Goal: Task Accomplishment & Management: Use online tool/utility

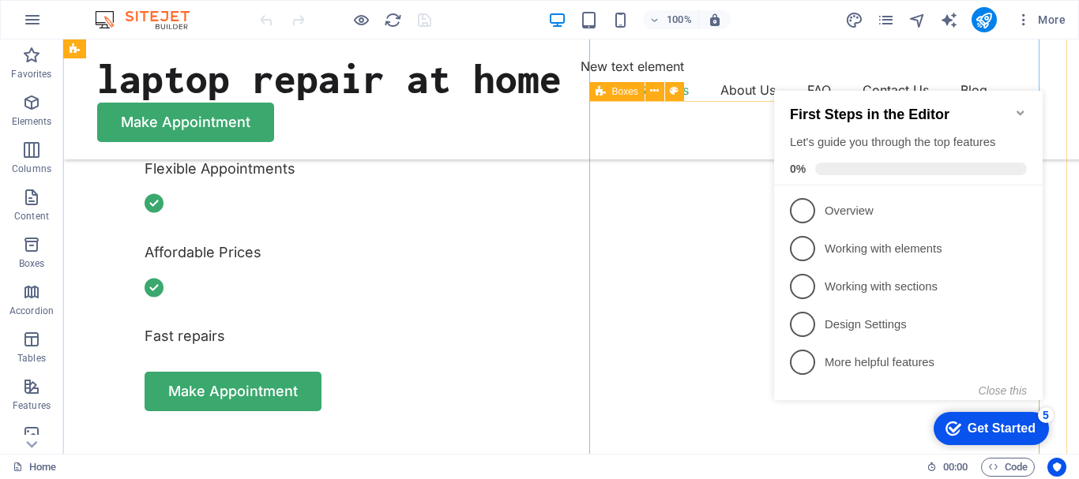
scroll to position [711, 0]
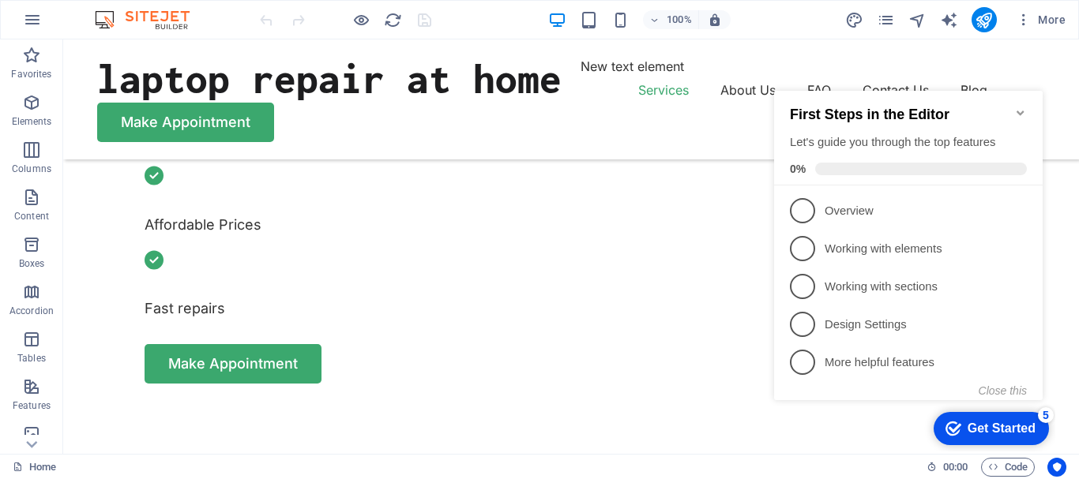
click at [1019, 107] on icon "Minimize checklist" at bounding box center [1020, 113] width 13 height 13
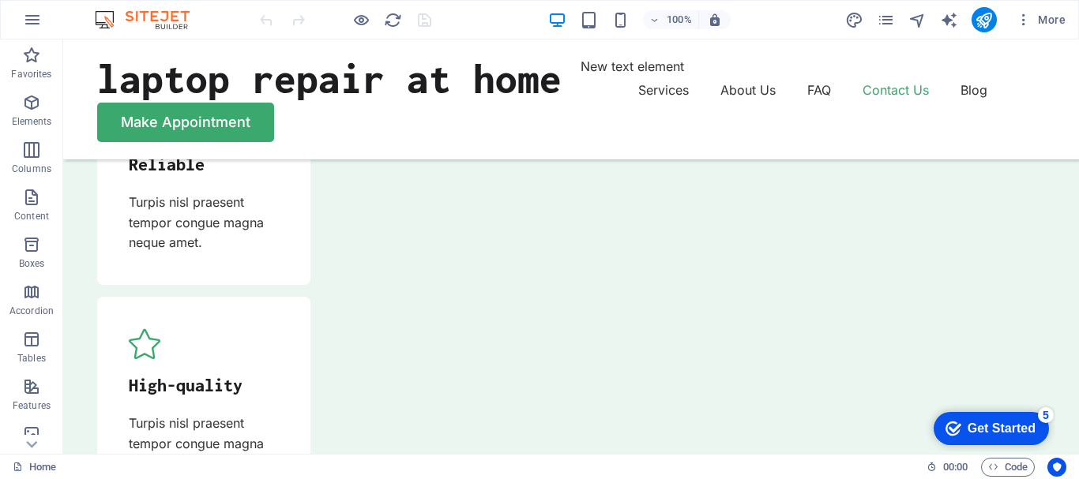
scroll to position [5240, 0]
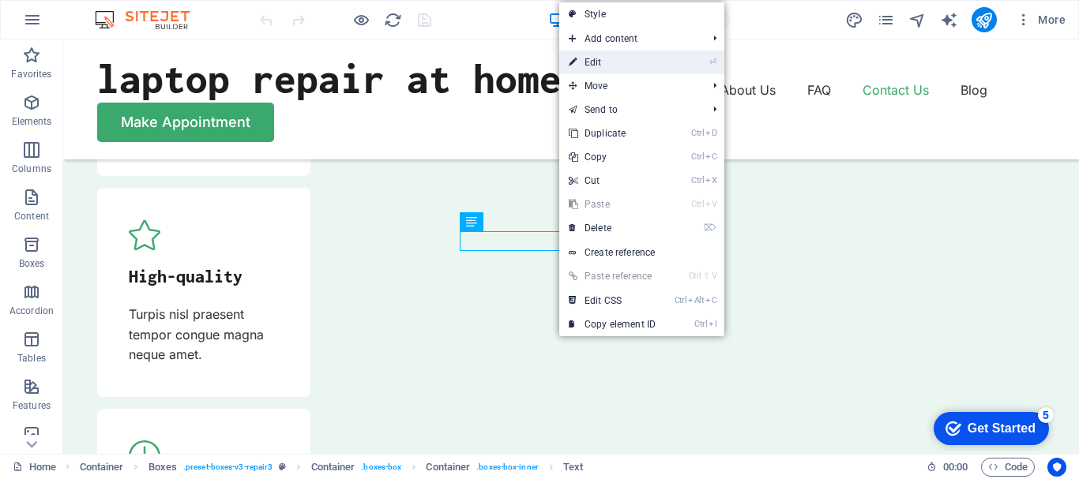
click at [620, 64] on link "⏎ Edit" at bounding box center [612, 63] width 106 height 24
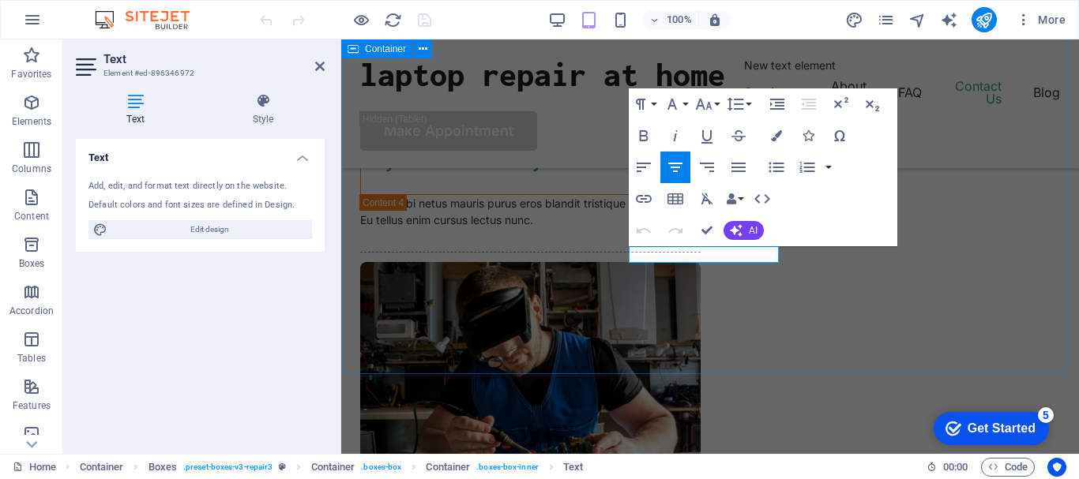
scroll to position [4665, 0]
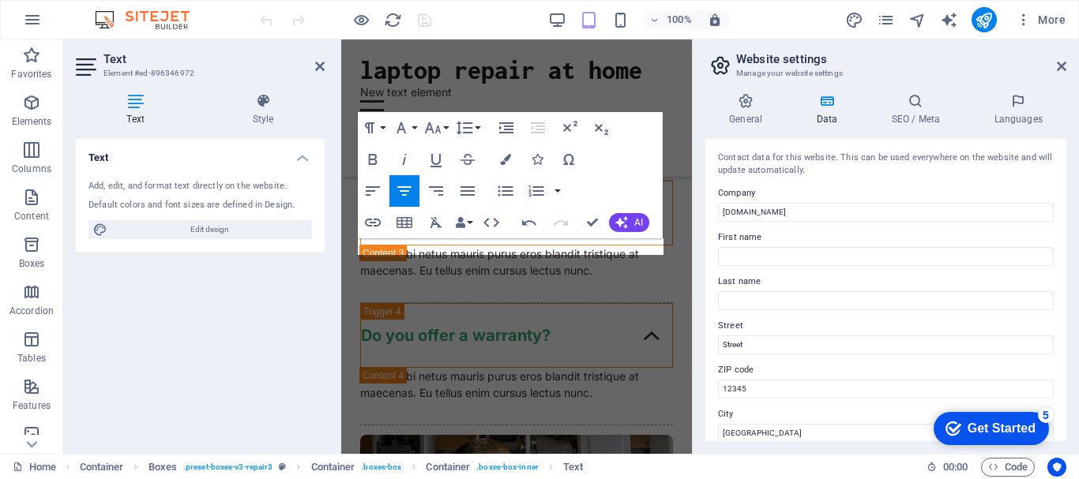
scroll to position [7203, 0]
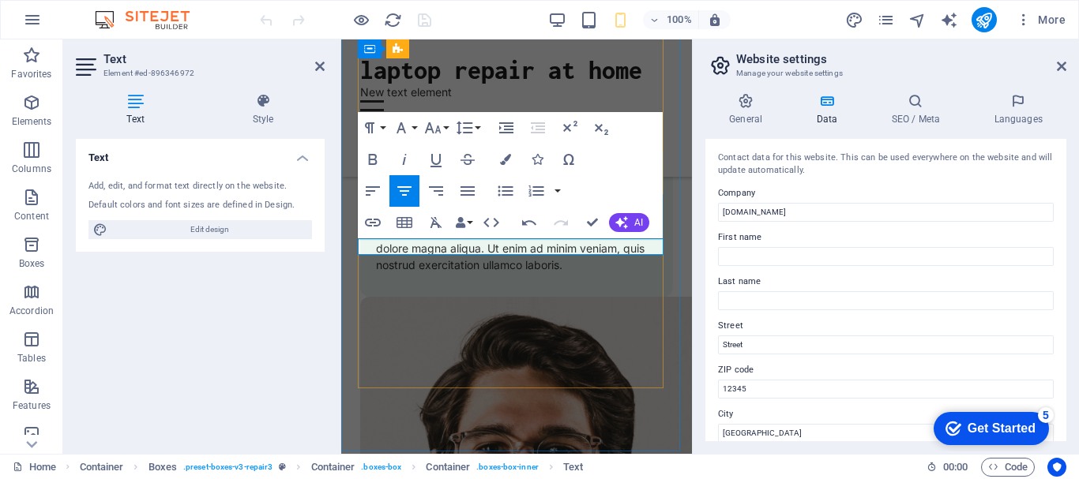
click at [420, 74] on icon at bounding box center [418, 74] width 9 height 17
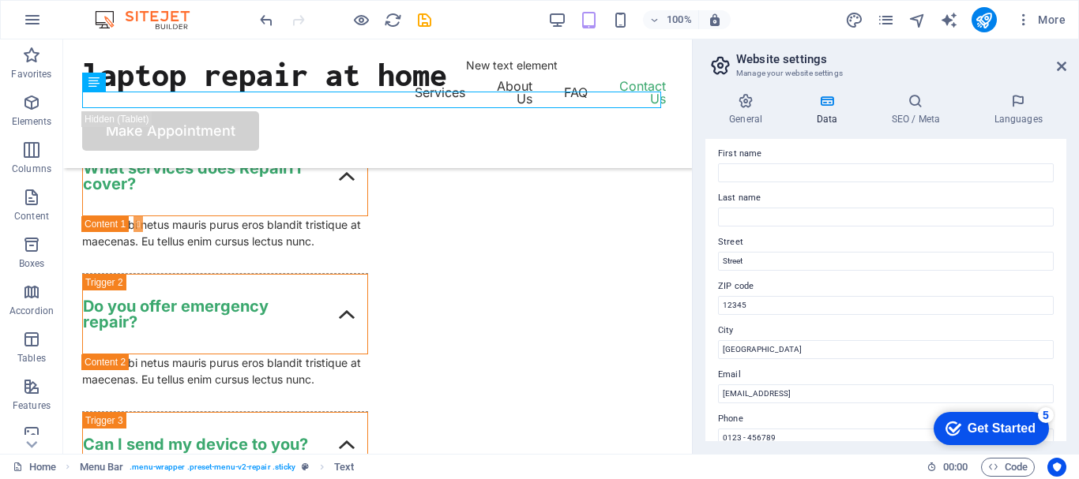
scroll to position [158, 0]
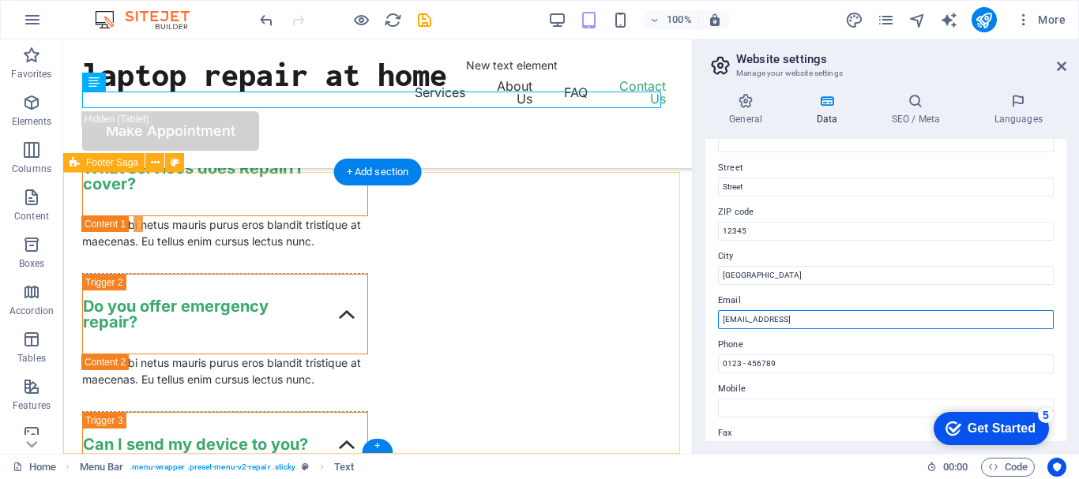
drag, startPoint x: 1000, startPoint y: 358, endPoint x: 676, endPoint y: 313, distance: 326.8
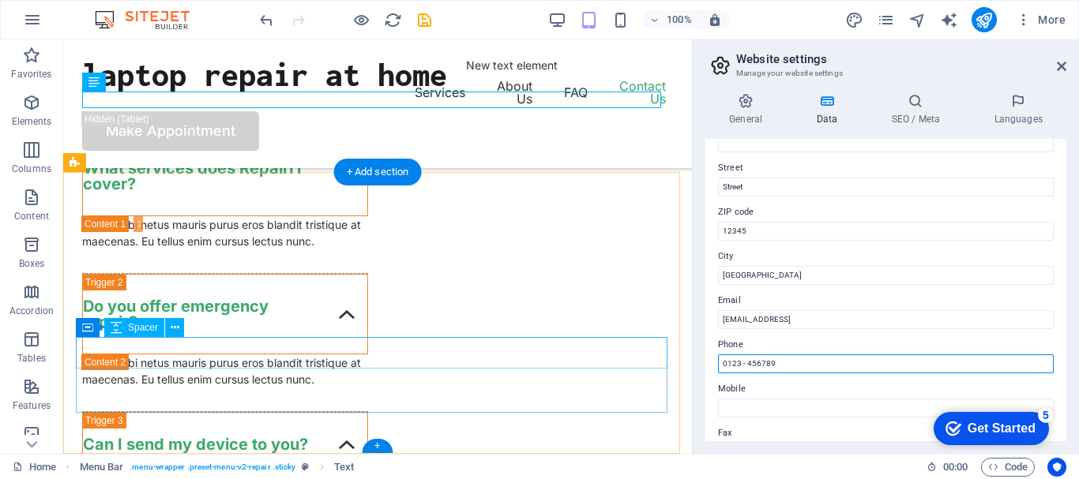
drag, startPoint x: 853, startPoint y: 404, endPoint x: 631, endPoint y: 356, distance: 227.0
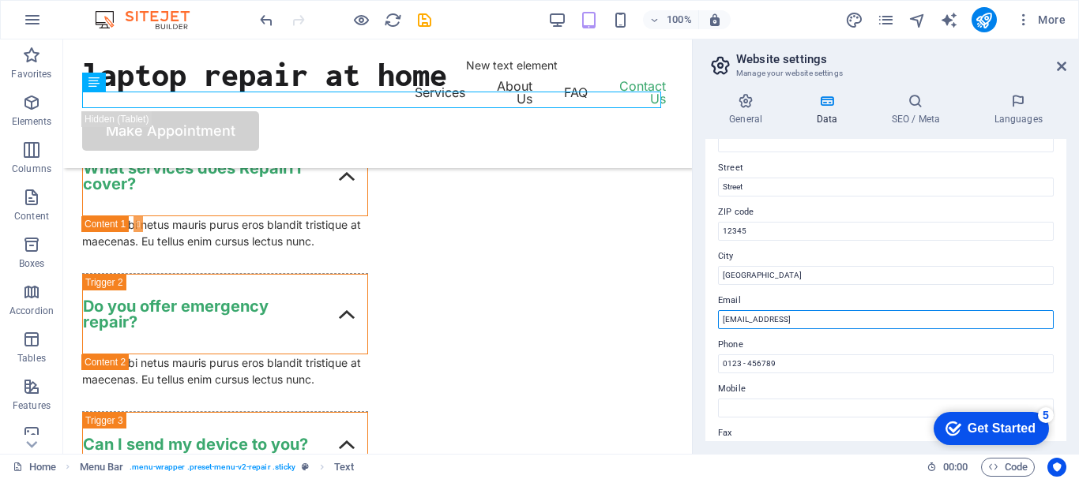
drag, startPoint x: 908, startPoint y: 325, endPoint x: 696, endPoint y: 317, distance: 211.7
click at [696, 317] on div "General Data SEO / Meta Languages Website name laptop.ac Logo Drag files here, …" at bounding box center [885, 267] width 386 height 373
type input "[PERSON_NAME][EMAIL_ADDRESS][DOMAIN_NAME]"
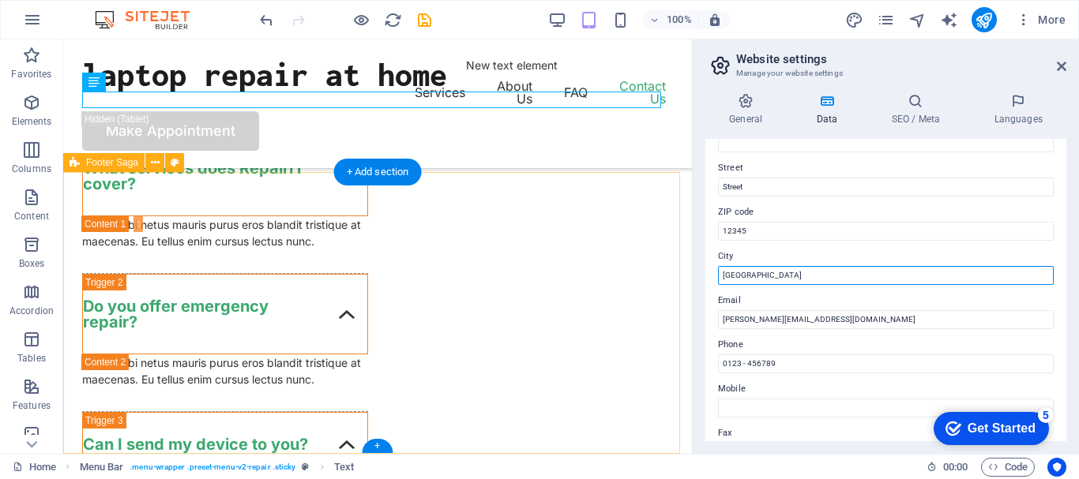
drag, startPoint x: 827, startPoint y: 317, endPoint x: 662, endPoint y: 272, distance: 171.6
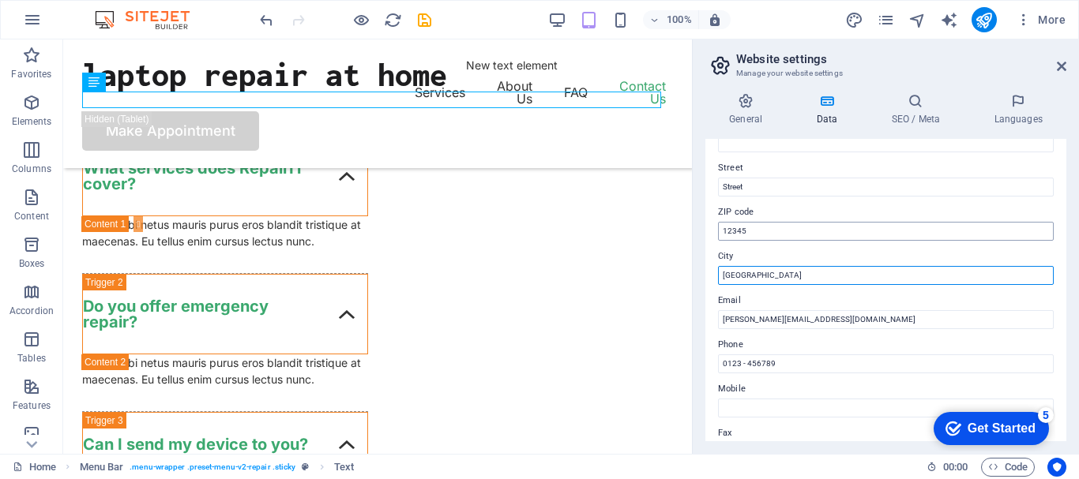
type input "[GEOGRAPHIC_DATA]"
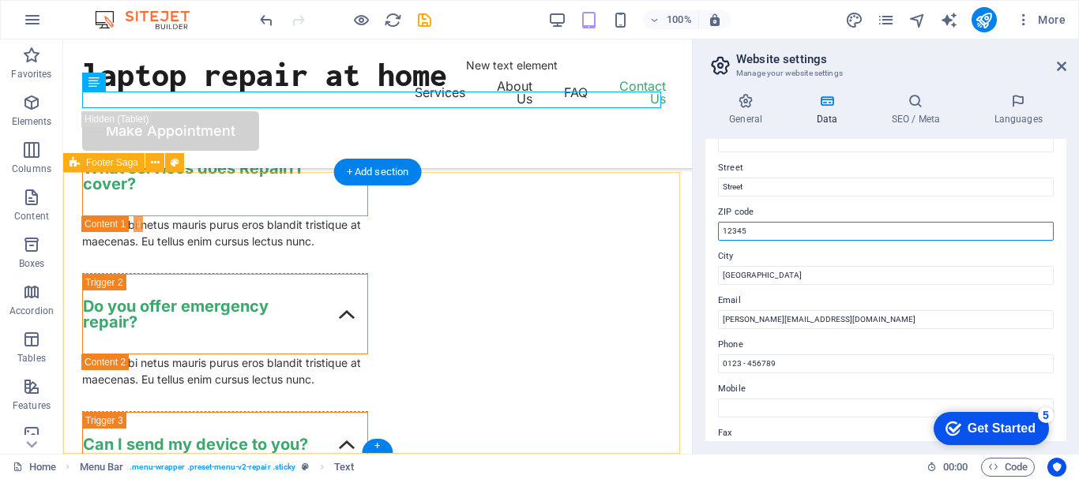
drag, startPoint x: 852, startPoint y: 269, endPoint x: 621, endPoint y: 219, distance: 236.8
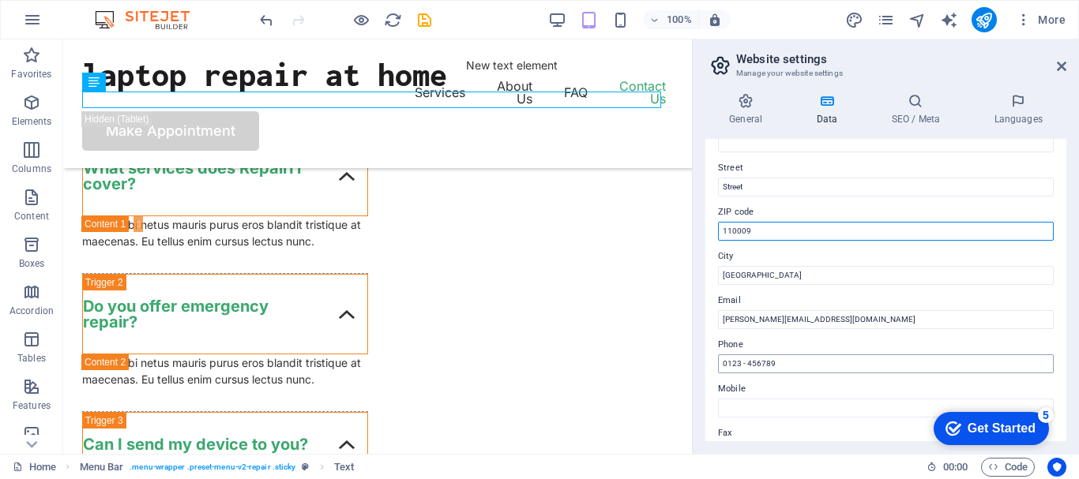
type input "110009"
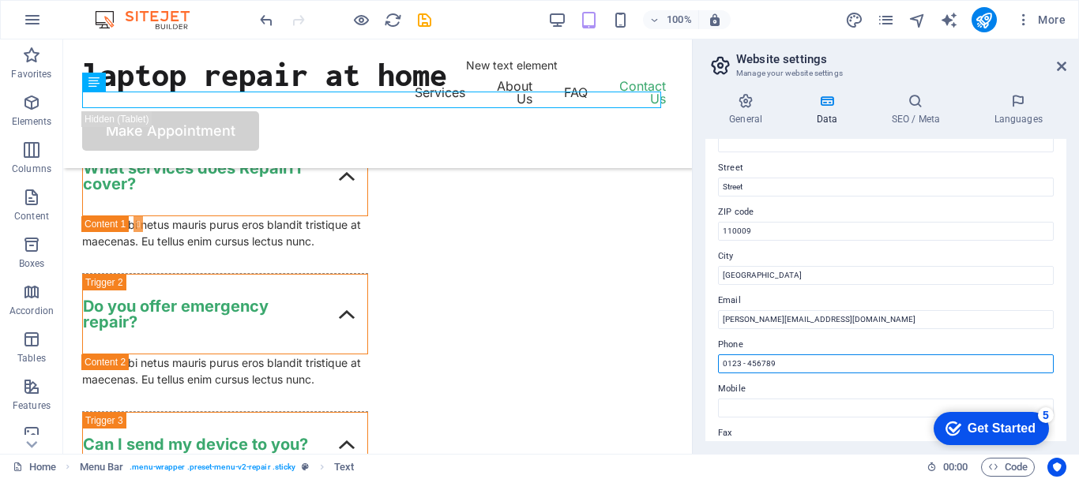
click at [820, 362] on input "0123 - 456789" at bounding box center [886, 364] width 336 height 19
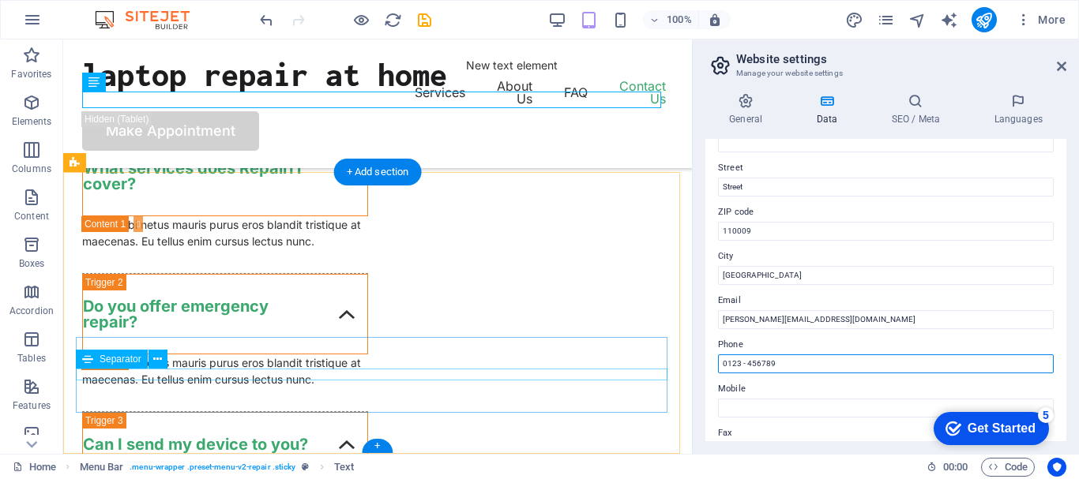
drag, startPoint x: 888, startPoint y: 402, endPoint x: 644, endPoint y: 374, distance: 246.3
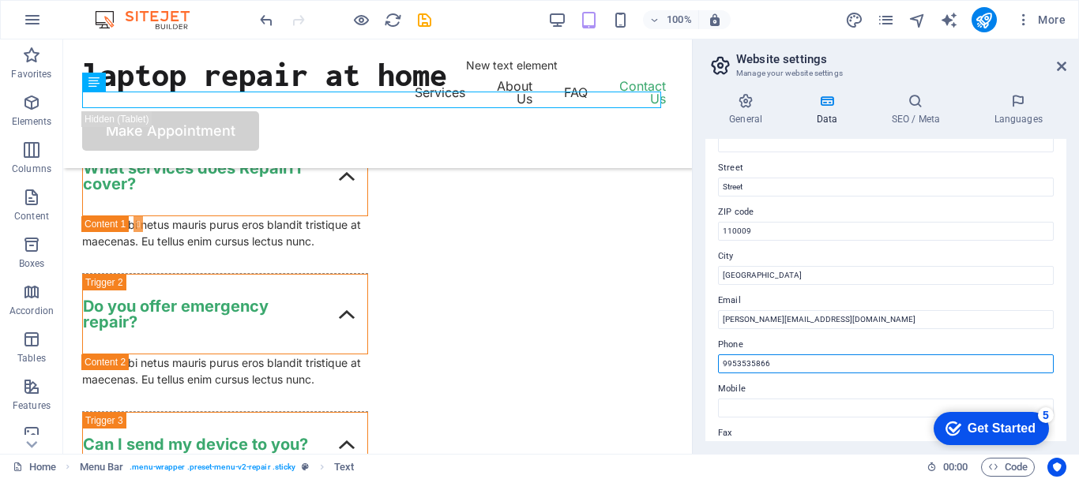
scroll to position [237, 0]
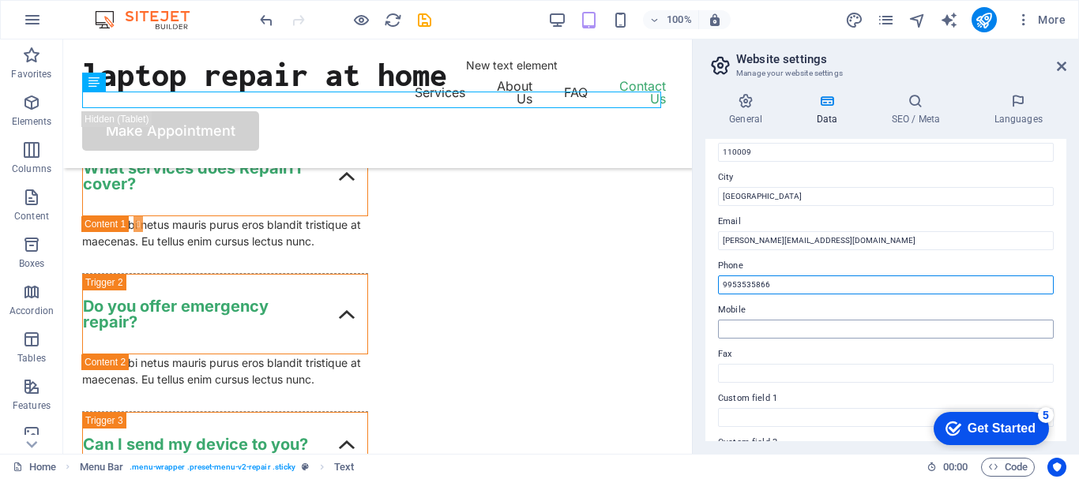
type input "9953535866"
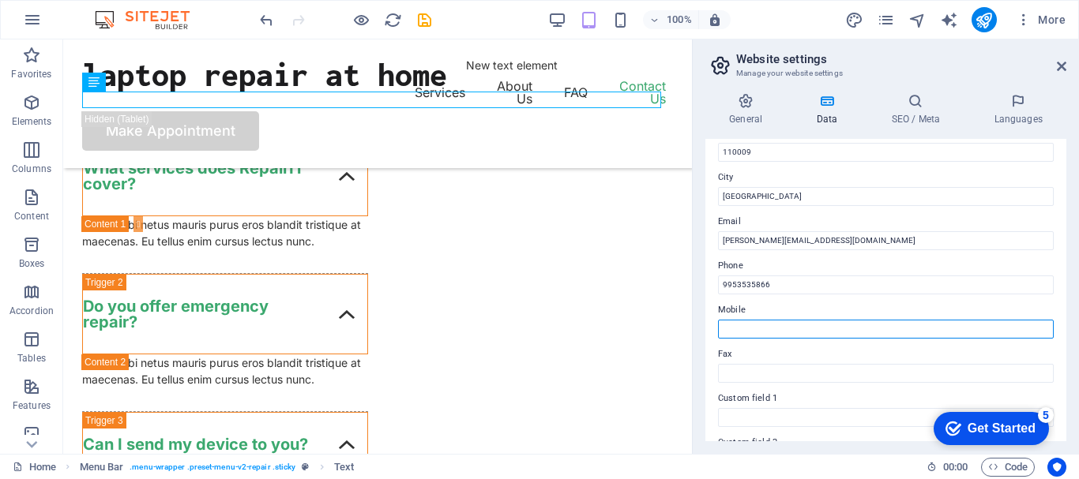
click at [806, 328] on input "Mobile" at bounding box center [886, 329] width 336 height 19
type input "08010110110"
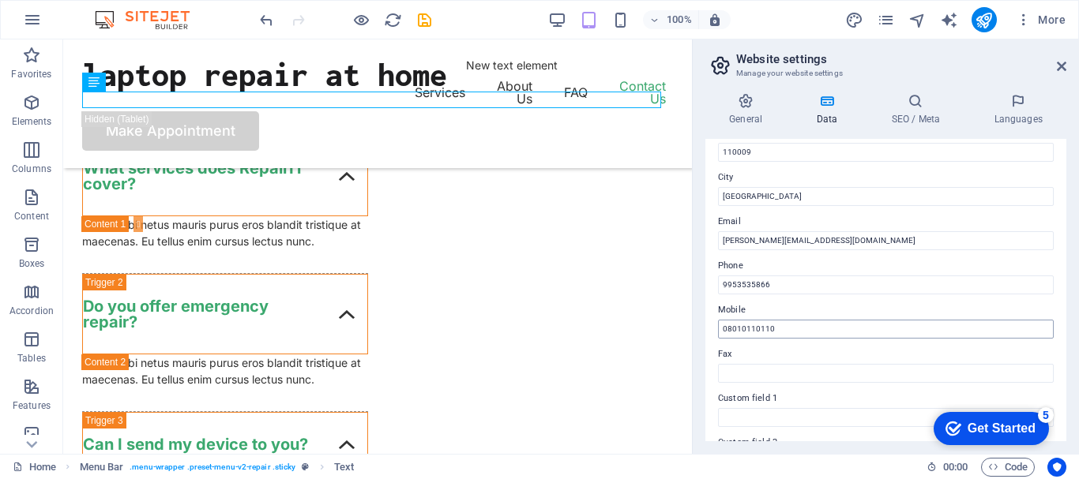
type input "Harpreet"
type input "Singh"
click at [743, 330] on input "08010110110" at bounding box center [886, 329] width 336 height 19
click at [758, 331] on input "08010-110110" at bounding box center [886, 329] width 336 height 19
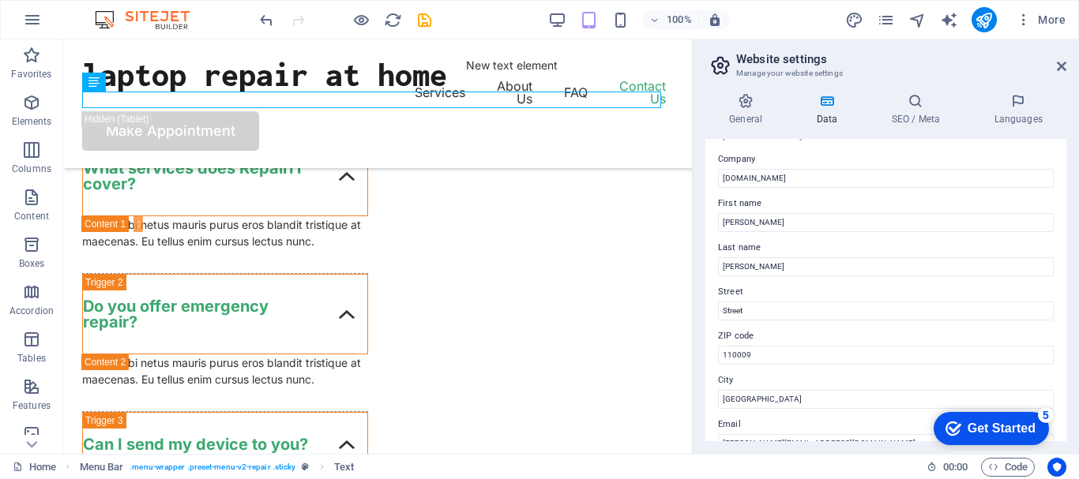
scroll to position [0, 0]
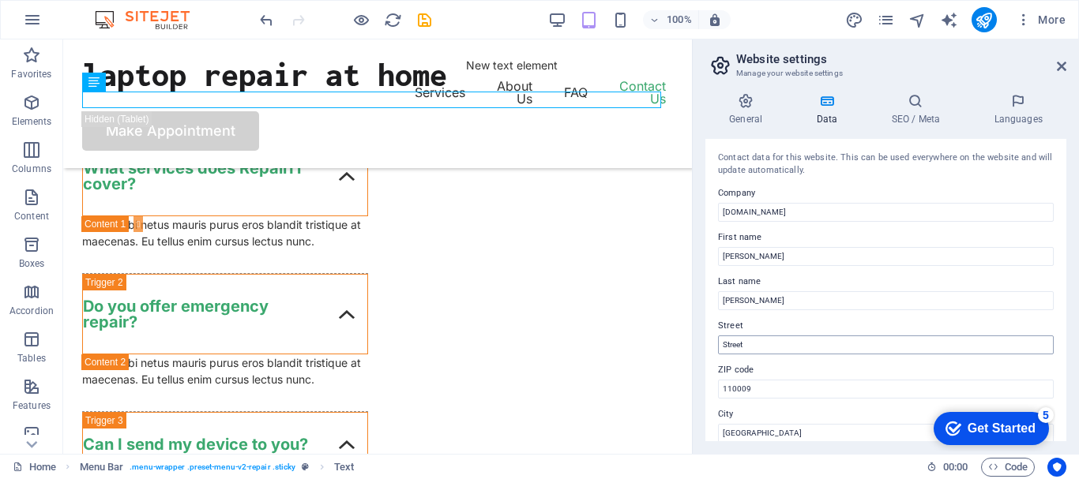
type input "08010-110-110"
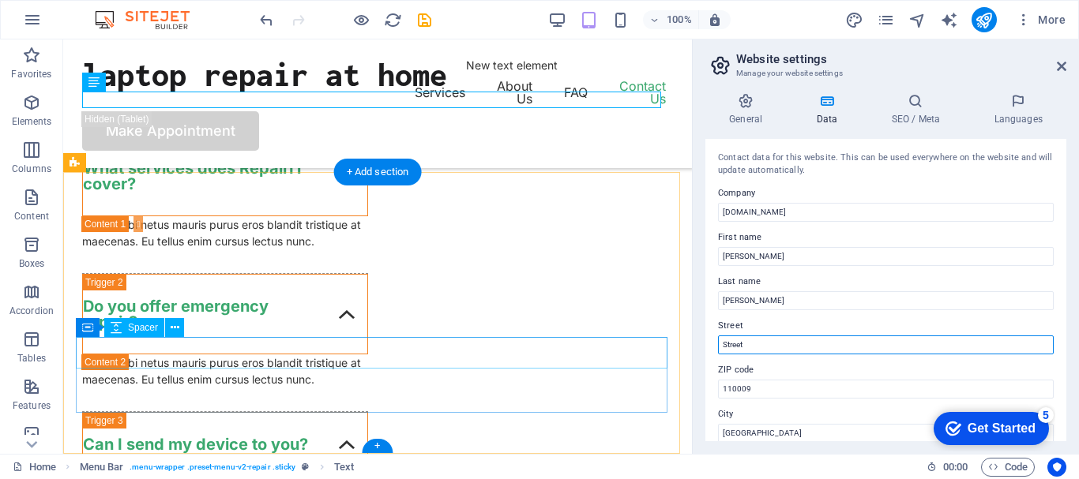
drag, startPoint x: 839, startPoint y: 380, endPoint x: 651, endPoint y: 345, distance: 190.3
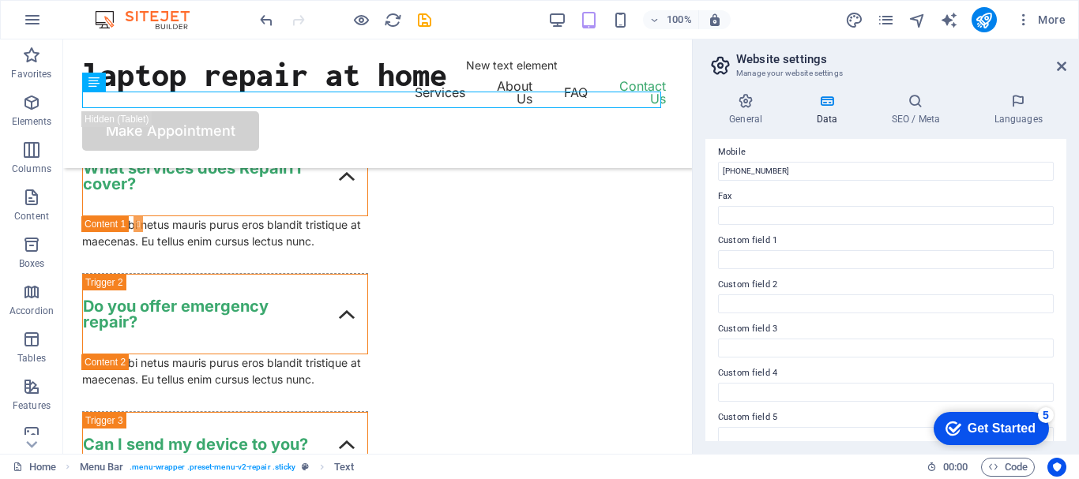
scroll to position [456, 0]
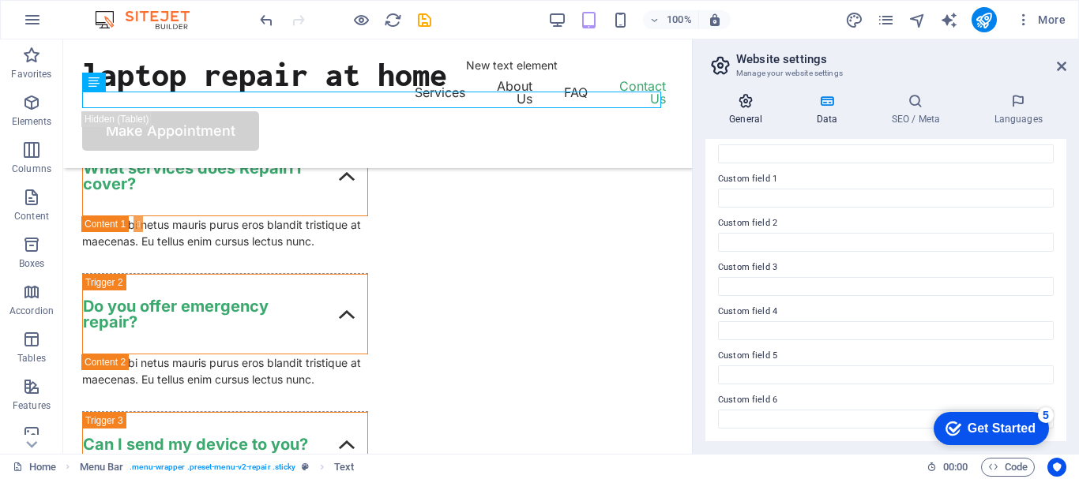
type input "G.T.B.Nagar"
click at [758, 105] on icon at bounding box center [745, 101] width 81 height 16
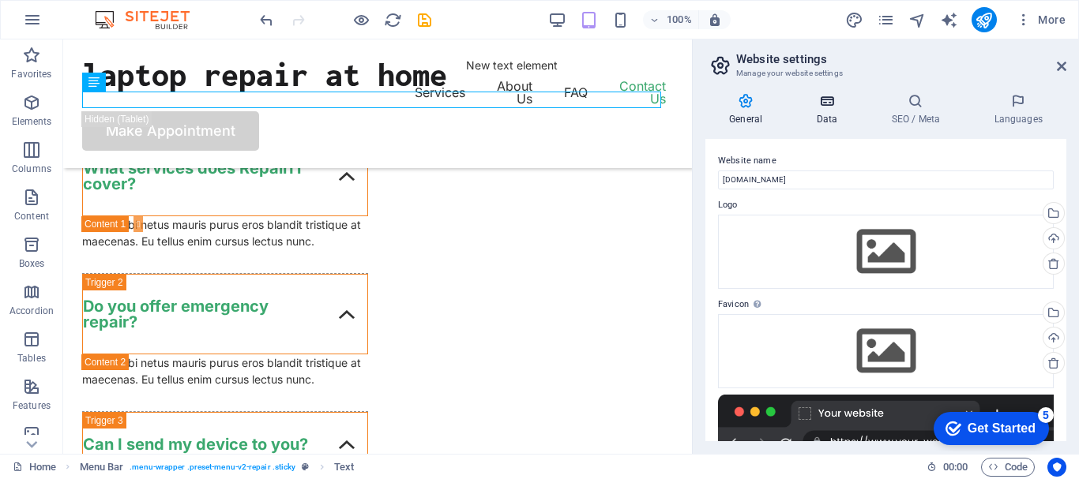
click at [817, 106] on icon at bounding box center [826, 101] width 69 height 16
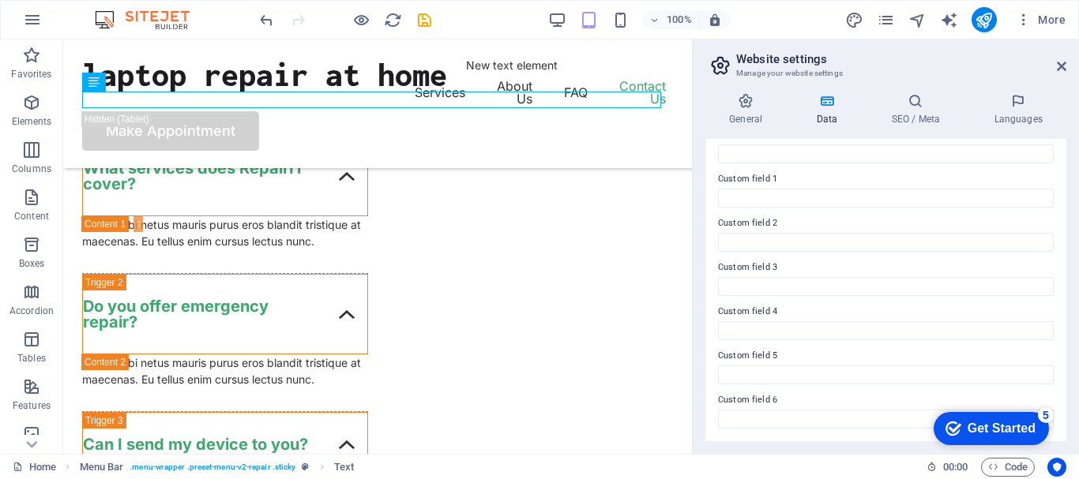
drag, startPoint x: 1068, startPoint y: 347, endPoint x: 1068, endPoint y: 302, distance: 45.0
click at [1068, 302] on div "General Data SEO / Meta Languages Website name laptop.ac Logo Drag files here, …" at bounding box center [885, 267] width 386 height 373
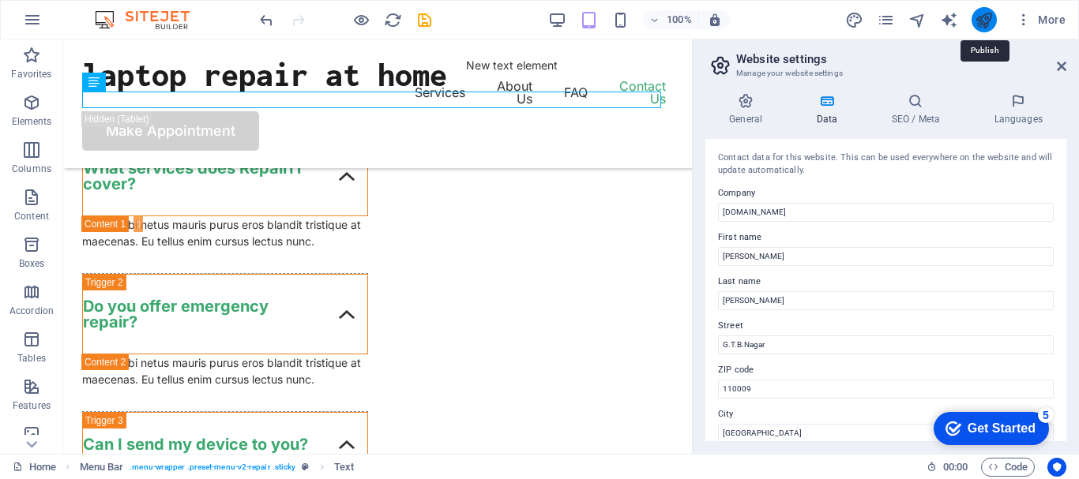
click at [979, 14] on icon "publish" at bounding box center [983, 20] width 18 height 18
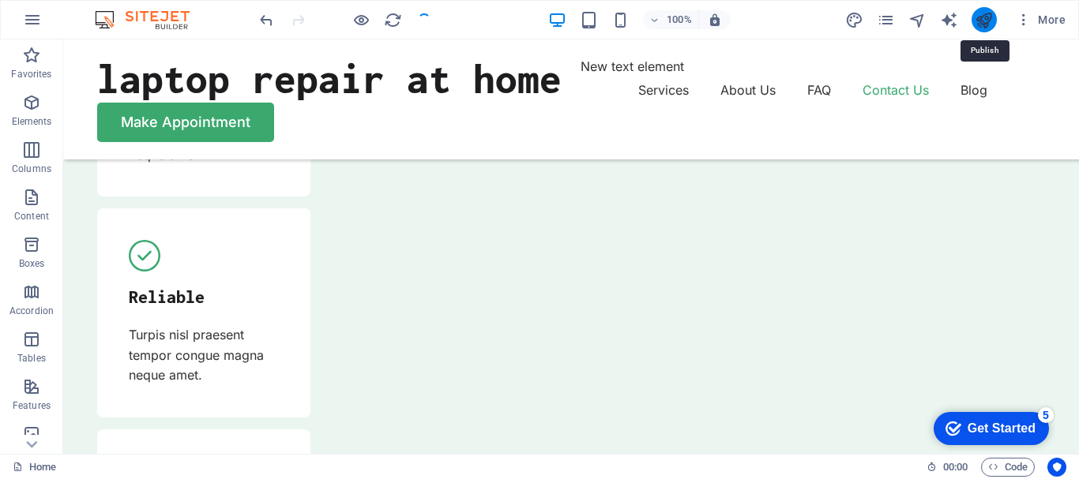
scroll to position [5008, 0]
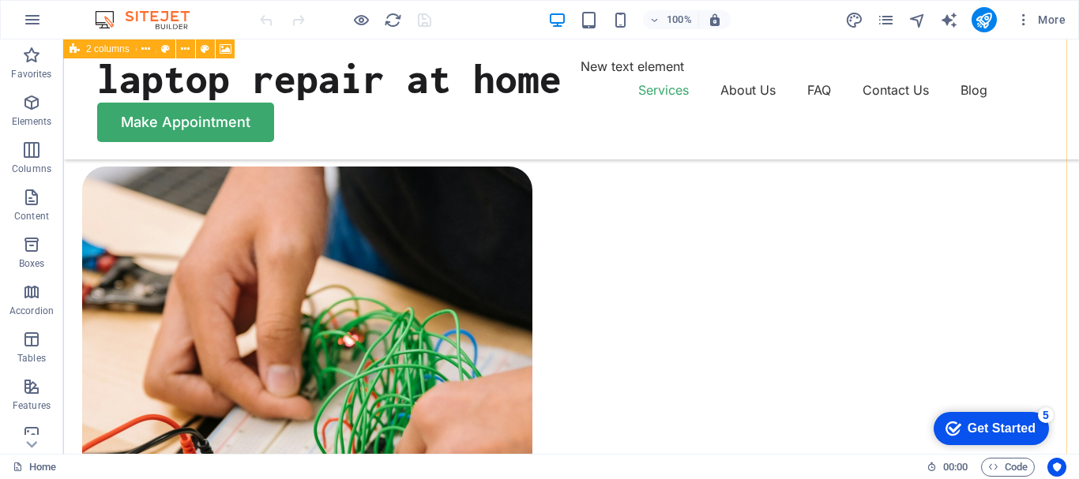
scroll to position [1105, 0]
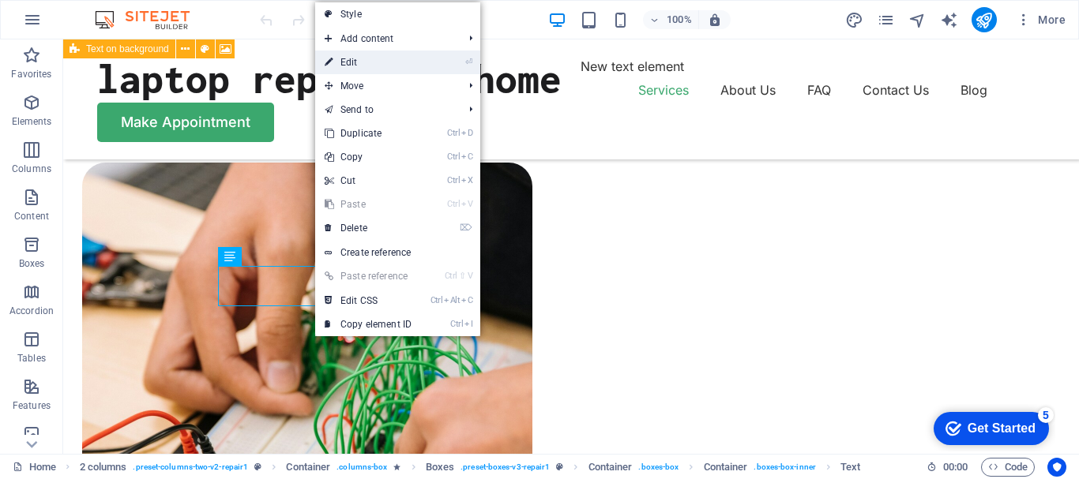
click at [366, 66] on link "⏎ Edit" at bounding box center [368, 63] width 106 height 24
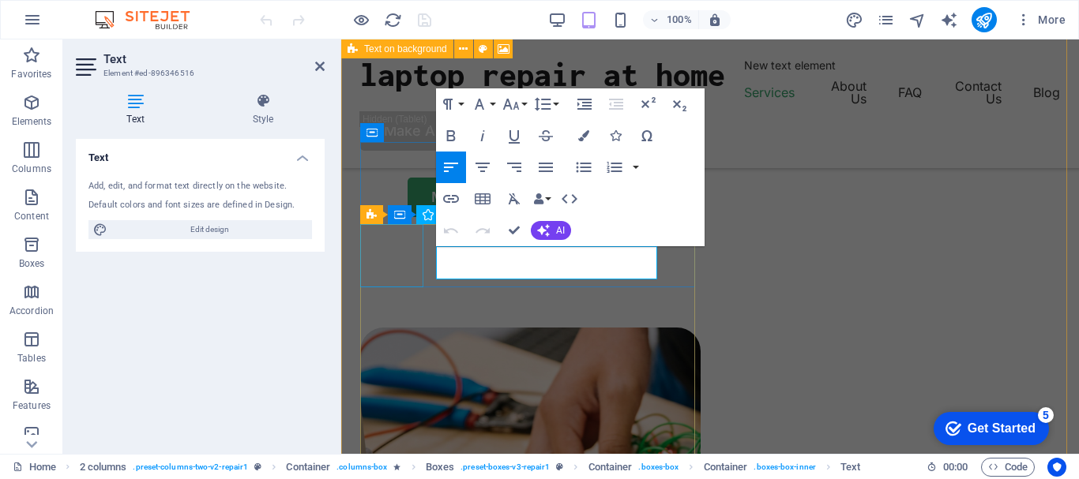
scroll to position [812, 0]
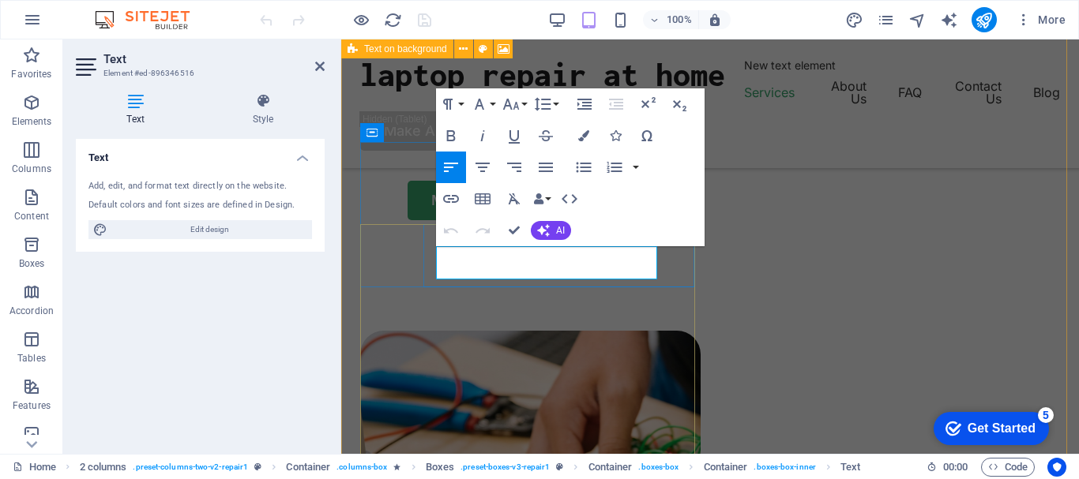
drag, startPoint x: 547, startPoint y: 272, endPoint x: 436, endPoint y: 255, distance: 112.7
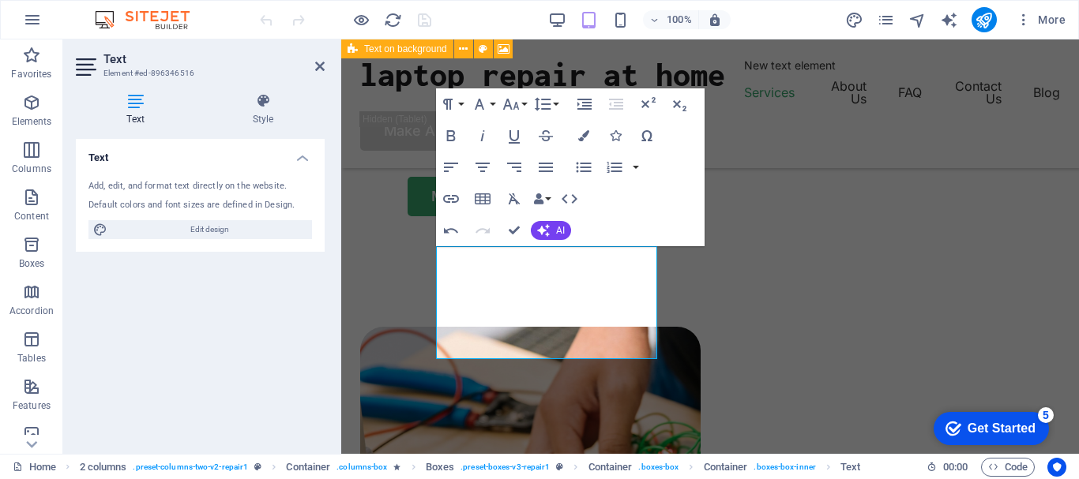
click at [253, 374] on div "Text Add, edit, and format text directly on the website. Default colors and fon…" at bounding box center [200, 290] width 249 height 302
click at [493, 103] on button "Font Family" at bounding box center [482, 104] width 30 height 32
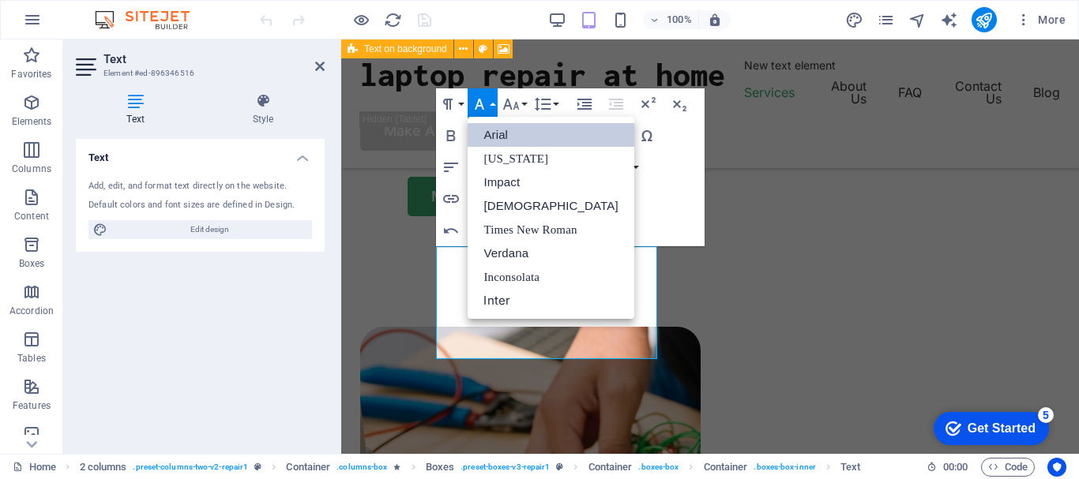
scroll to position [0, 0]
click at [493, 103] on button "Font Family" at bounding box center [482, 104] width 30 height 32
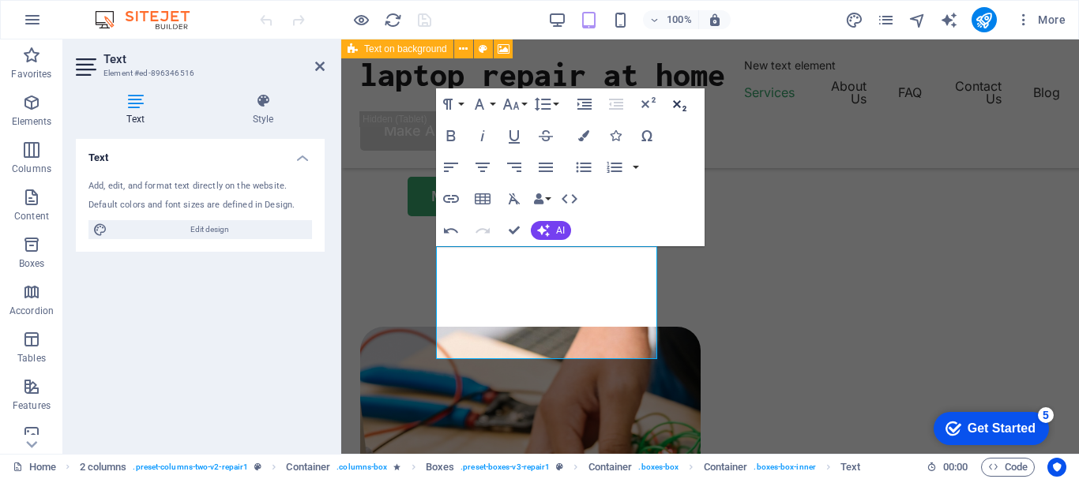
click at [676, 103] on icon "button" at bounding box center [679, 105] width 13 height 11
click at [678, 103] on icon "button" at bounding box center [679, 105] width 13 height 11
click at [236, 336] on div "Text Add, edit, and format text directly on the website. Default colors and fon…" at bounding box center [200, 290] width 249 height 302
click at [461, 47] on icon at bounding box center [463, 49] width 9 height 17
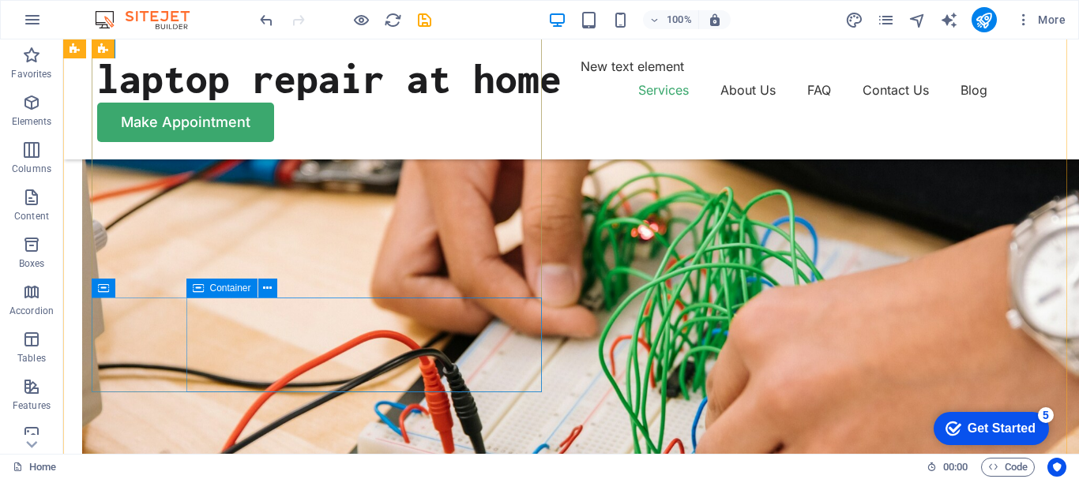
scroll to position [1375, 0]
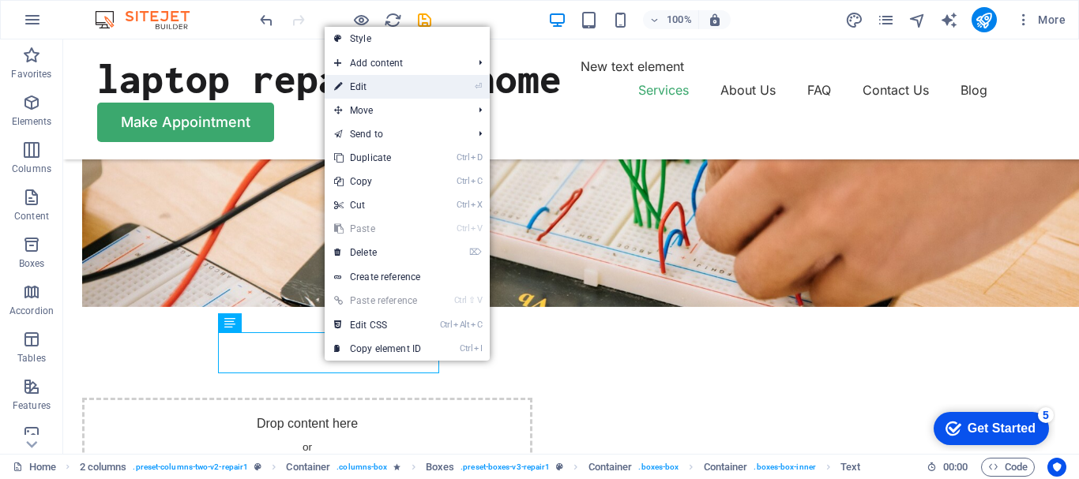
click at [371, 88] on link "⏎ Edit" at bounding box center [378, 87] width 106 height 24
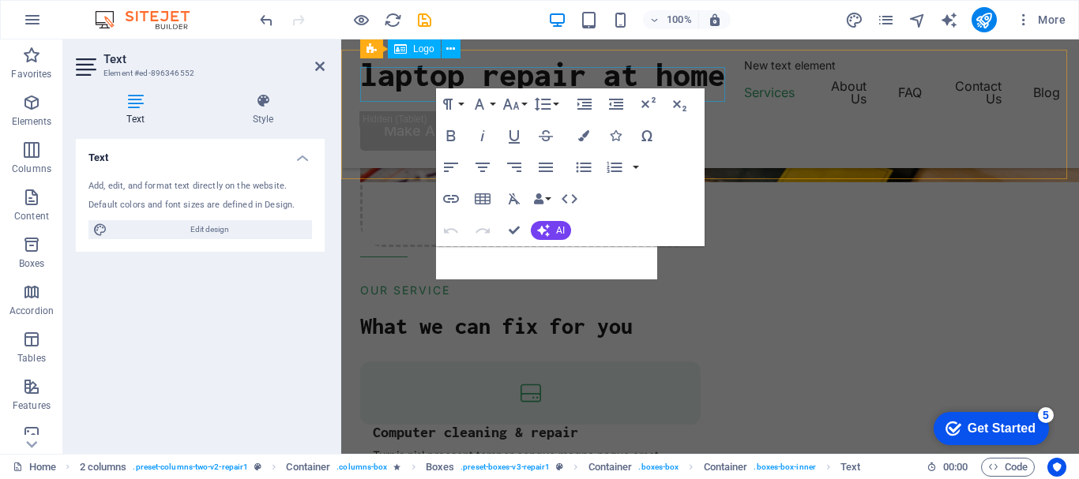
scroll to position [1105, 0]
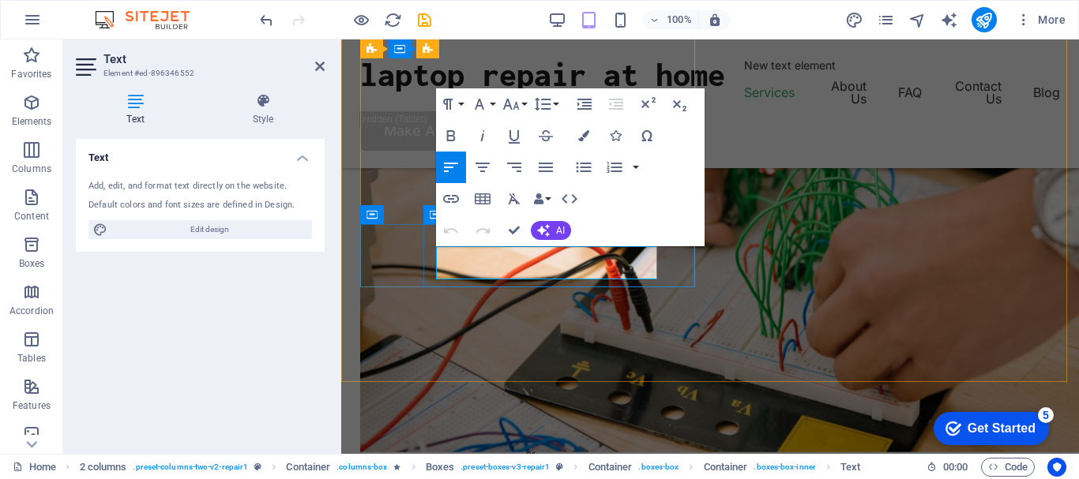
drag, startPoint x: 546, startPoint y: 273, endPoint x: 430, endPoint y: 250, distance: 117.5
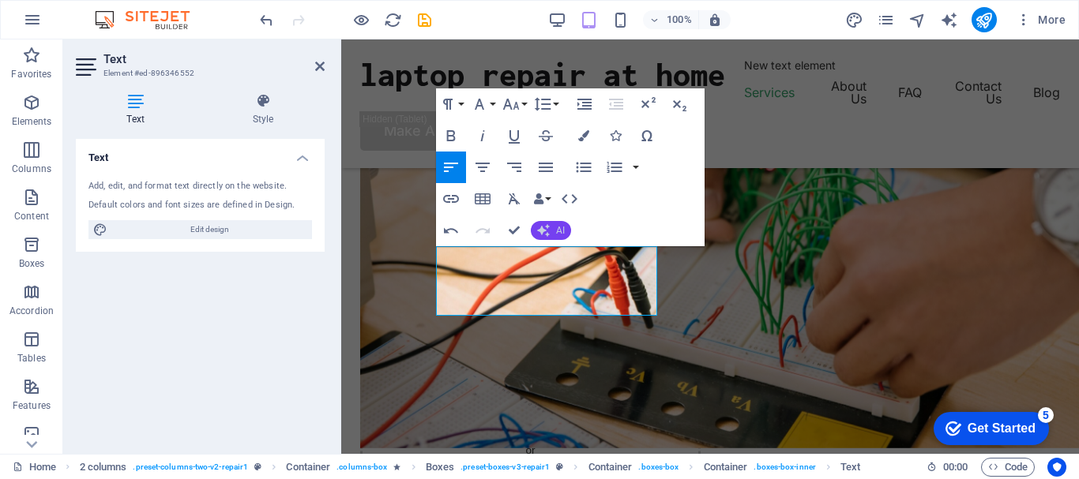
click at [546, 226] on icon "button" at bounding box center [543, 230] width 13 height 13
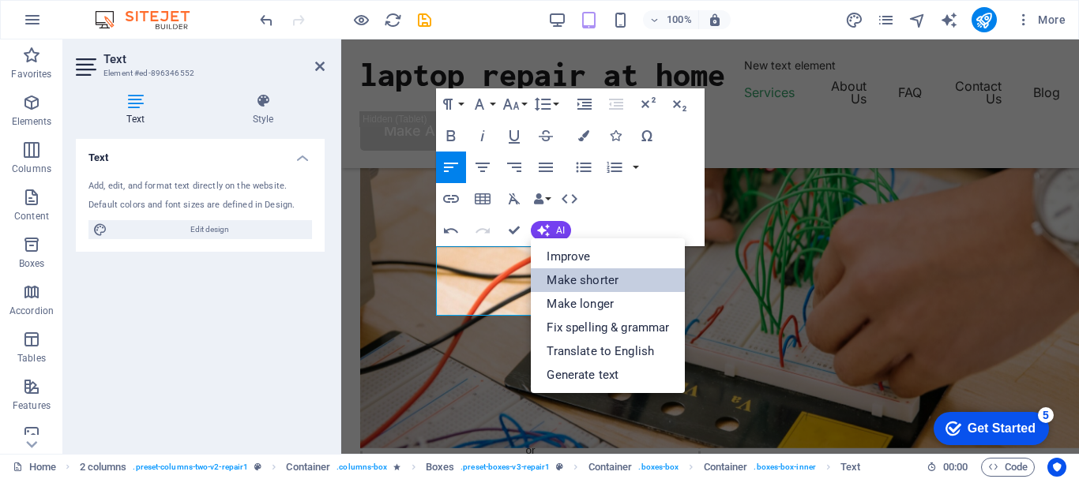
click at [581, 280] on link "Make shorter" at bounding box center [608, 280] width 154 height 24
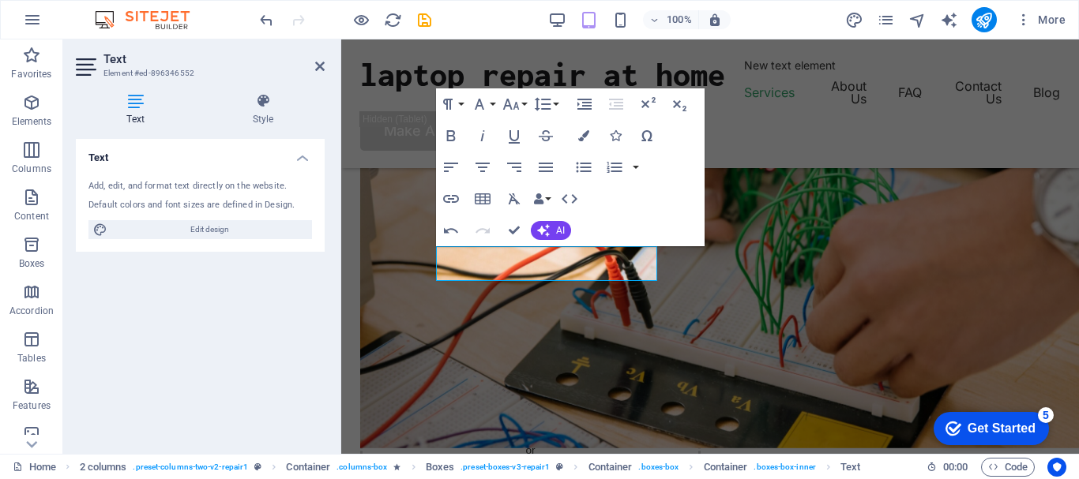
click at [280, 433] on div "Text Add, edit, and format text directly on the website. Default colors and fon…" at bounding box center [200, 290] width 249 height 302
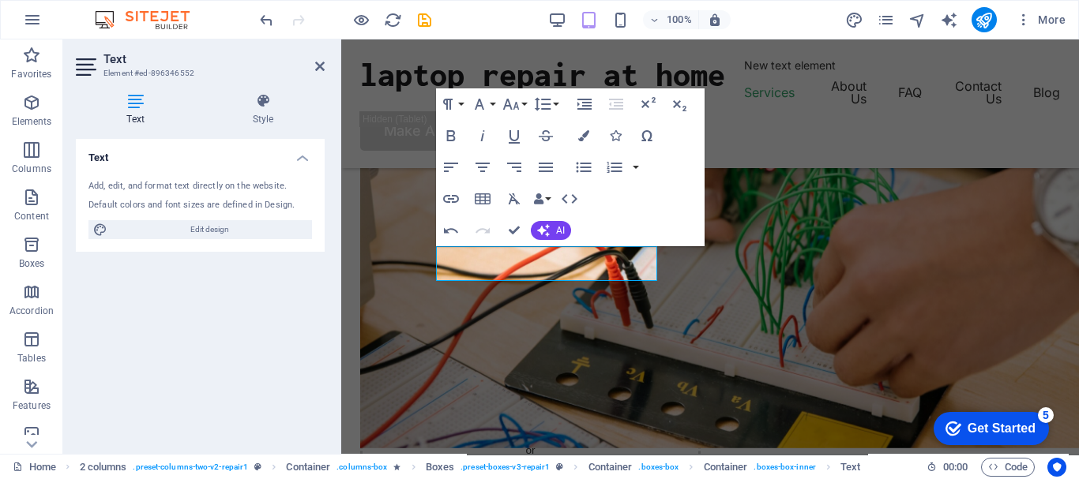
click at [201, 357] on div "Text Add, edit, and format text directly on the website. Default colors and fon…" at bounding box center [200, 290] width 249 height 302
drag, startPoint x: 165, startPoint y: 341, endPoint x: 120, endPoint y: 327, distance: 47.2
click at [120, 327] on div "Text Add, edit, and format text directly on the website. Default colors and fon…" at bounding box center [200, 290] width 249 height 302
click at [492, 7] on div "100% More" at bounding box center [664, 19] width 815 height 25
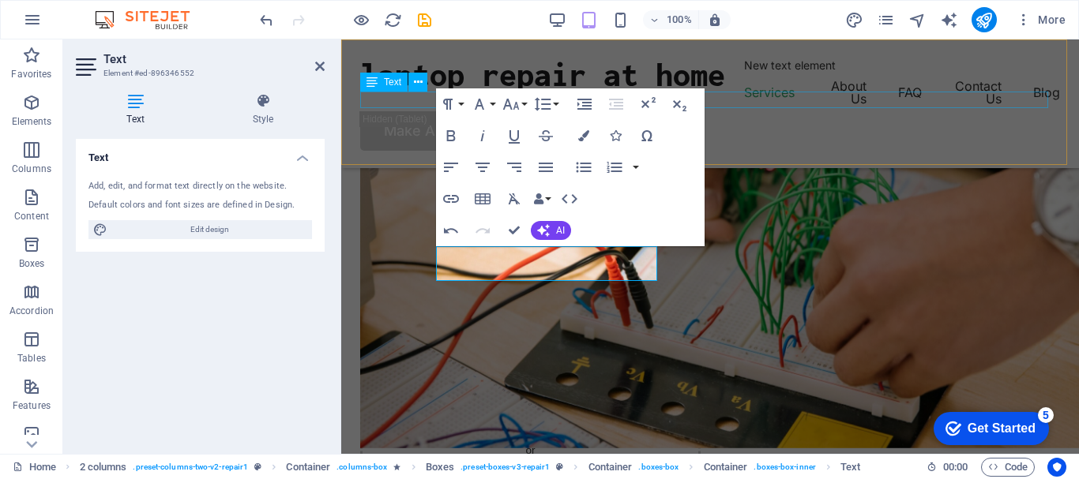
click at [788, 73] on div "New text element" at bounding box center [710, 65] width 700 height 17
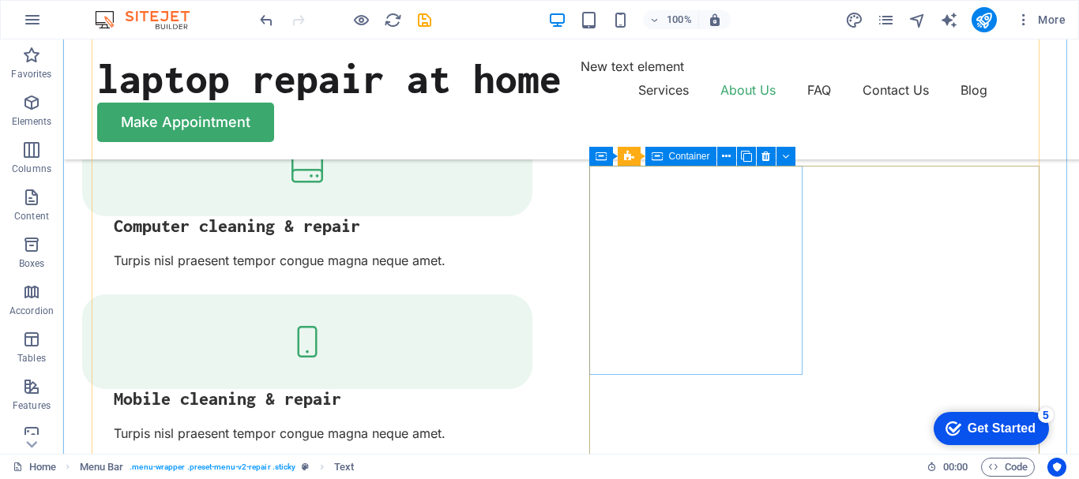
scroll to position [1955, 0]
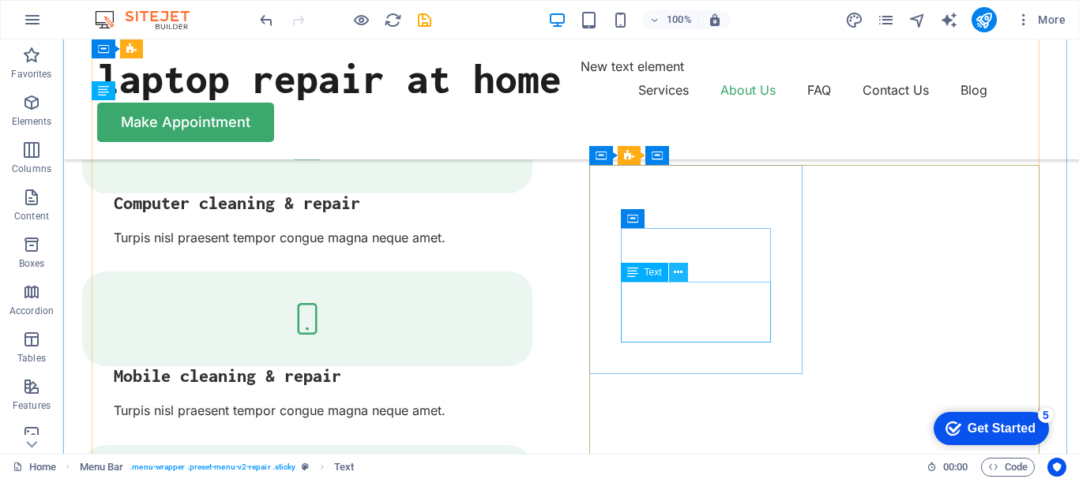
click at [678, 275] on icon at bounding box center [678, 273] width 9 height 17
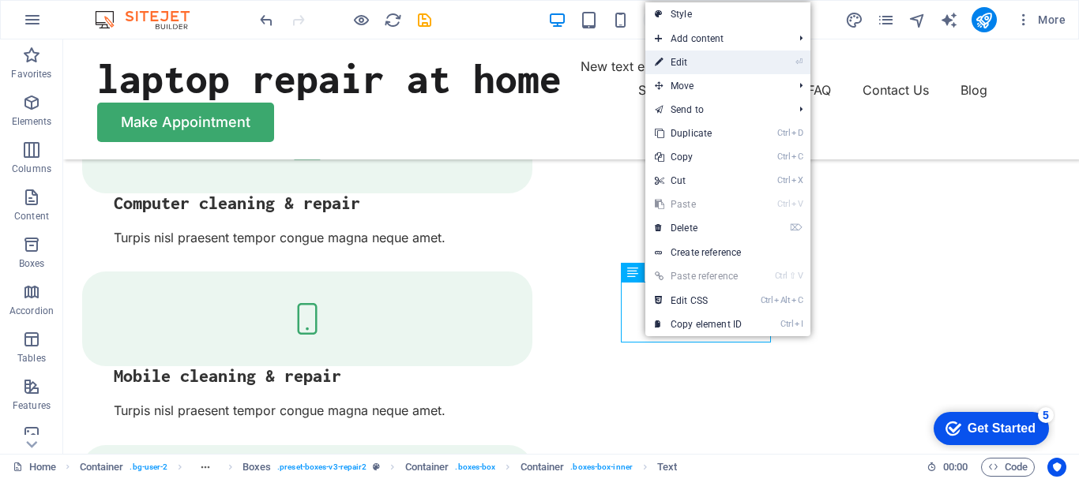
click at [692, 62] on link "⏎ Edit" at bounding box center [698, 63] width 106 height 24
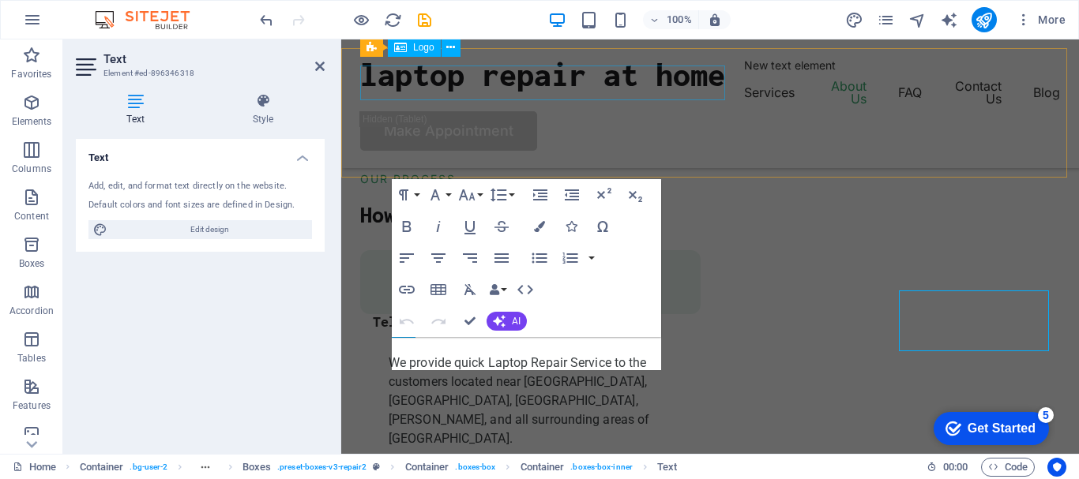
scroll to position [1942, 0]
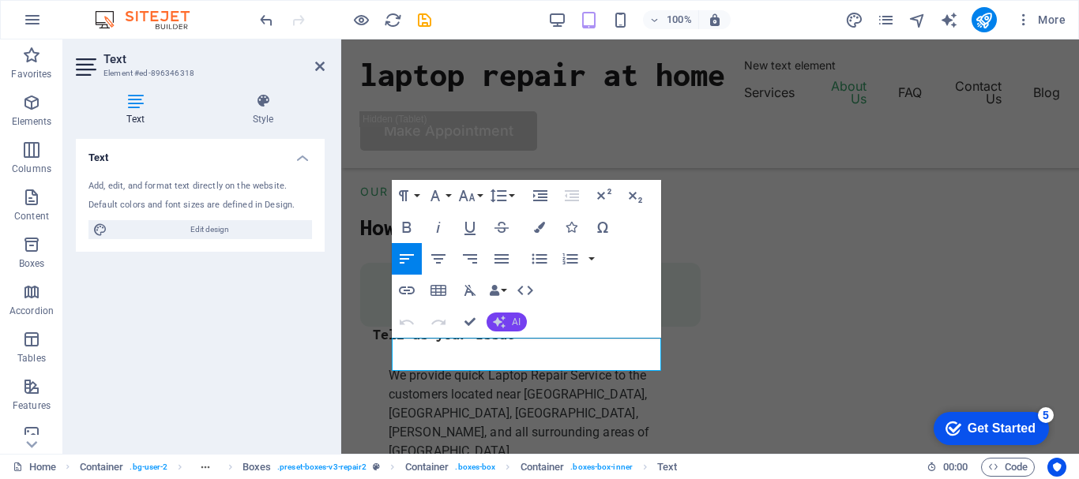
click at [516, 325] on span "AI" at bounding box center [516, 321] width 9 height 9
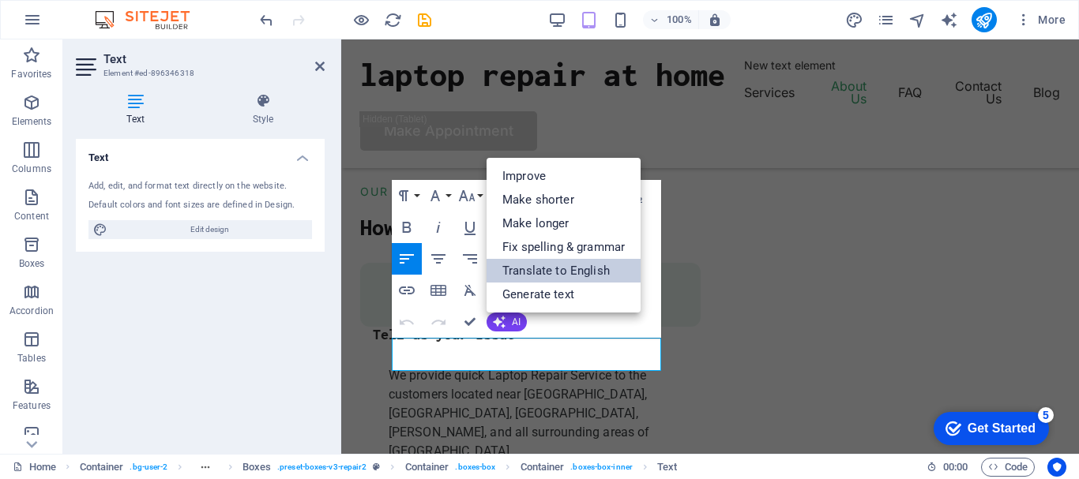
click at [541, 268] on link "Translate to English" at bounding box center [563, 271] width 154 height 24
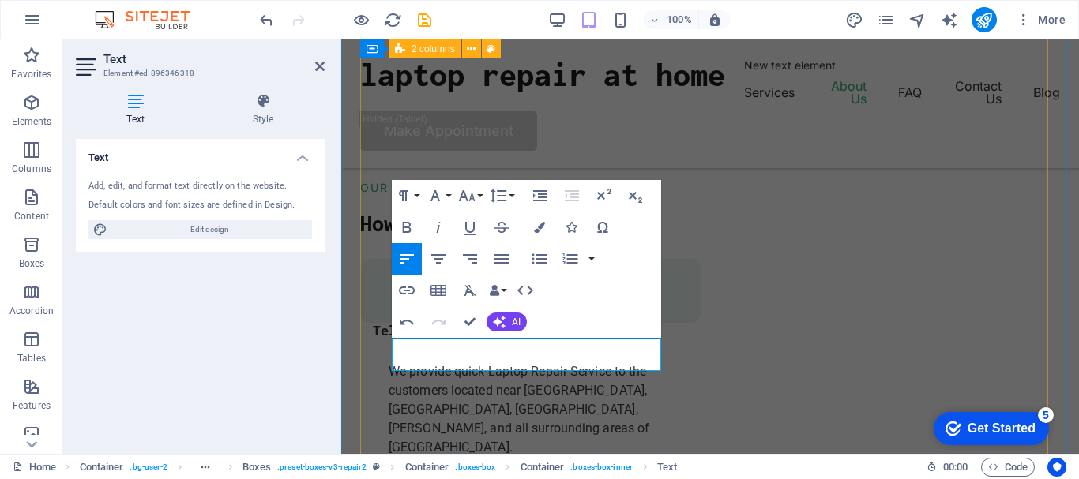
click at [199, 365] on div "Text Add, edit, and format text directly on the website. Default colors and fon…" at bounding box center [200, 290] width 249 height 302
click at [426, 16] on icon "save" at bounding box center [424, 20] width 18 height 18
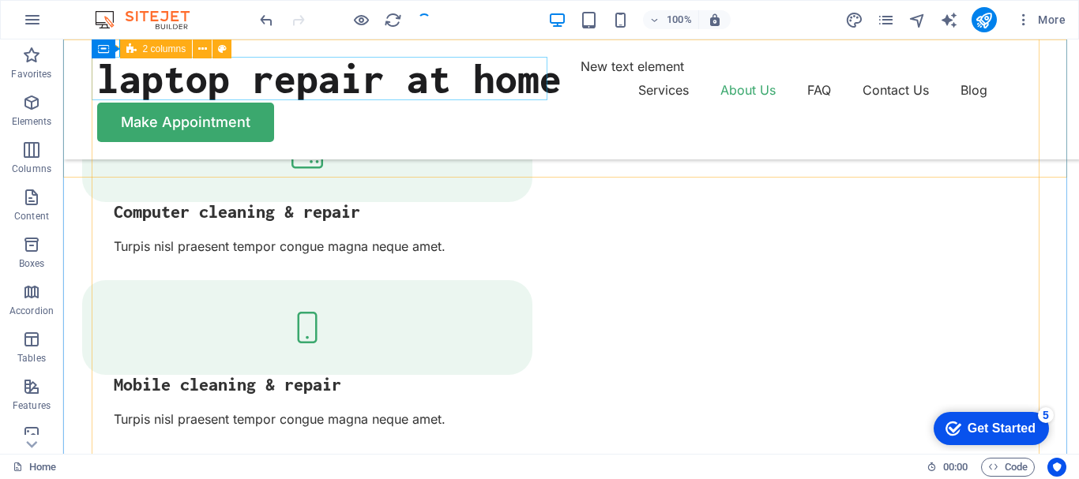
scroll to position [1955, 0]
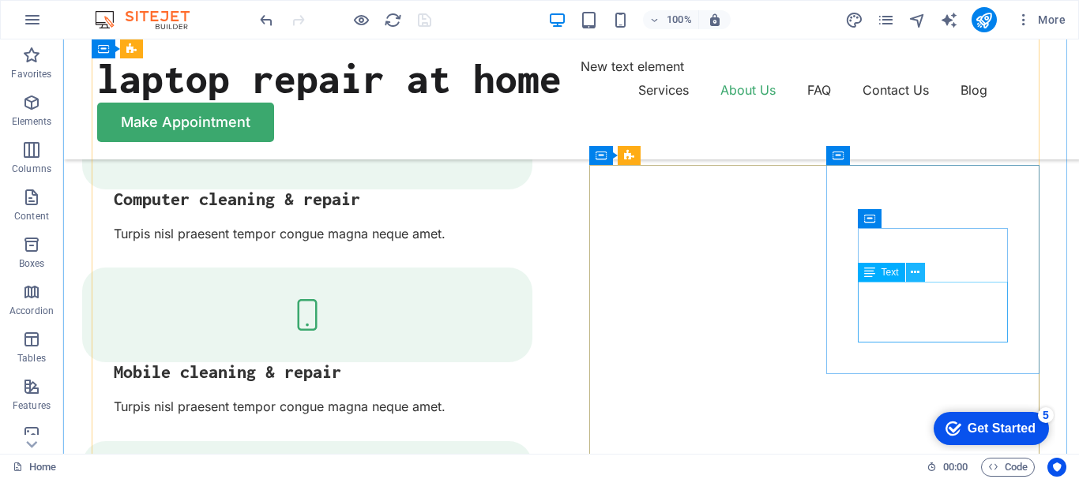
click at [912, 269] on icon at bounding box center [914, 273] width 9 height 17
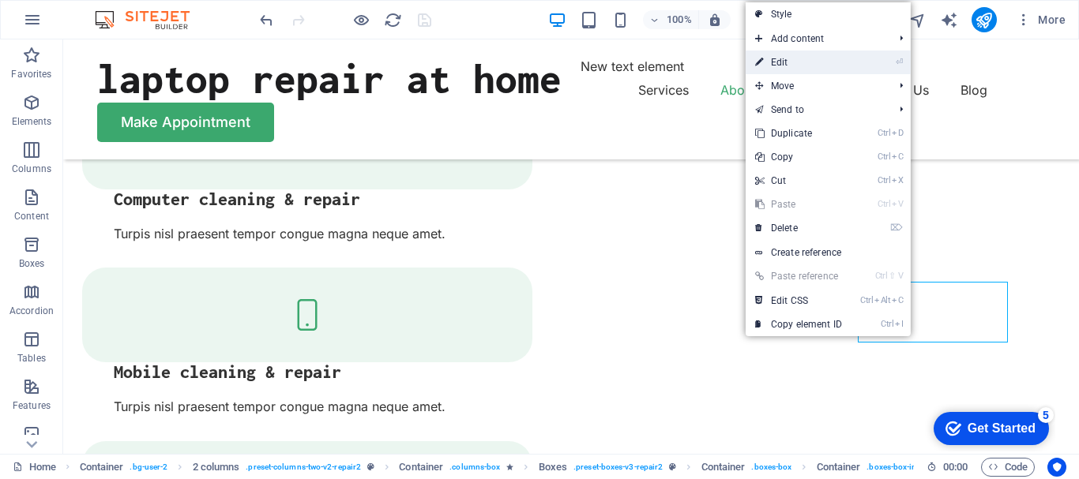
click at [775, 63] on link "⏎ Edit" at bounding box center [798, 63] width 106 height 24
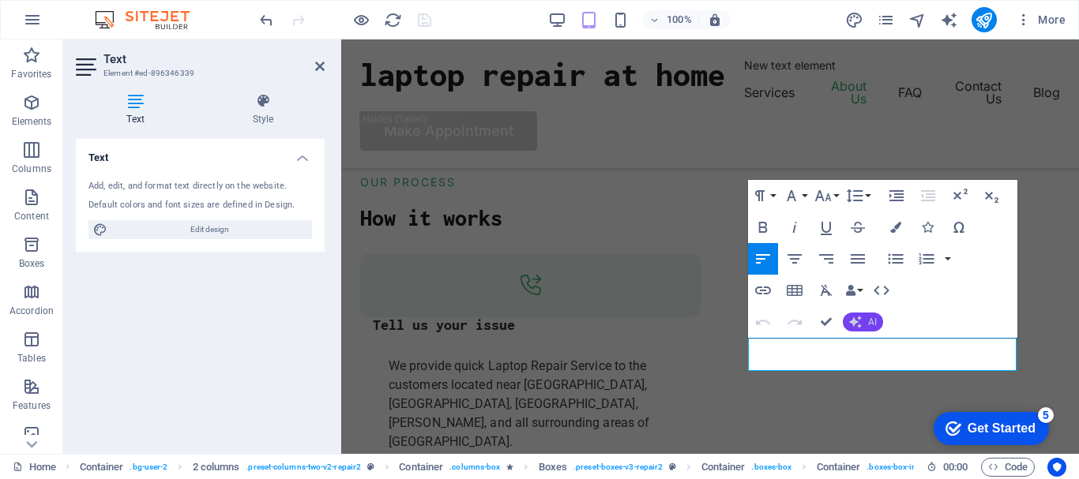
scroll to position [1942, 0]
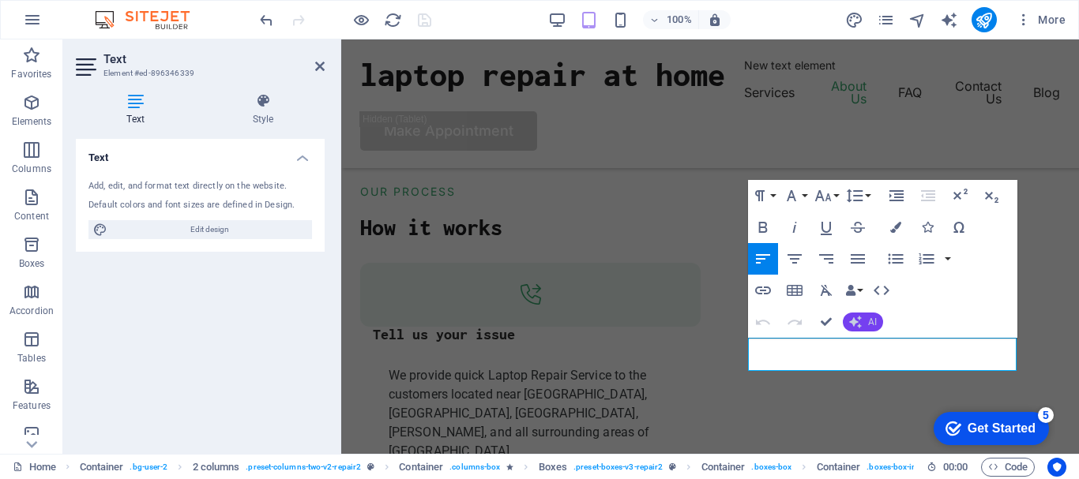
click at [869, 322] on span "AI" at bounding box center [872, 321] width 9 height 9
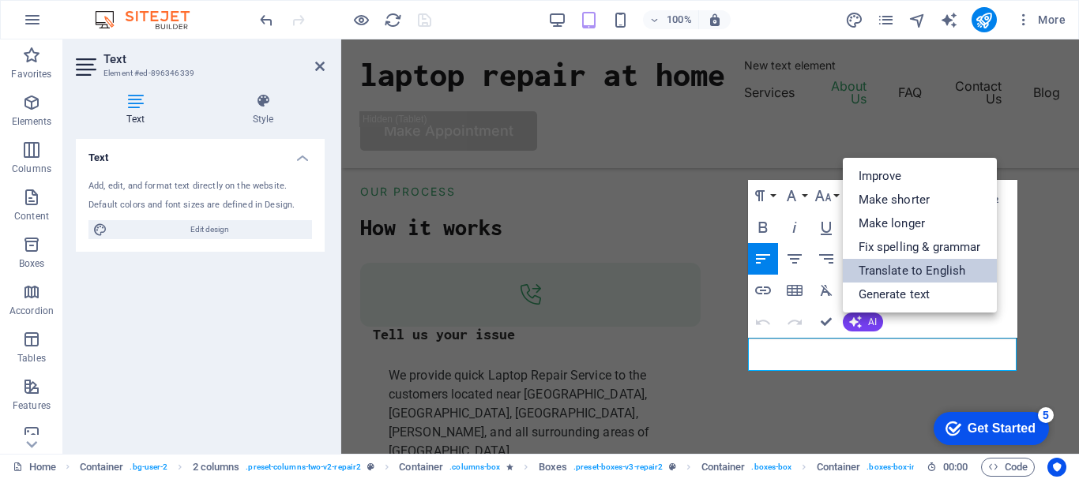
click at [889, 271] on link "Translate to English" at bounding box center [919, 271] width 154 height 24
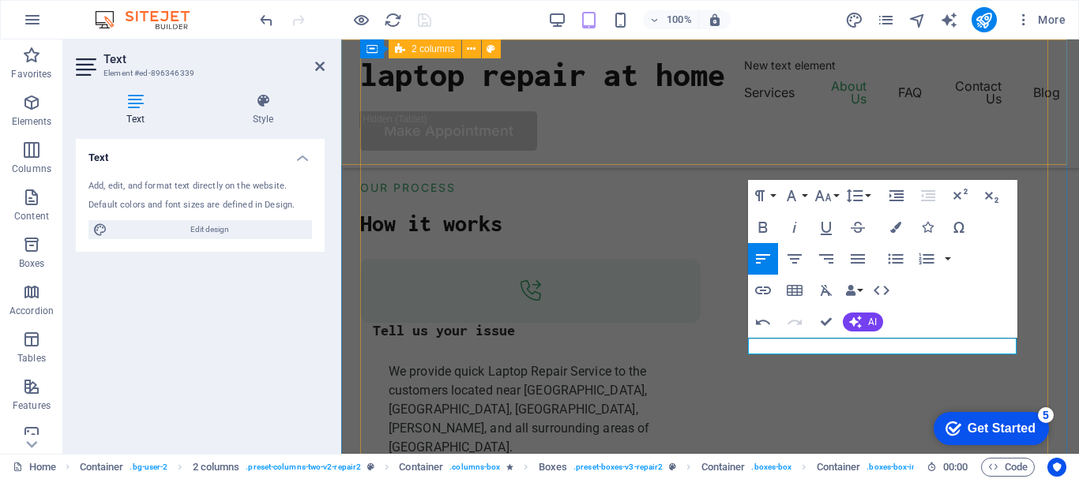
click at [801, 54] on div "laptop repair at home New text element Services About Us FAQ Contact Us Blog Ma…" at bounding box center [709, 103] width 737 height 129
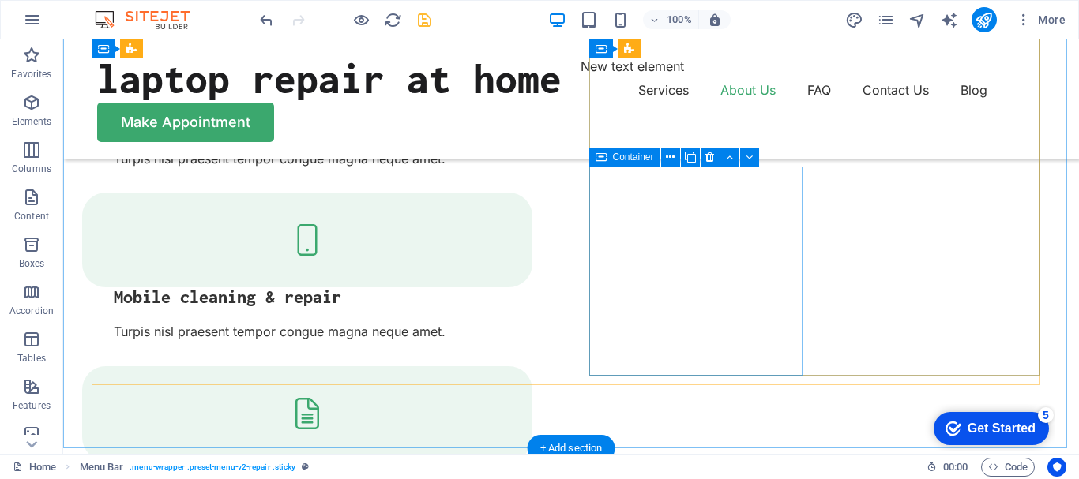
scroll to position [2192, 0]
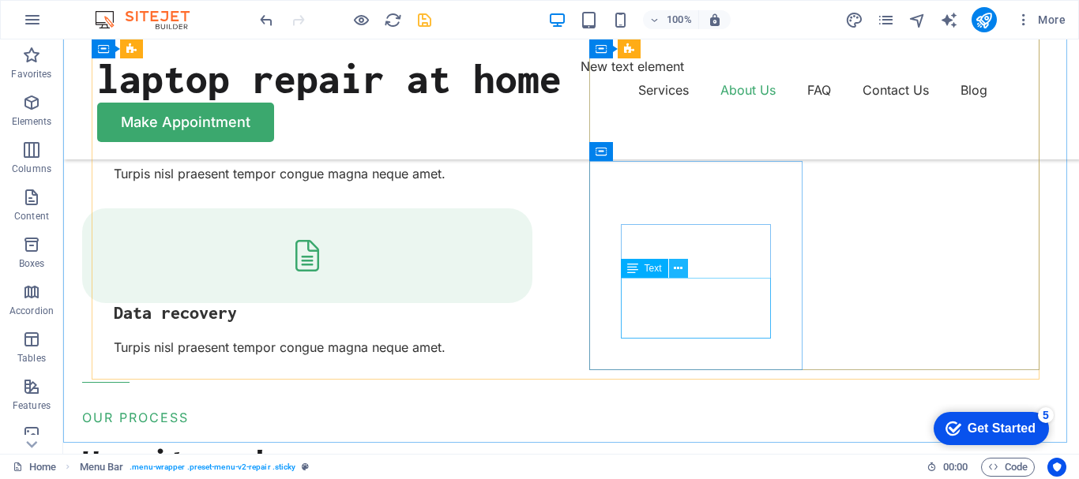
click at [683, 270] on button at bounding box center [678, 268] width 19 height 19
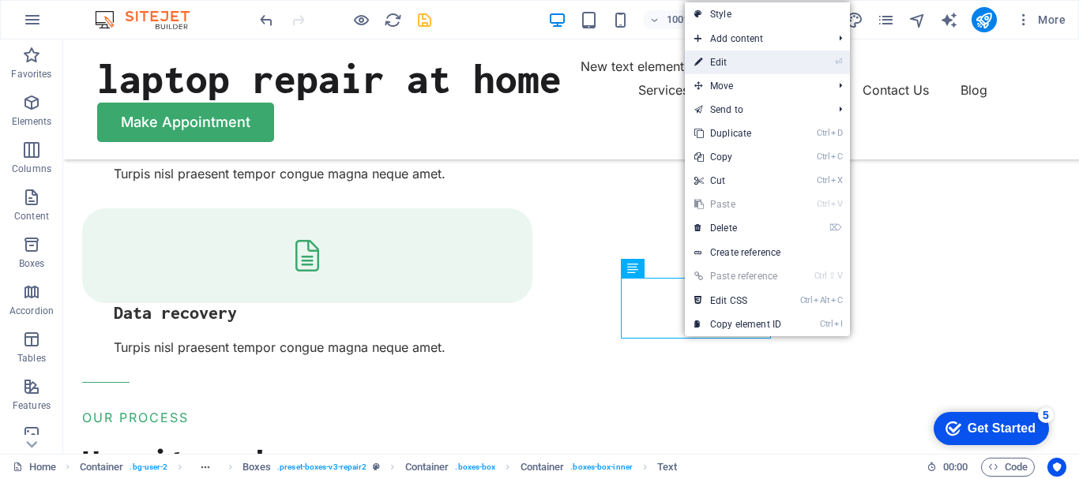
drag, startPoint x: 736, startPoint y: 59, endPoint x: 400, endPoint y: 164, distance: 351.6
click at [736, 59] on link "⏎ Edit" at bounding box center [738, 63] width 106 height 24
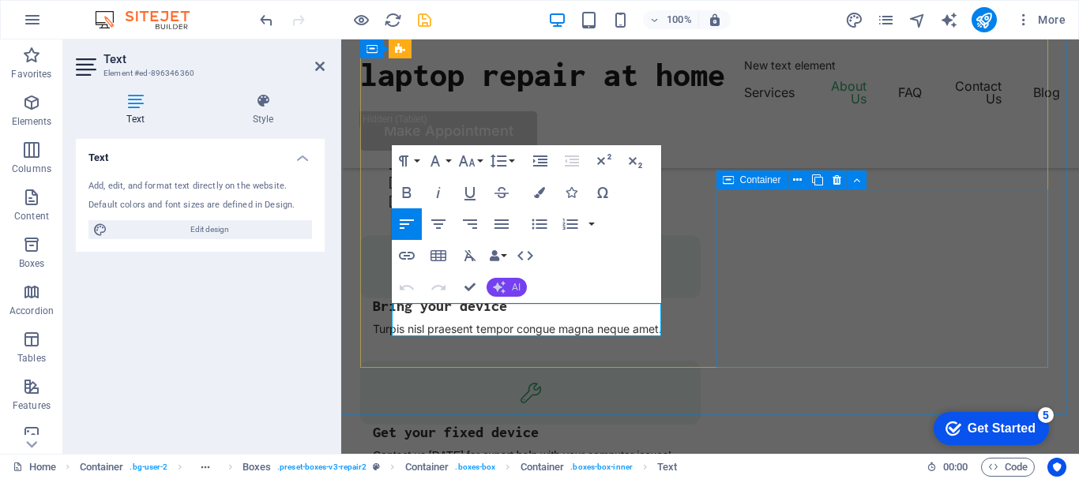
scroll to position [2179, 0]
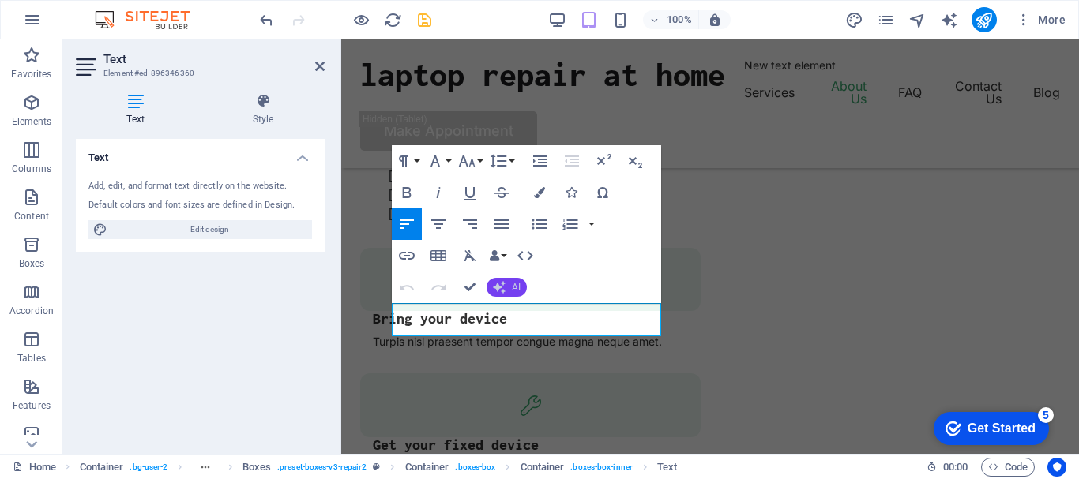
click at [512, 287] on span "AI" at bounding box center [516, 287] width 9 height 9
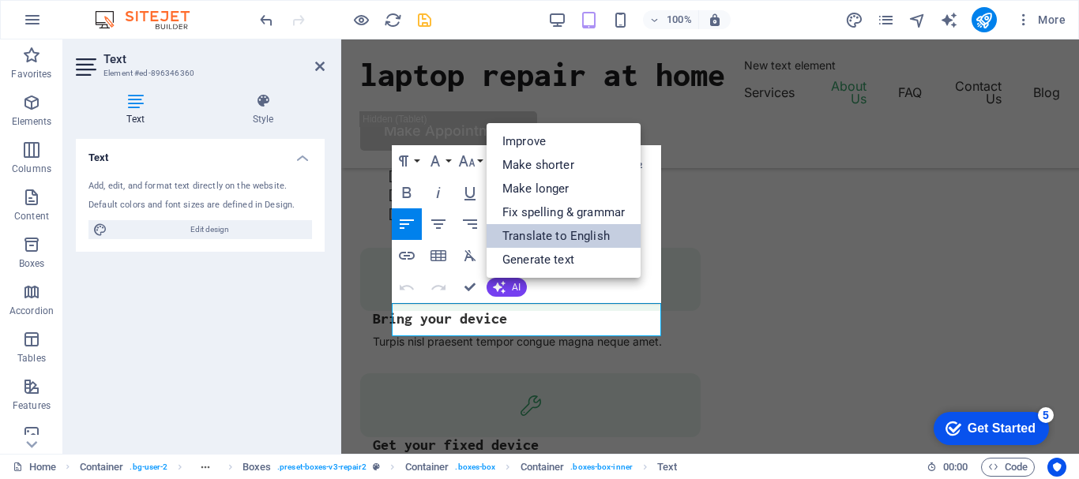
click at [538, 235] on link "Translate to English" at bounding box center [563, 236] width 154 height 24
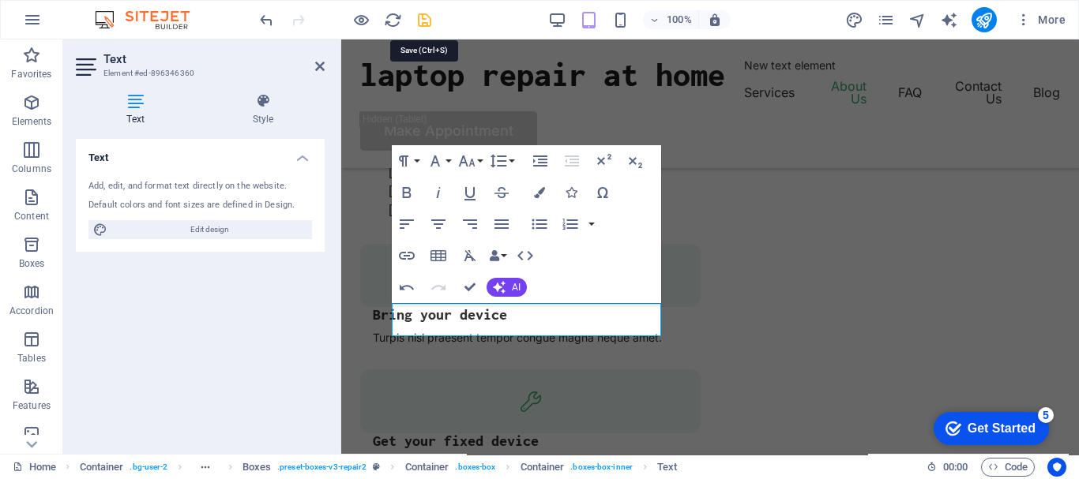
click at [430, 15] on icon "save" at bounding box center [424, 20] width 18 height 18
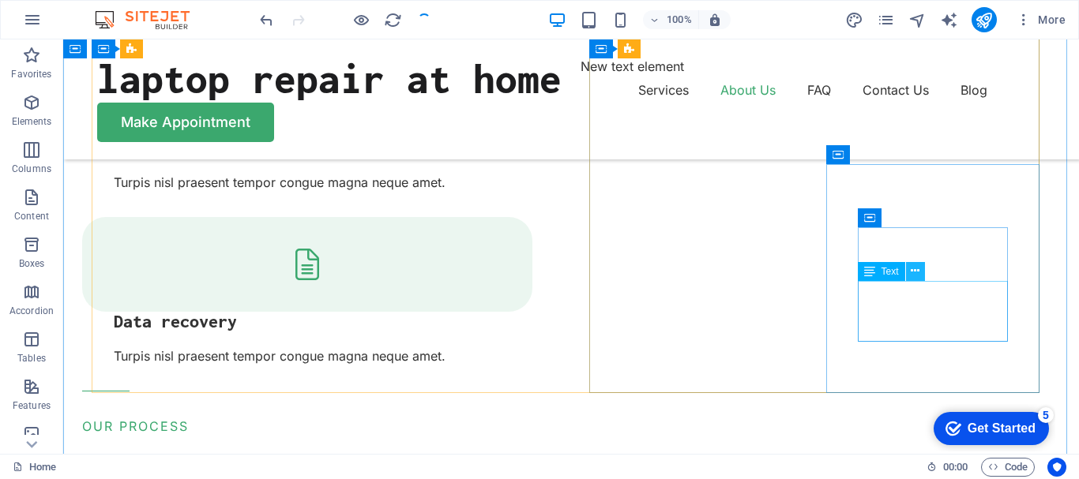
click at [912, 269] on icon at bounding box center [914, 271] width 9 height 17
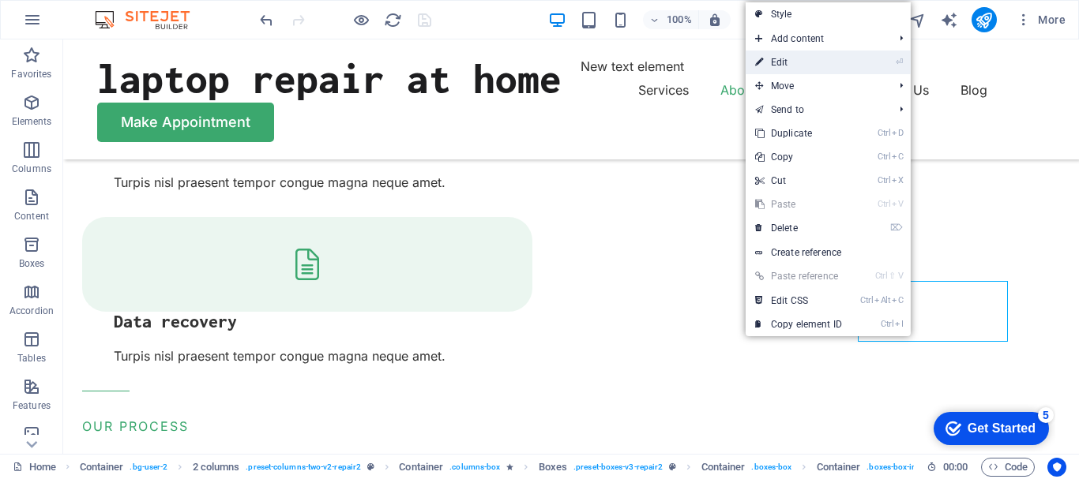
click at [785, 61] on link "⏎ Edit" at bounding box center [798, 63] width 106 height 24
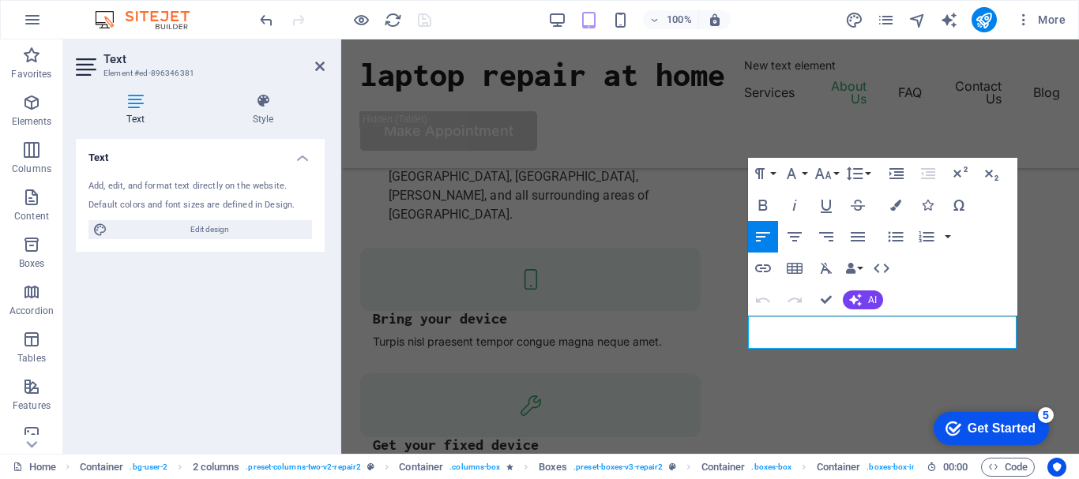
scroll to position [2167, 0]
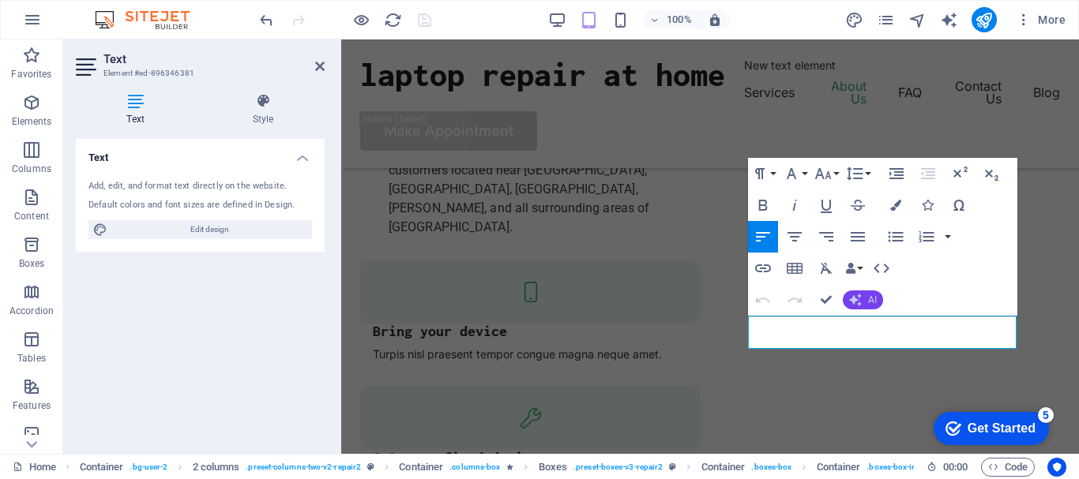
click at [872, 301] on span "AI" at bounding box center [872, 299] width 9 height 9
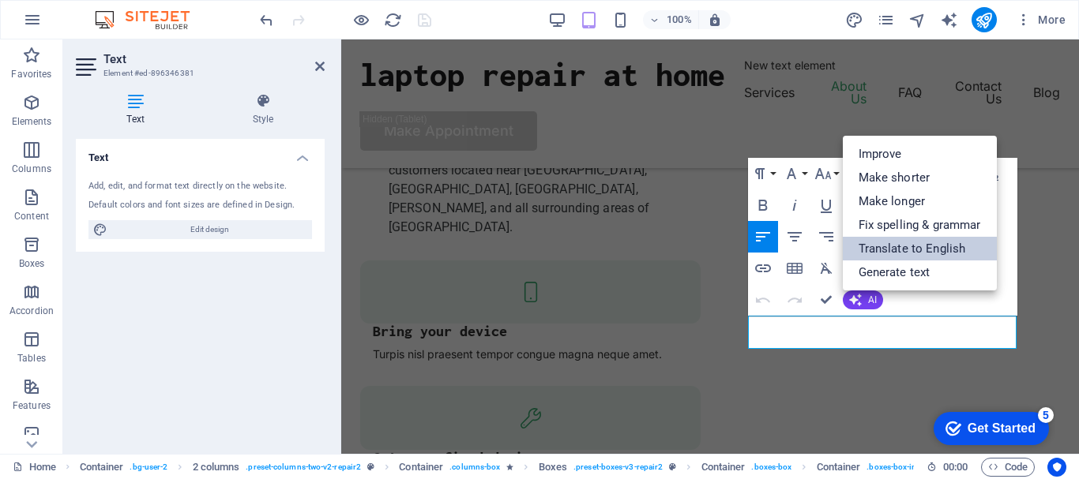
click at [884, 253] on link "Translate to English" at bounding box center [919, 249] width 154 height 24
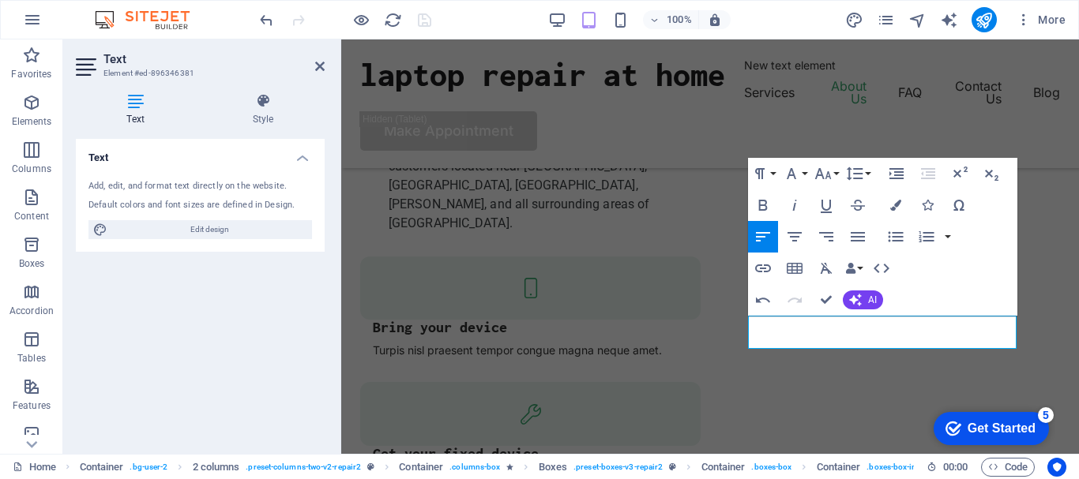
click at [225, 334] on div "Text Add, edit, and format text directly on the website. Default colors and fon…" at bounding box center [200, 290] width 249 height 302
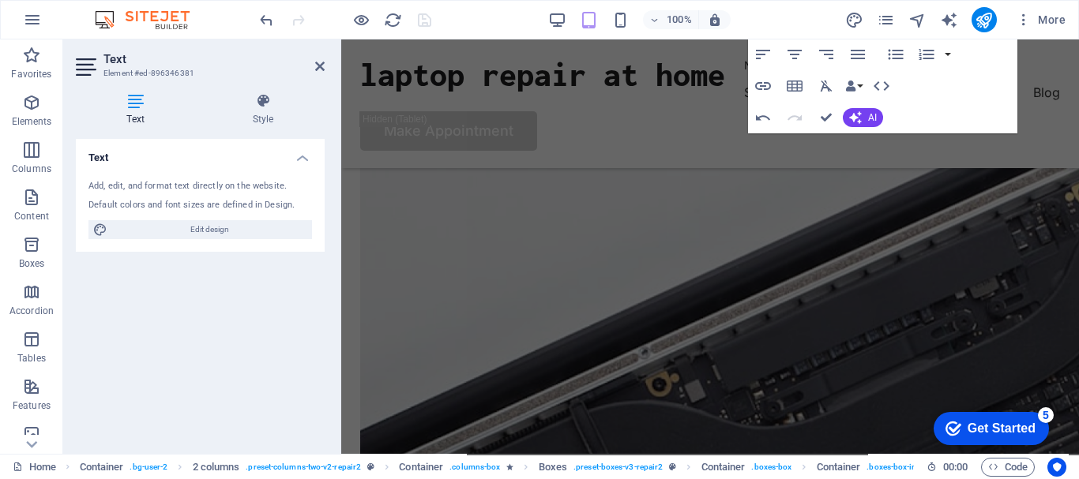
scroll to position [2540, 0]
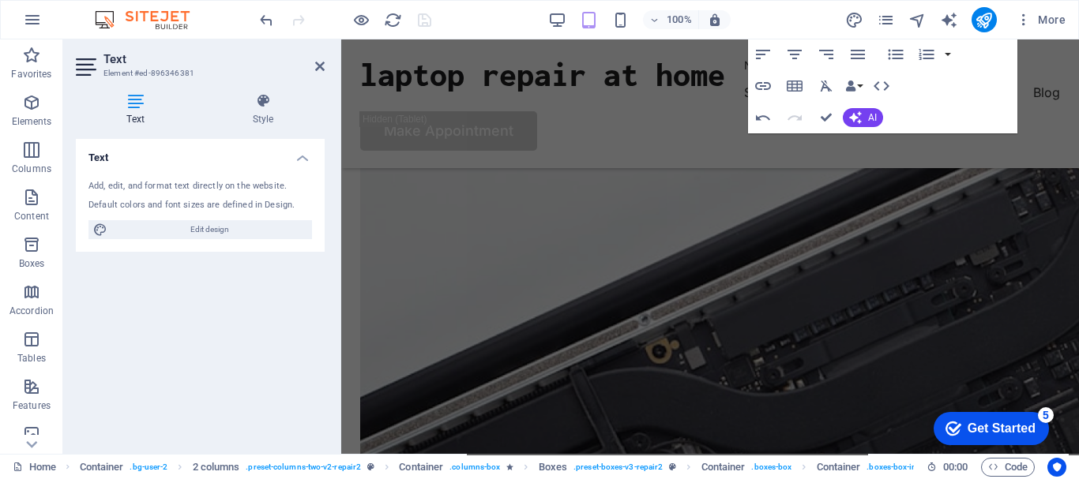
click at [231, 340] on div "Text Add, edit, and format text directly on the website. Default colors and fon…" at bounding box center [200, 290] width 249 height 302
click at [324, 63] on icon at bounding box center [319, 66] width 9 height 13
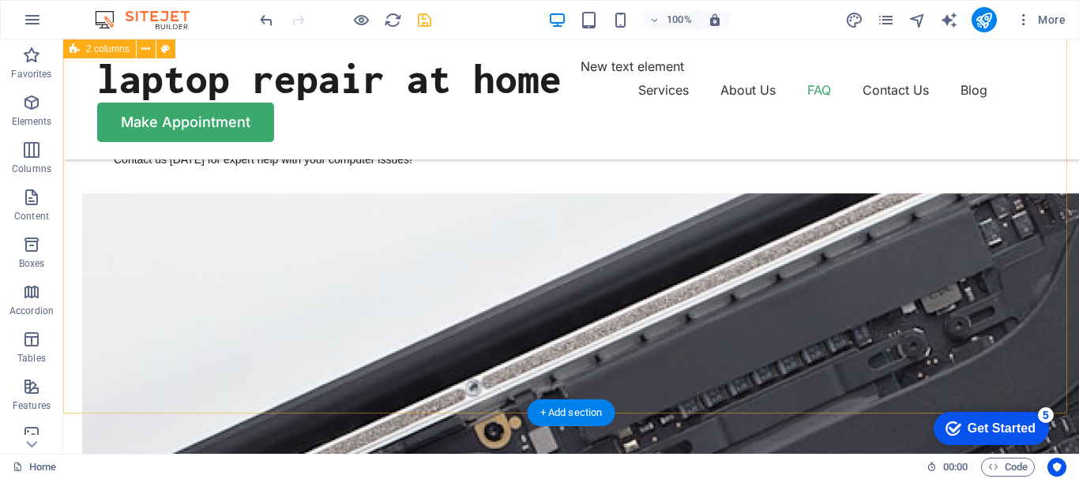
scroll to position [2881, 0]
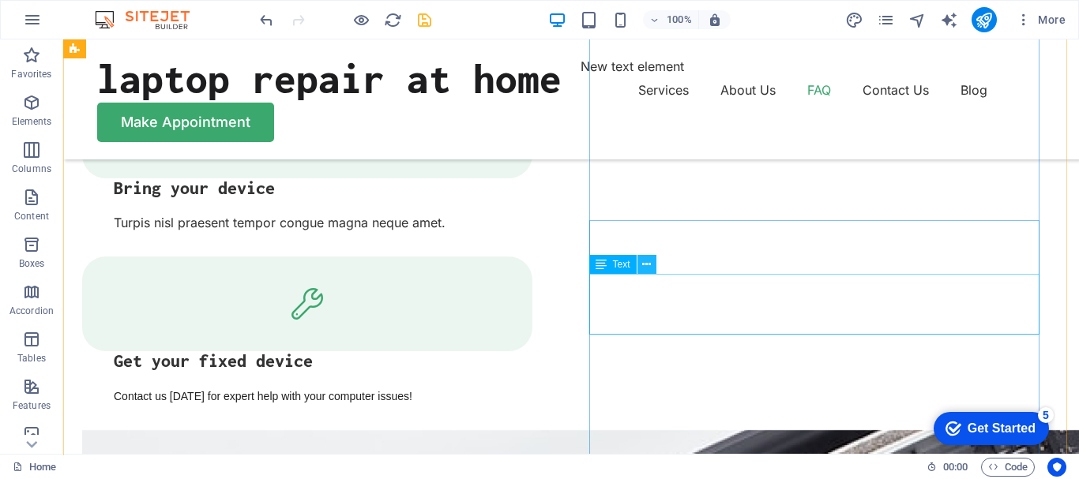
click at [648, 267] on icon at bounding box center [646, 265] width 9 height 17
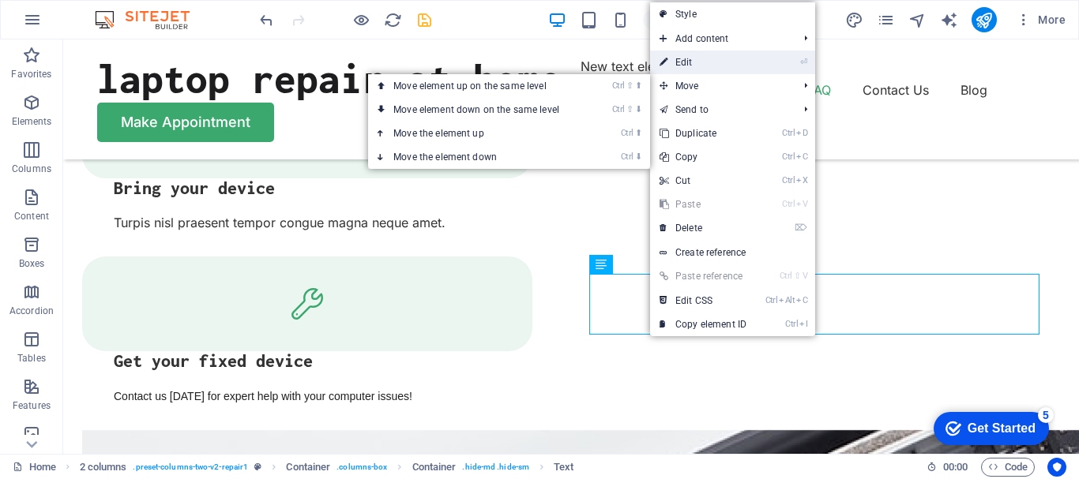
click at [693, 68] on link "⏎ Edit" at bounding box center [703, 63] width 106 height 24
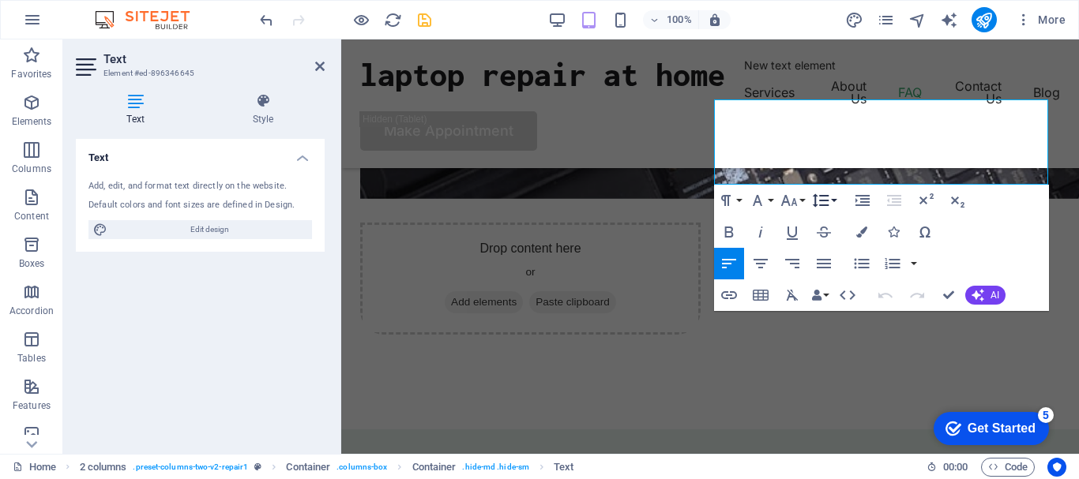
scroll to position [2869, 0]
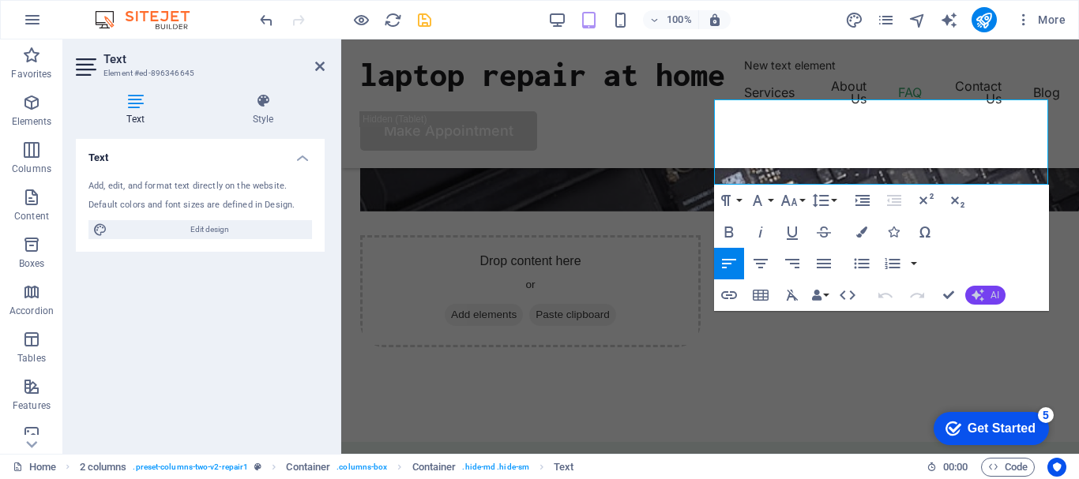
click at [994, 295] on span "AI" at bounding box center [994, 295] width 9 height 9
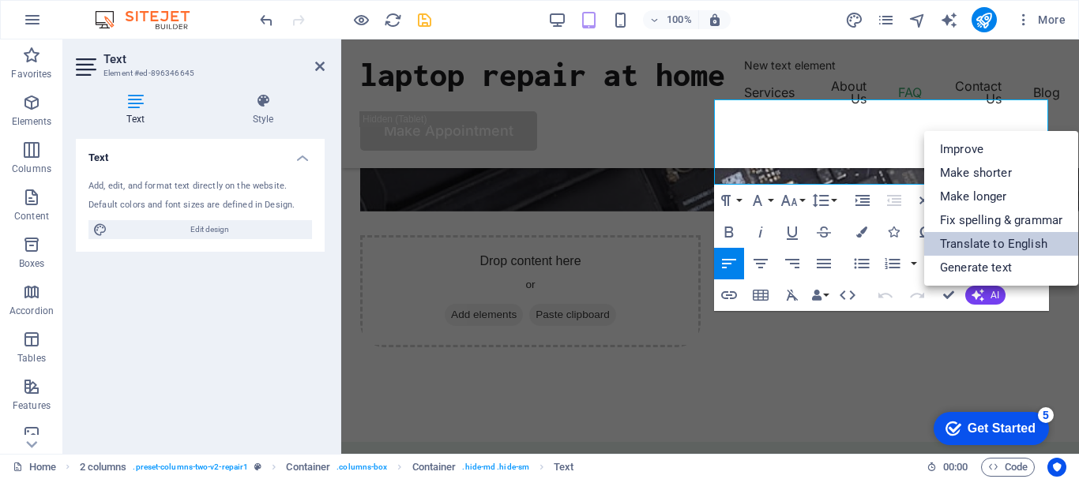
click at [995, 246] on link "Translate to English" at bounding box center [1001, 244] width 154 height 24
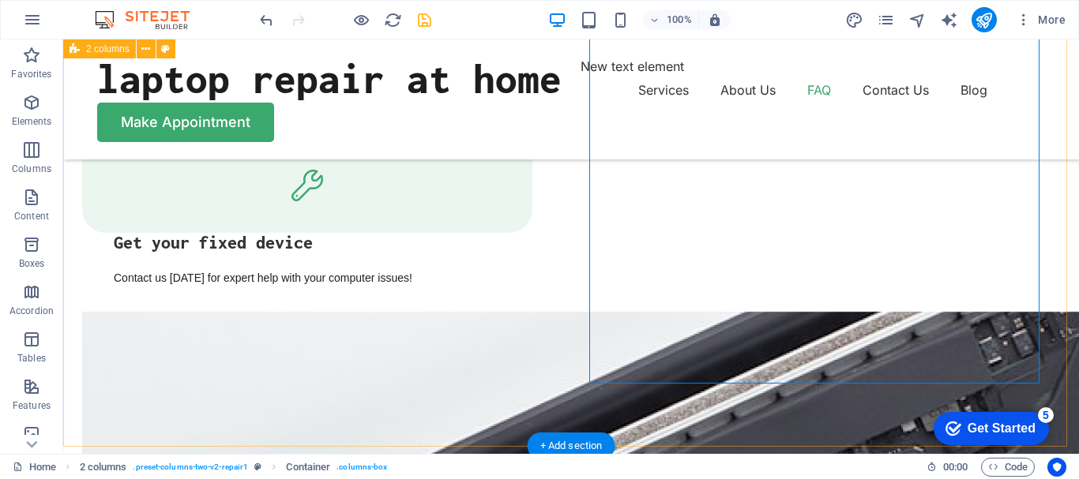
scroll to position [3039, 0]
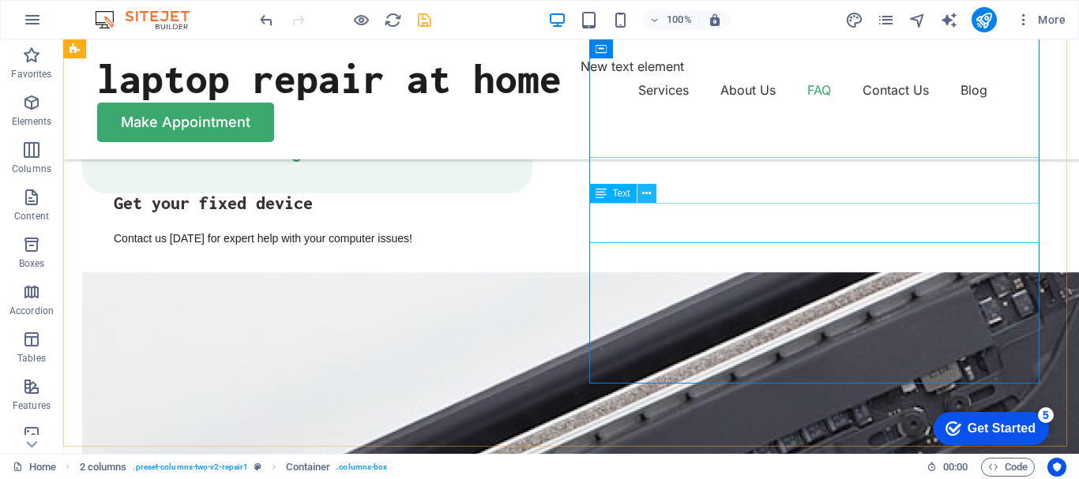
click at [645, 193] on icon at bounding box center [646, 194] width 9 height 17
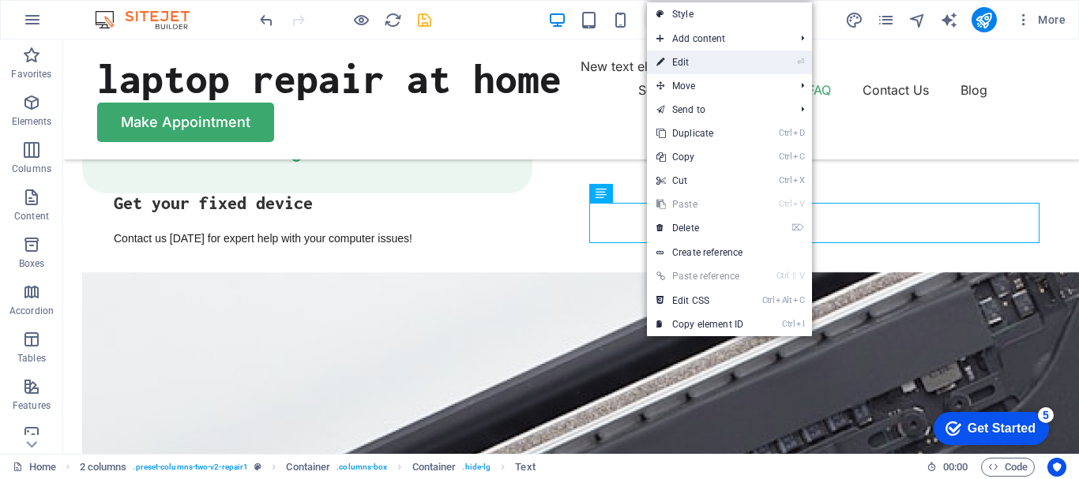
click at [686, 62] on link "⏎ Edit" at bounding box center [700, 63] width 106 height 24
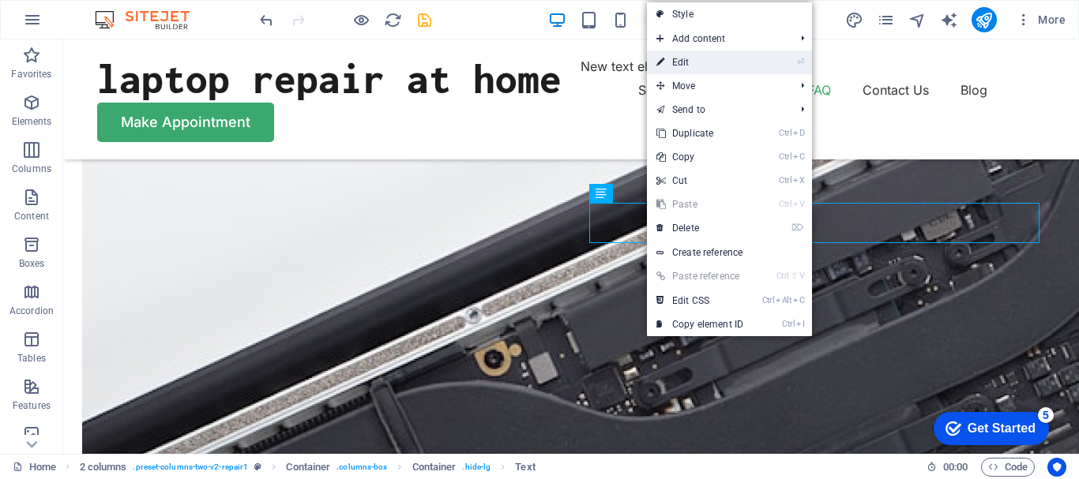
scroll to position [2798, 0]
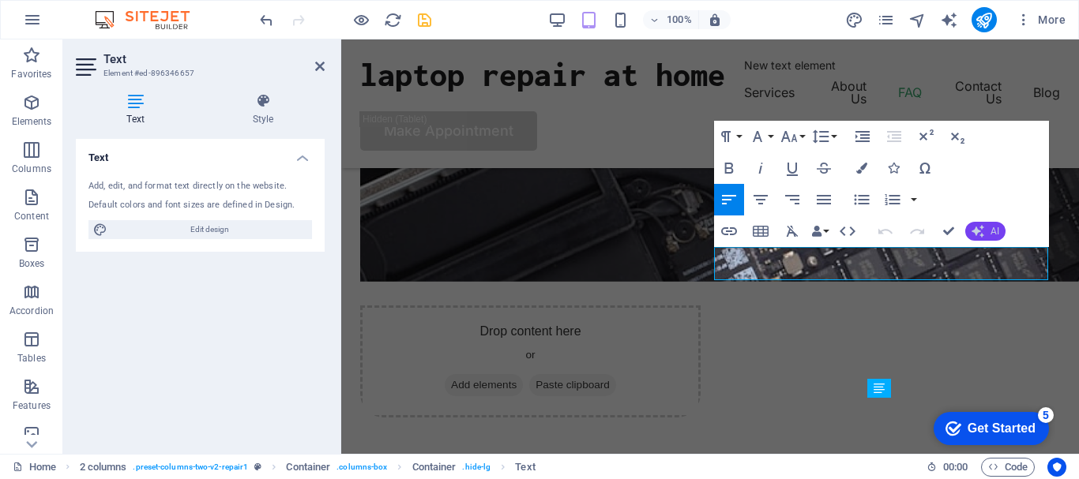
click at [983, 233] on icon "button" at bounding box center [977, 231] width 13 height 13
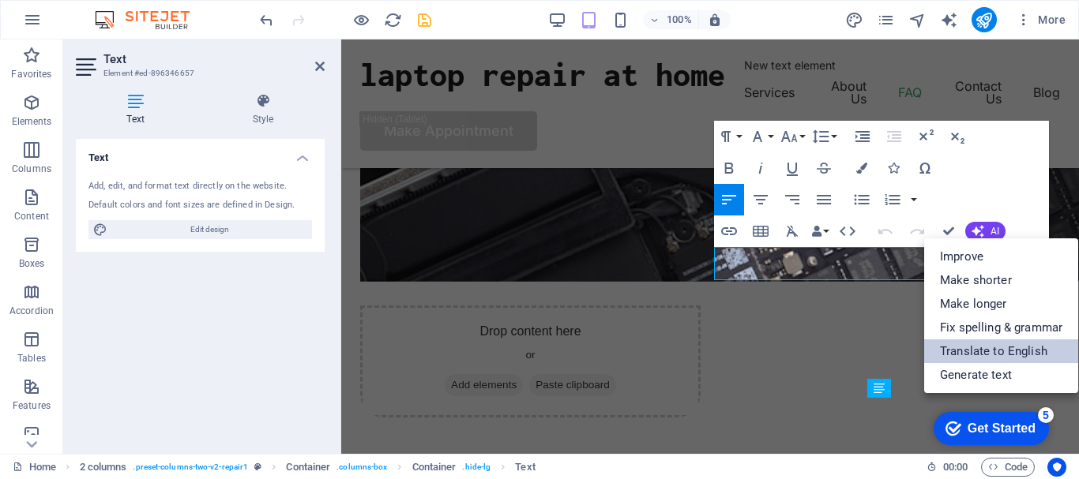
click at [982, 351] on link "Translate to English" at bounding box center [1001, 352] width 154 height 24
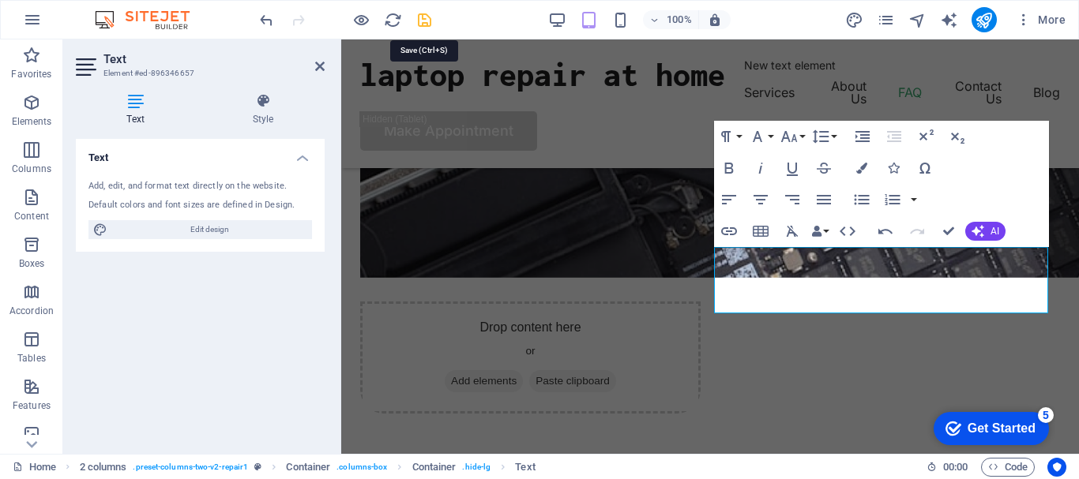
click at [426, 21] on icon "save" at bounding box center [424, 20] width 18 height 18
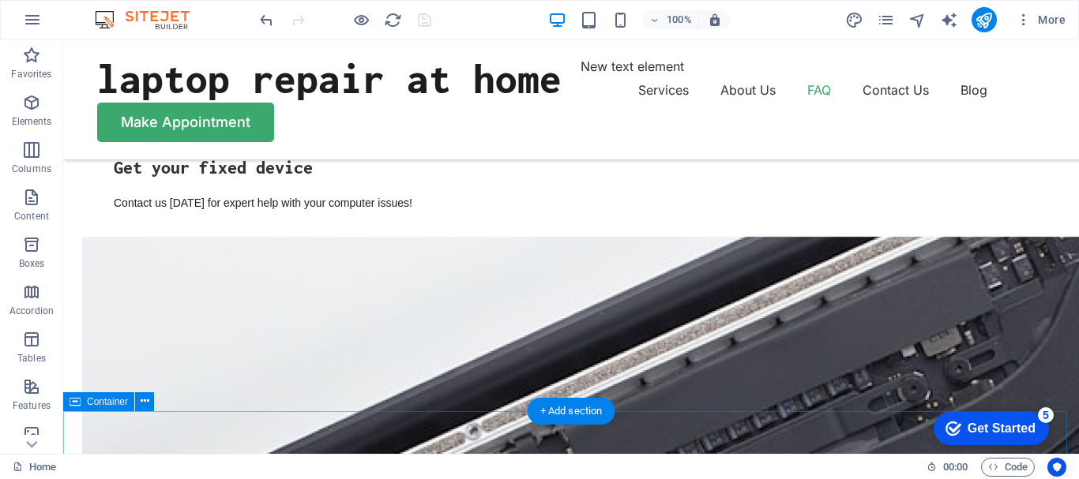
scroll to position [3048, 0]
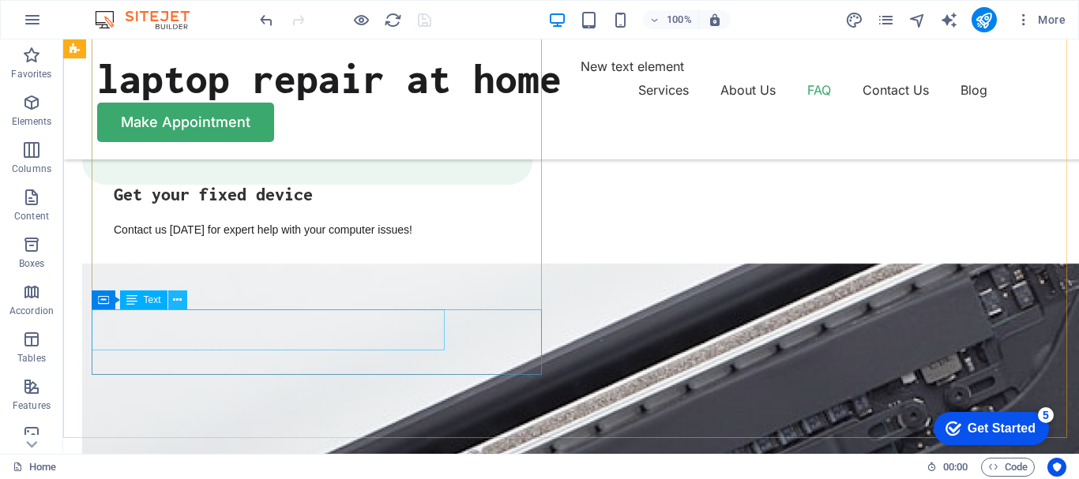
click at [180, 298] on icon at bounding box center [177, 300] width 9 height 17
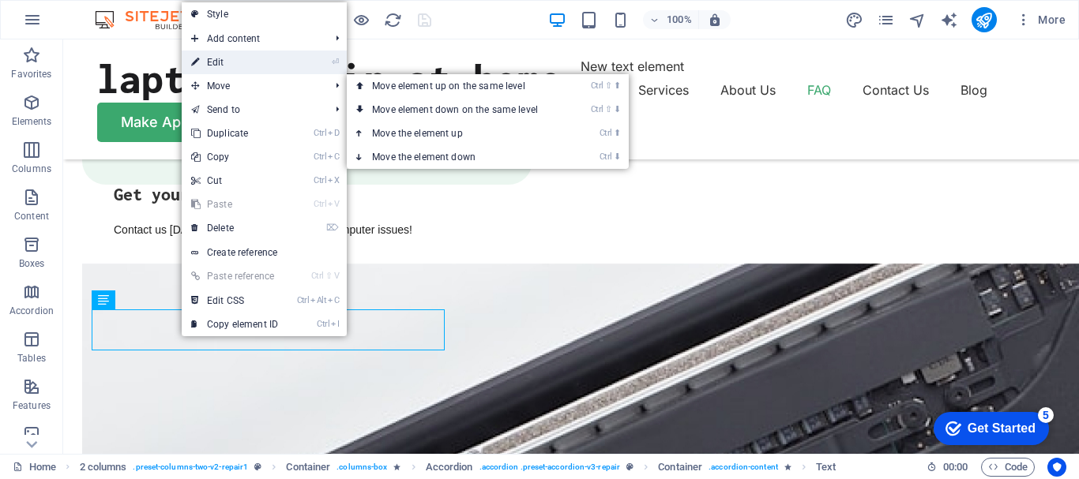
click at [232, 59] on link "⏎ Edit" at bounding box center [235, 63] width 106 height 24
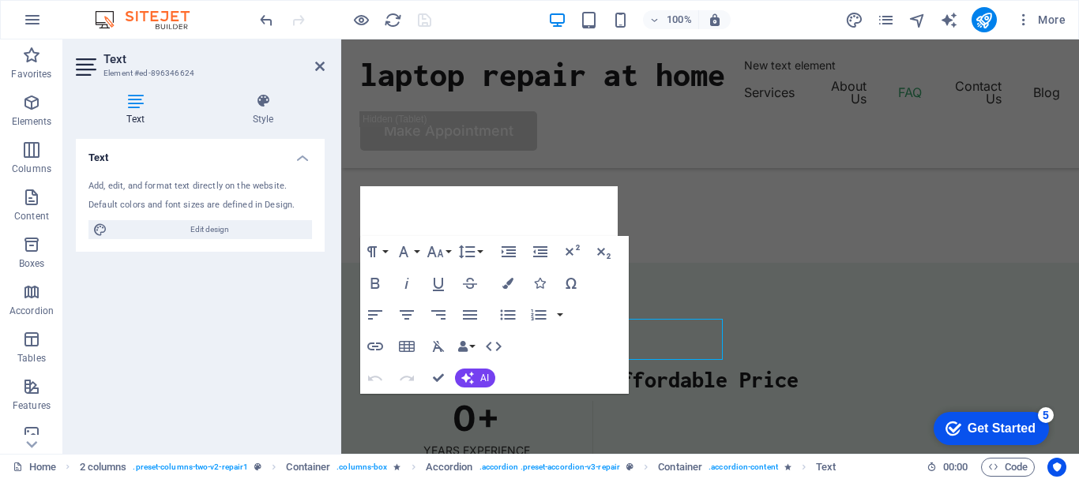
scroll to position [3035, 0]
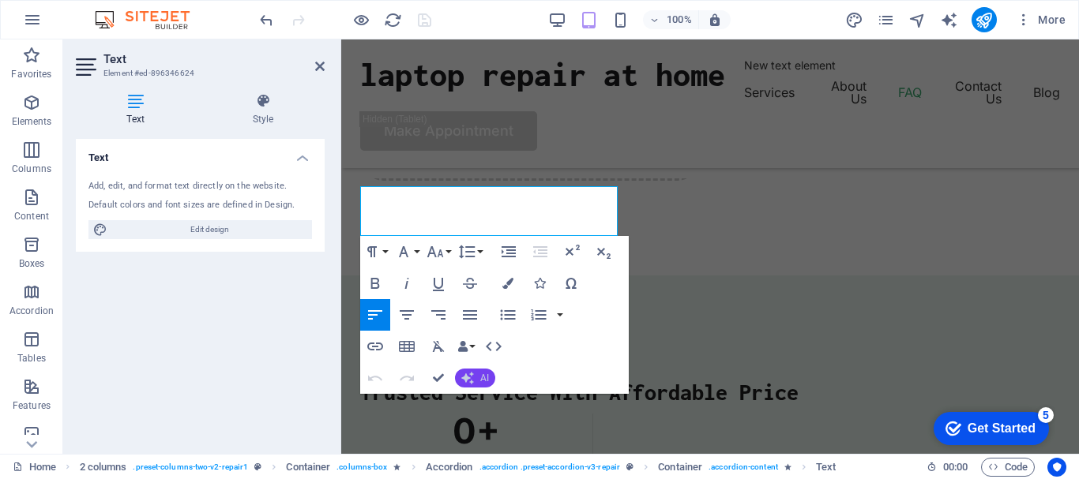
click at [482, 376] on span "AI" at bounding box center [484, 377] width 9 height 9
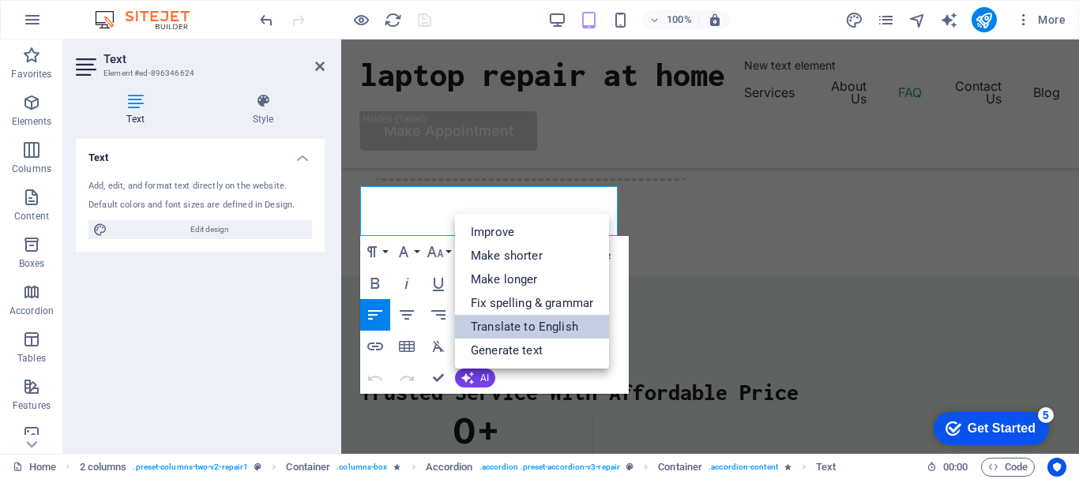
click at [504, 325] on link "Translate to English" at bounding box center [532, 327] width 154 height 24
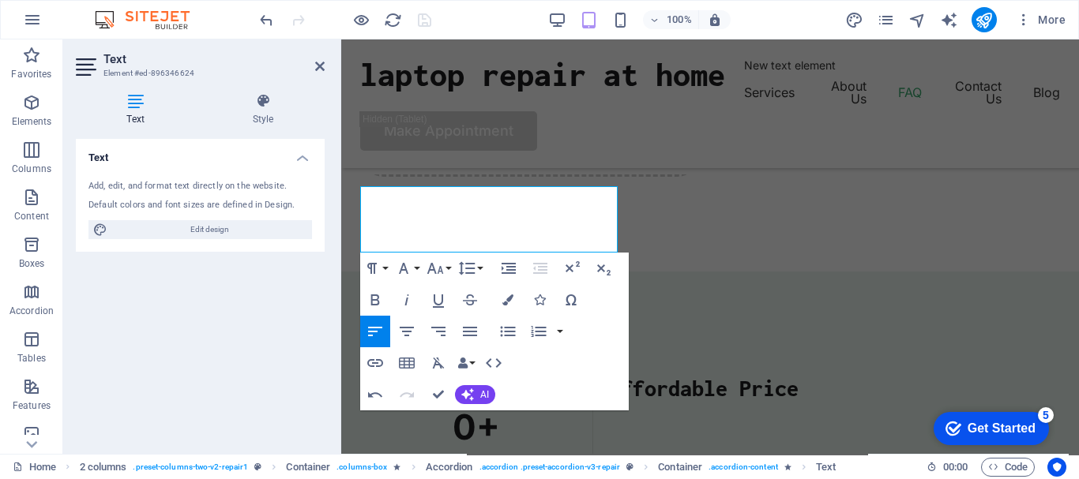
click at [226, 425] on div "Text Add, edit, and format text directly on the website. Default colors and fon…" at bounding box center [200, 290] width 249 height 302
click at [321, 65] on icon at bounding box center [319, 66] width 9 height 13
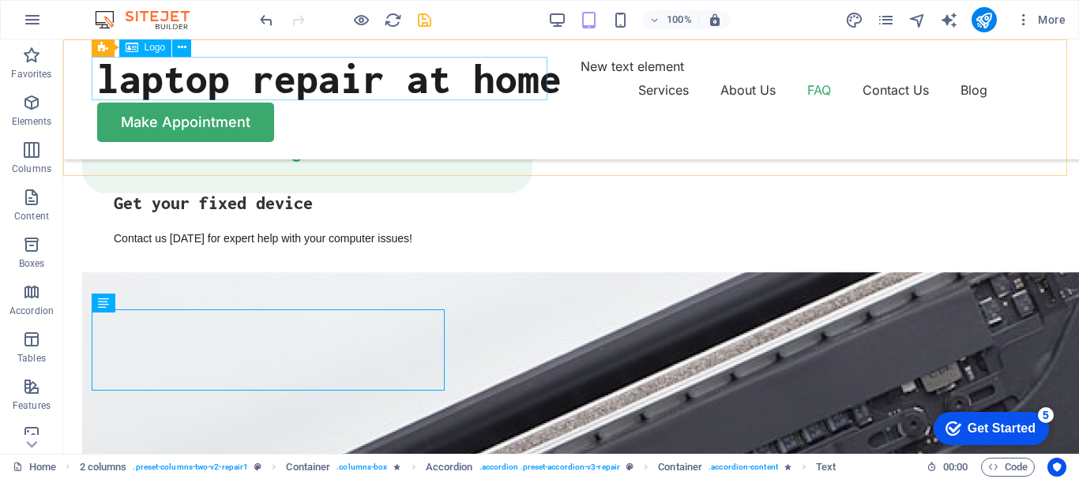
scroll to position [3048, 0]
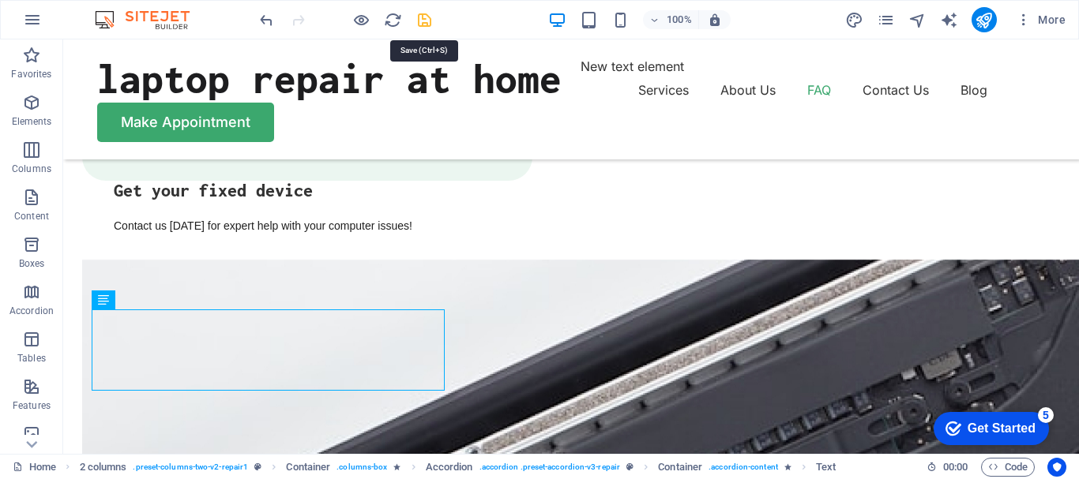
click at [425, 21] on icon "save" at bounding box center [424, 20] width 18 height 18
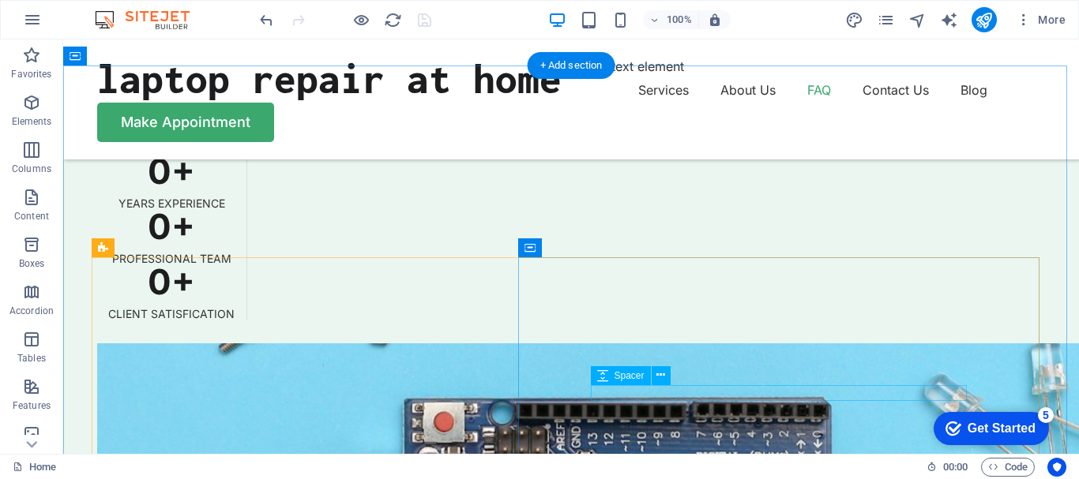
scroll to position [4153, 0]
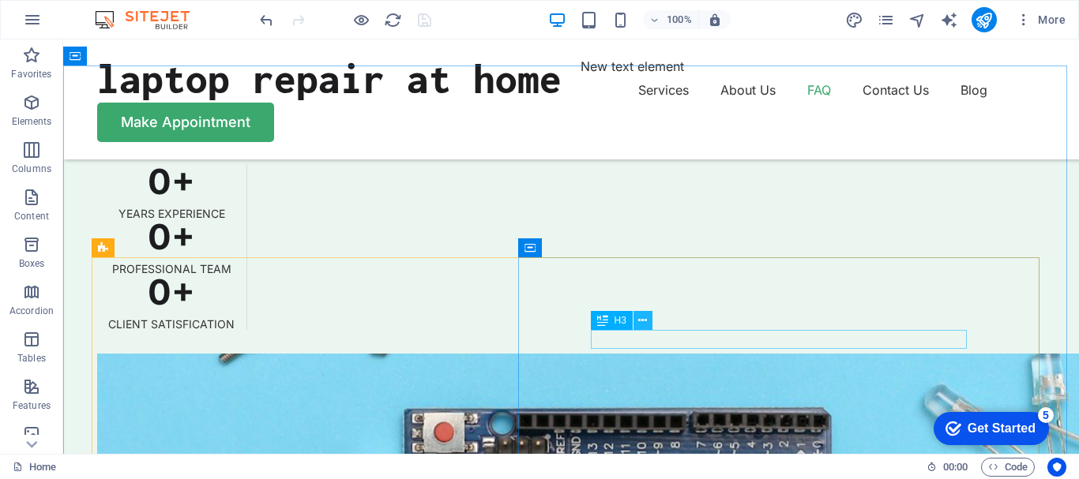
click at [643, 319] on icon at bounding box center [642, 321] width 9 height 17
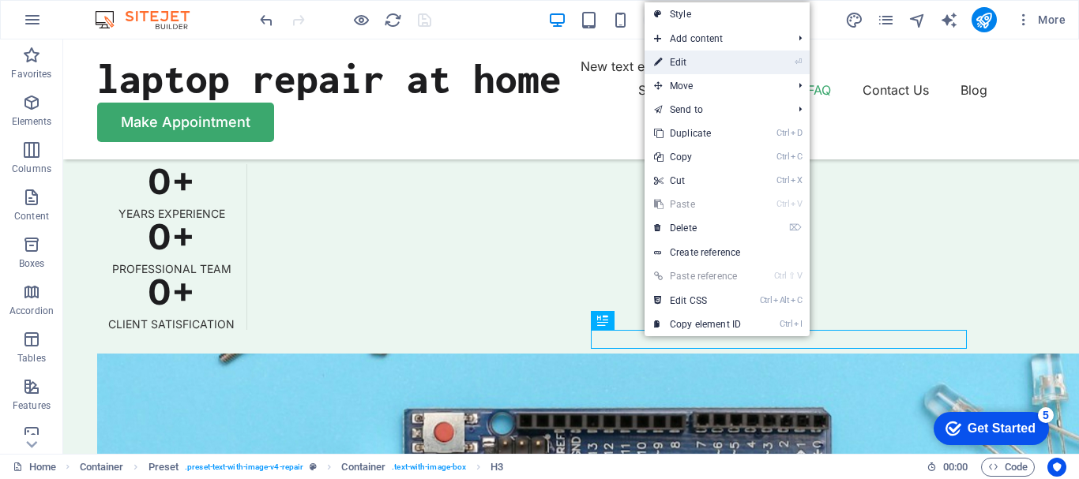
click at [698, 66] on link "⏎ Edit" at bounding box center [697, 63] width 106 height 24
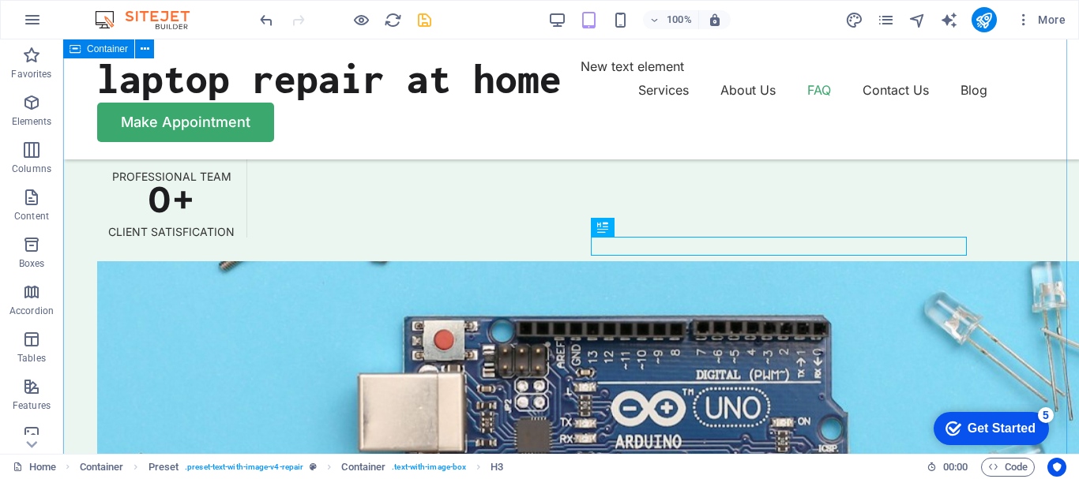
scroll to position [4246, 0]
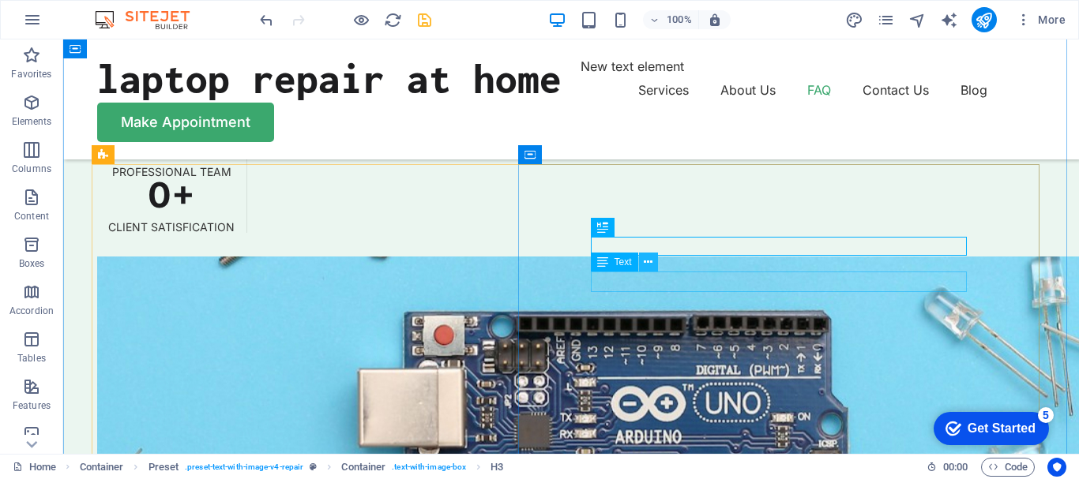
click at [647, 262] on icon at bounding box center [648, 262] width 9 height 17
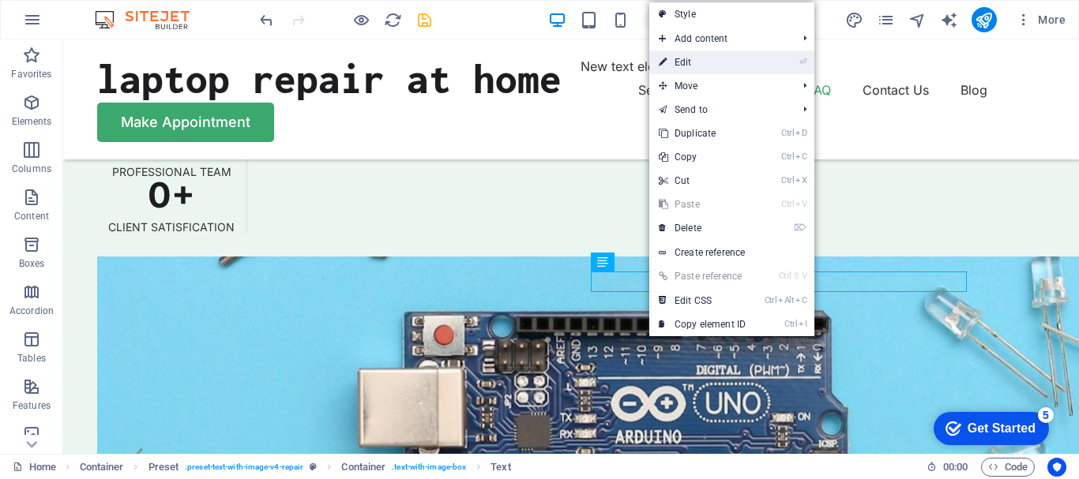
click at [691, 64] on link "⏎ Edit" at bounding box center [702, 63] width 106 height 24
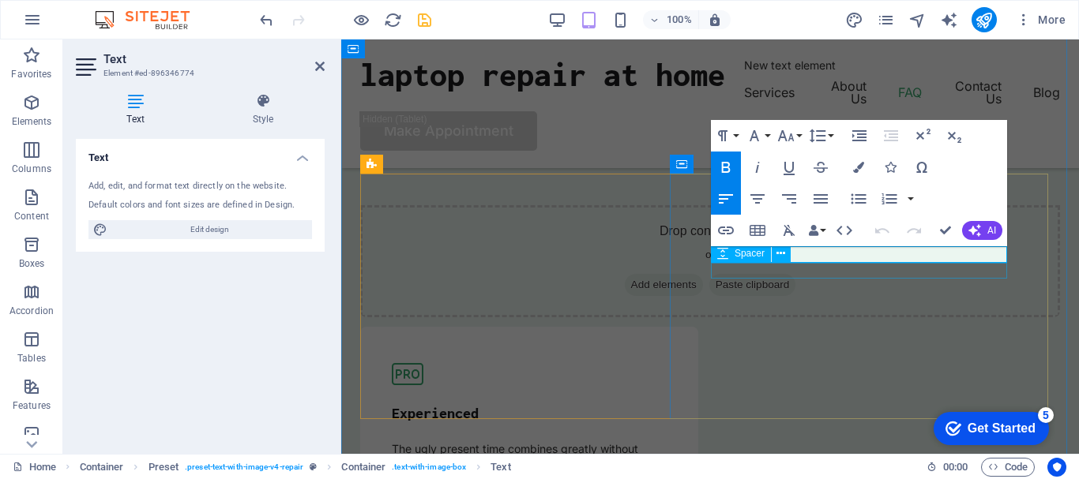
scroll to position [3877, 0]
drag, startPoint x: 835, startPoint y: 256, endPoint x: 802, endPoint y: 257, distance: 33.2
drag, startPoint x: 945, startPoint y: 232, endPoint x: 884, endPoint y: 214, distance: 63.5
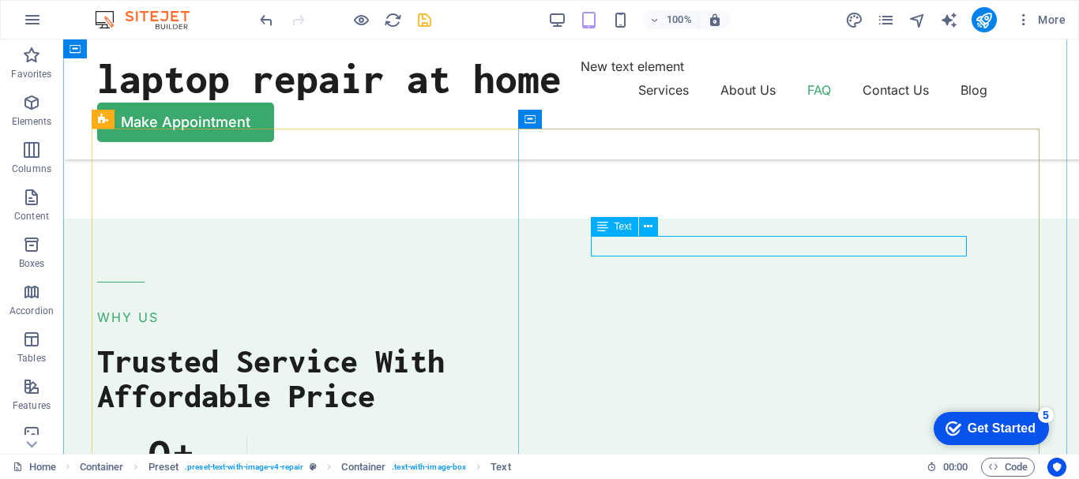
scroll to position [4282, 0]
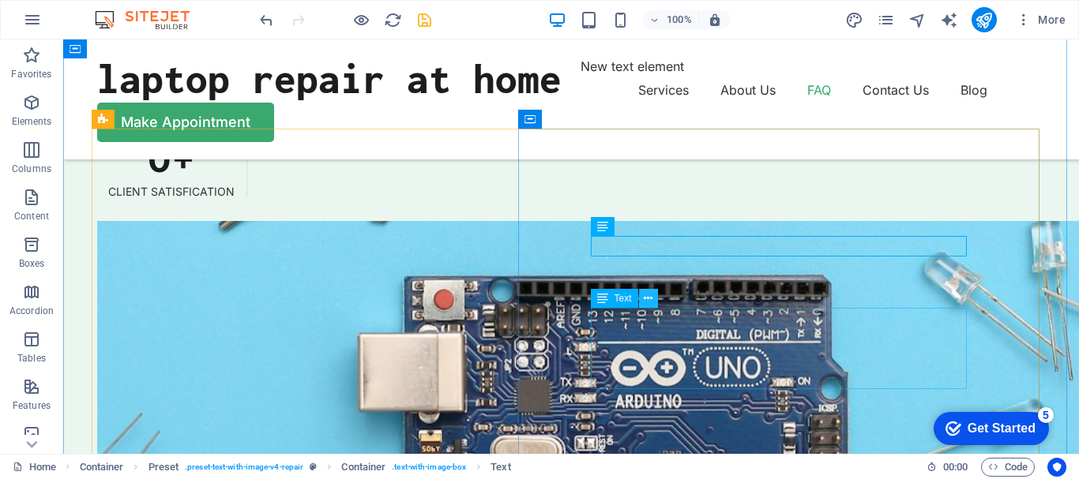
click at [654, 302] on button at bounding box center [648, 298] width 19 height 19
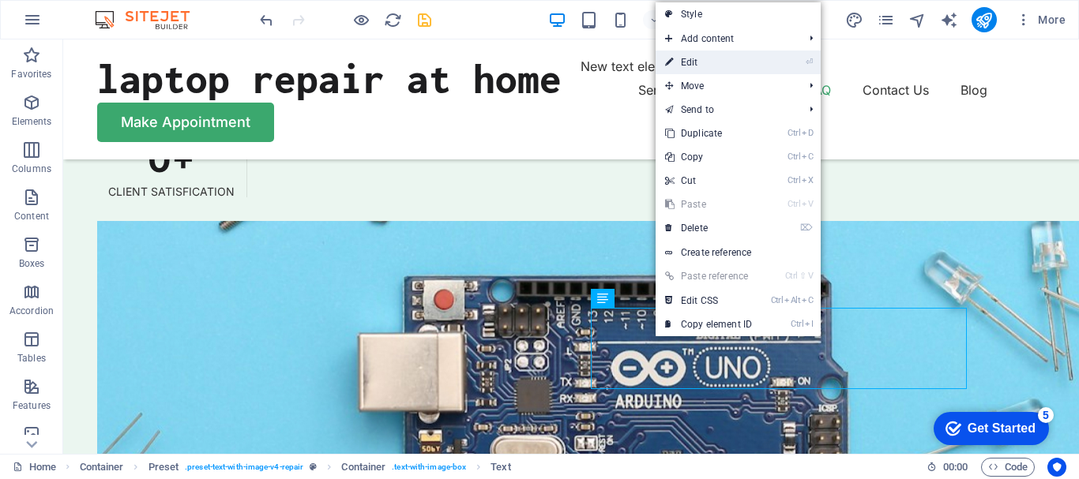
click at [691, 65] on link "⏎ Edit" at bounding box center [708, 63] width 106 height 24
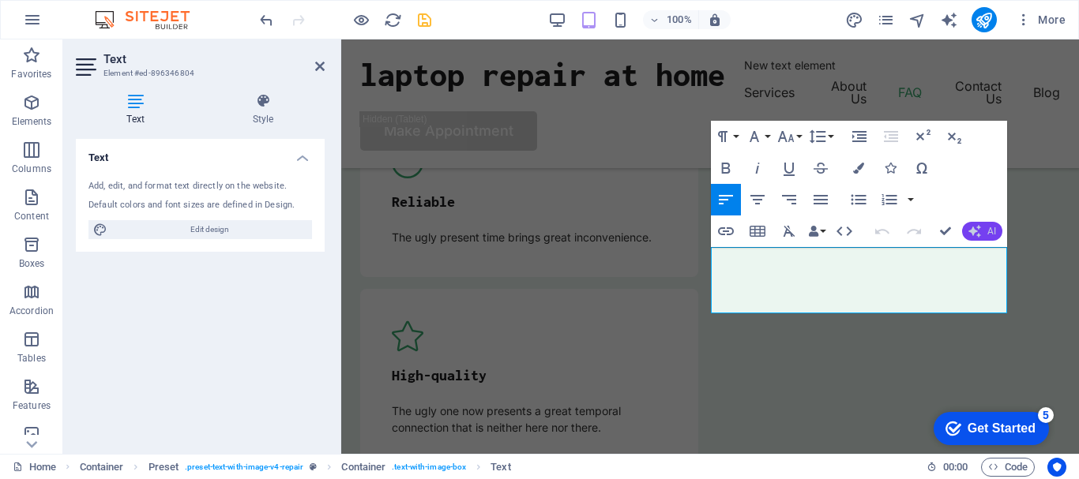
scroll to position [3942, 0]
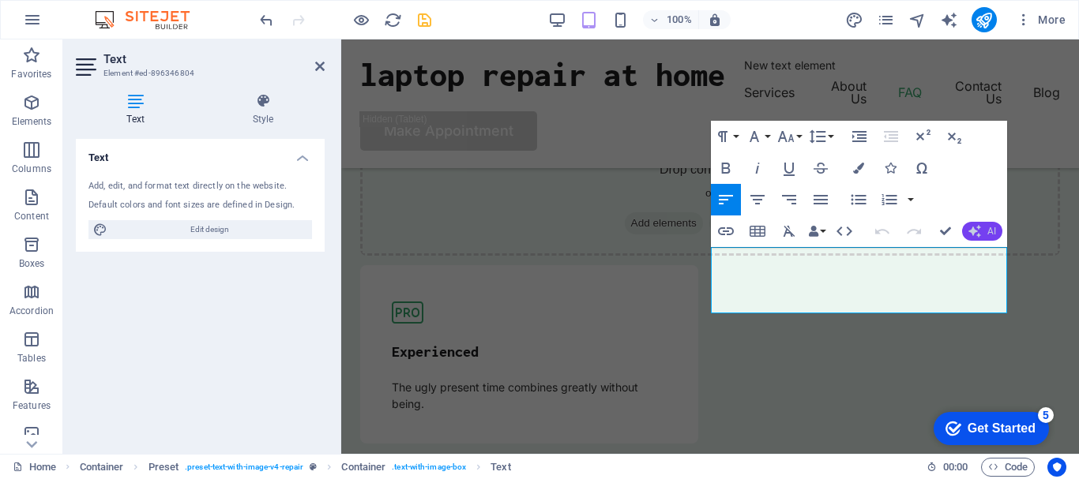
click at [983, 231] on button "AI" at bounding box center [982, 231] width 40 height 19
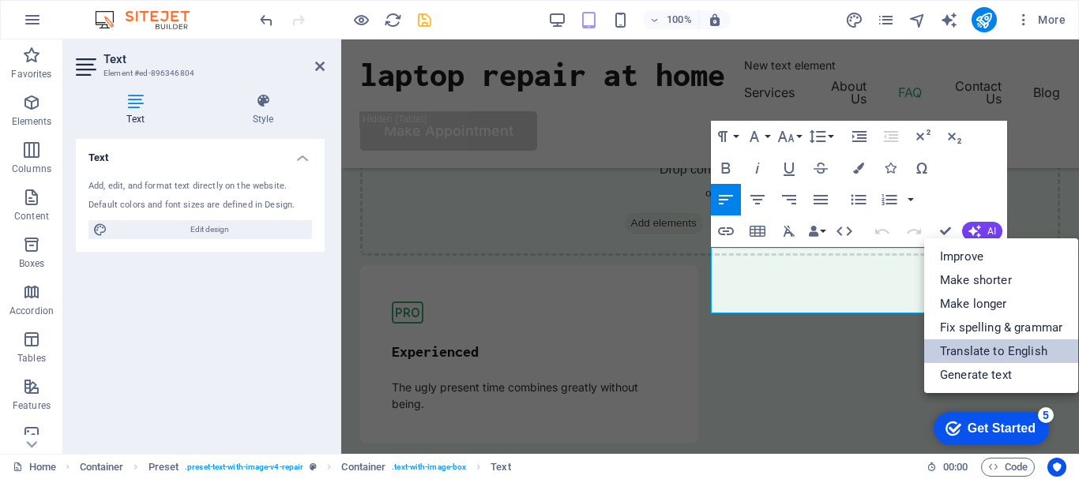
click at [968, 350] on link "Translate to English" at bounding box center [1001, 352] width 154 height 24
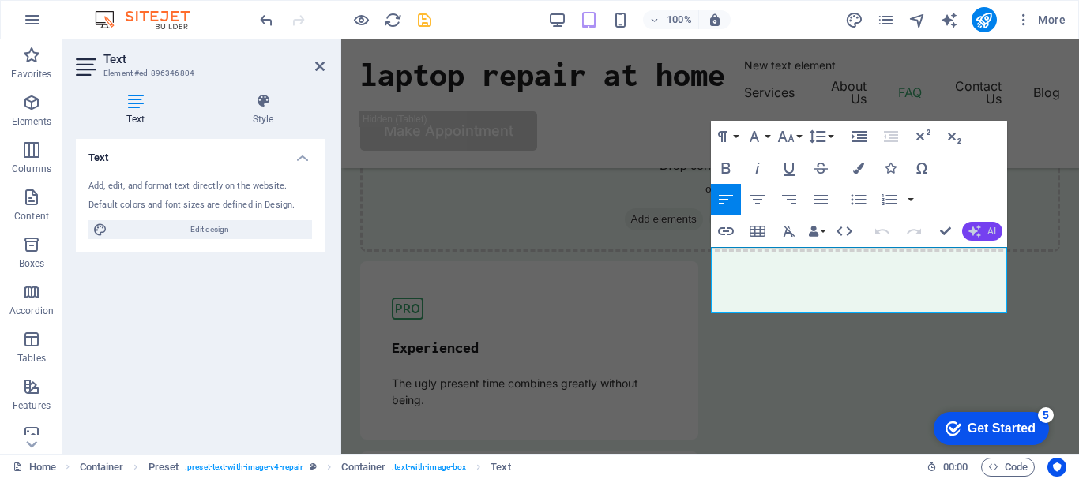
click at [990, 231] on span "AI" at bounding box center [991, 231] width 9 height 9
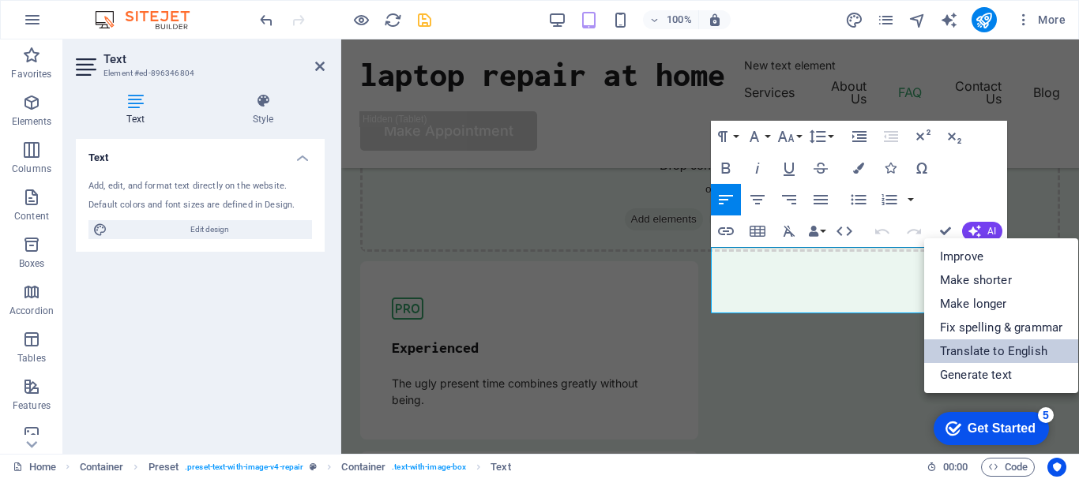
click at [992, 351] on link "Translate to English" at bounding box center [1001, 352] width 154 height 24
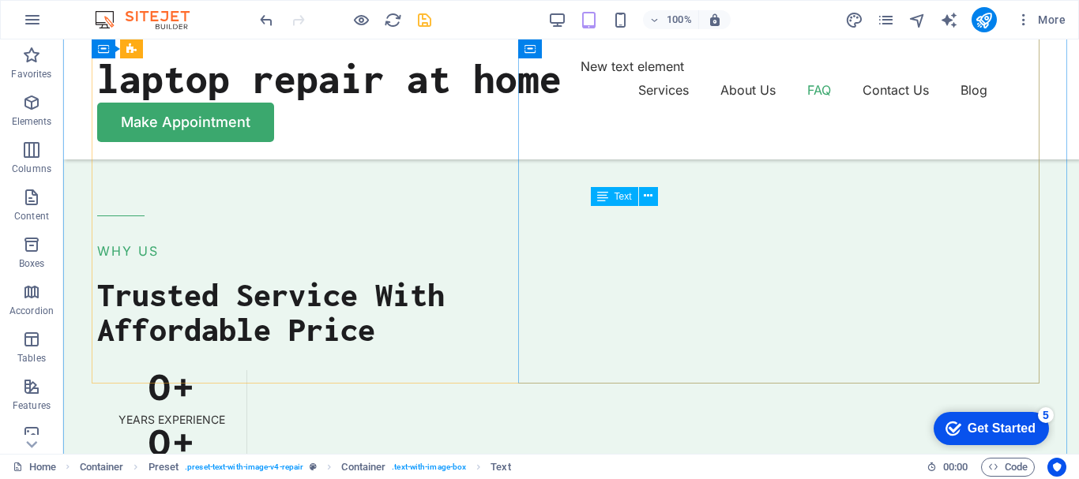
scroll to position [4384, 0]
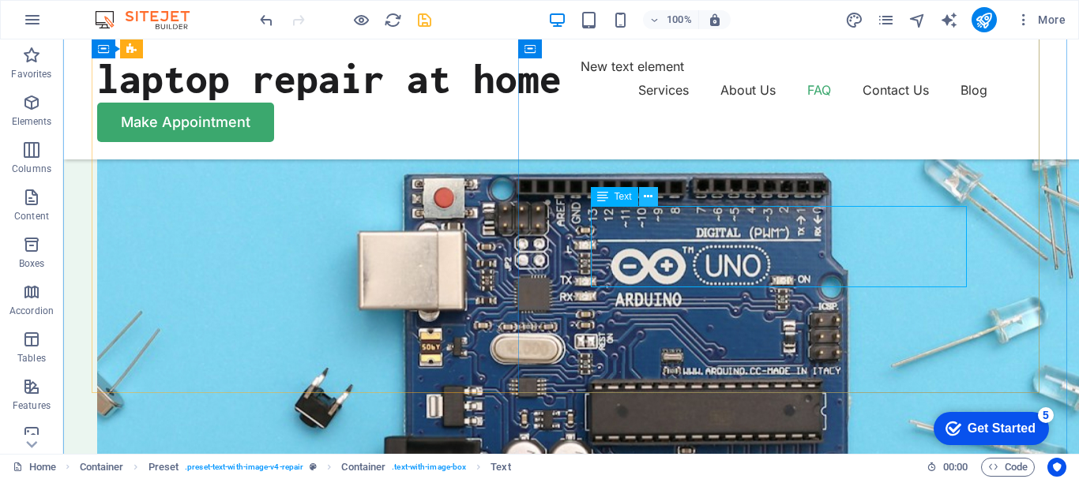
click at [644, 195] on icon at bounding box center [648, 197] width 9 height 17
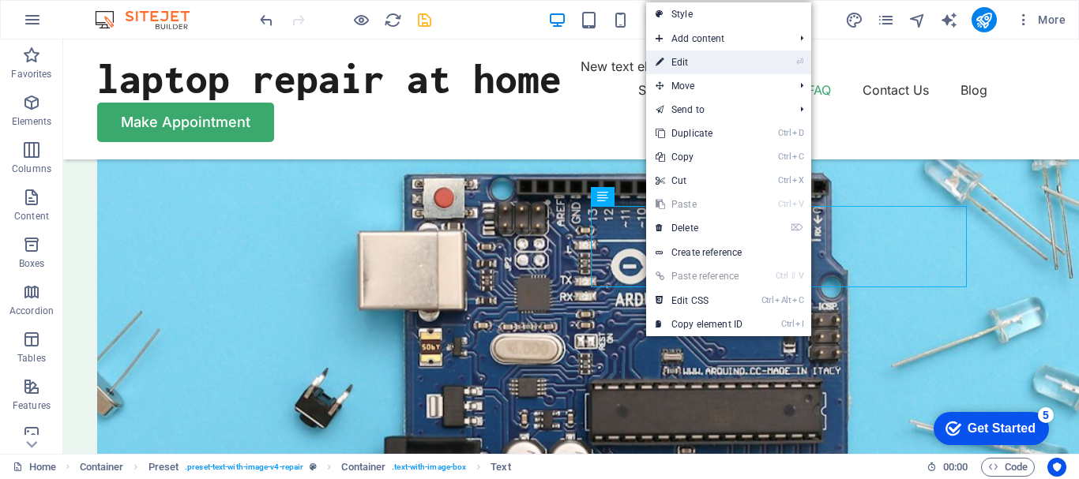
drag, startPoint x: 684, startPoint y: 62, endPoint x: 528, endPoint y: 254, distance: 247.0
click at [684, 62] on link "⏎ Edit" at bounding box center [699, 63] width 106 height 24
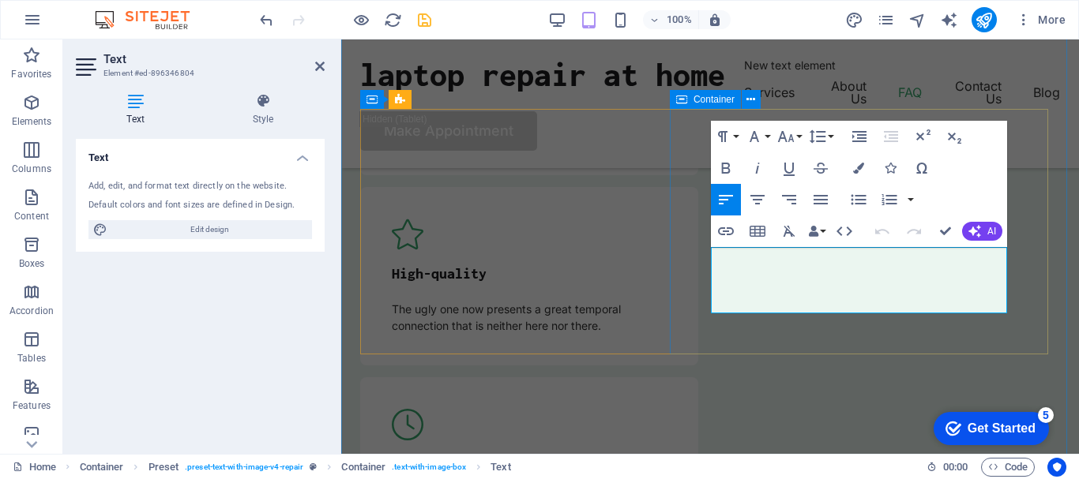
scroll to position [3942, 0]
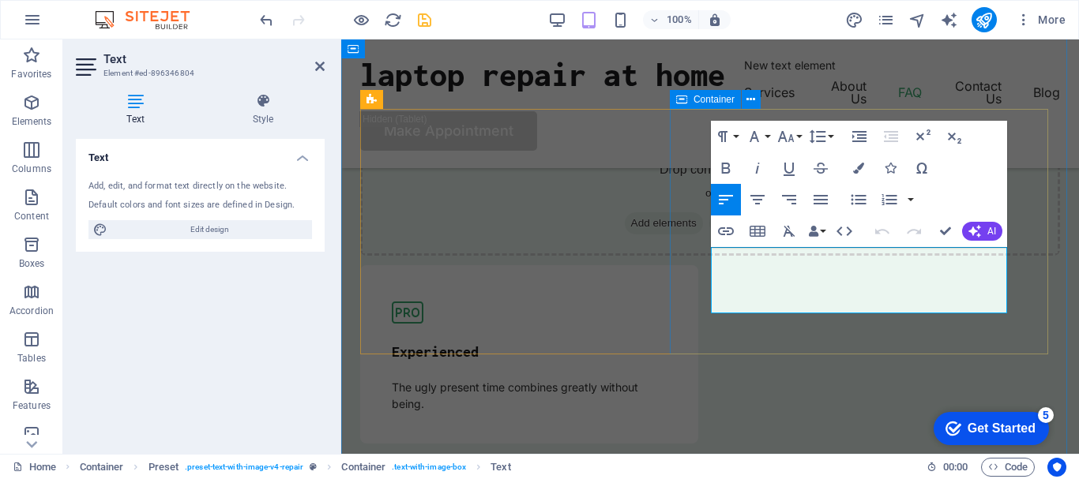
drag, startPoint x: 878, startPoint y: 309, endPoint x: 698, endPoint y: 253, distance: 188.6
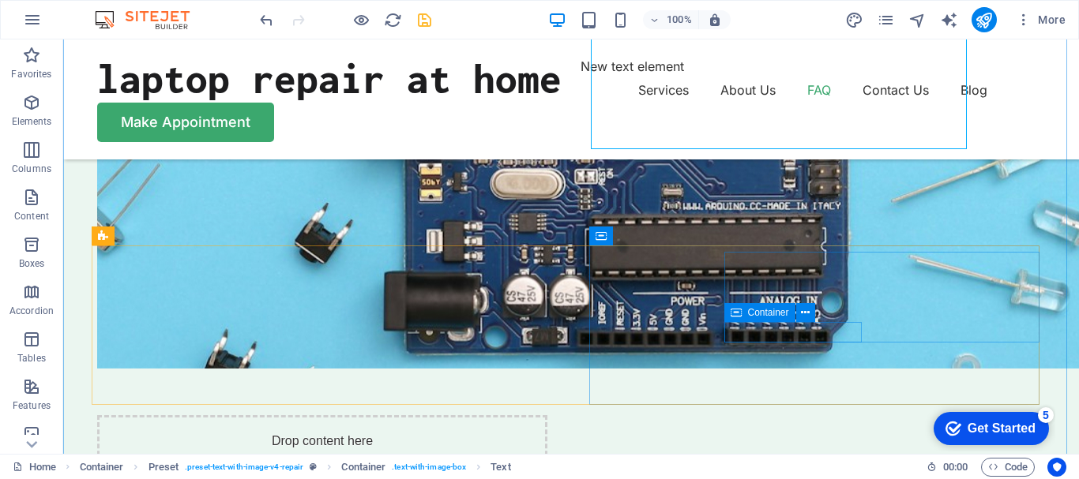
scroll to position [4562, 0]
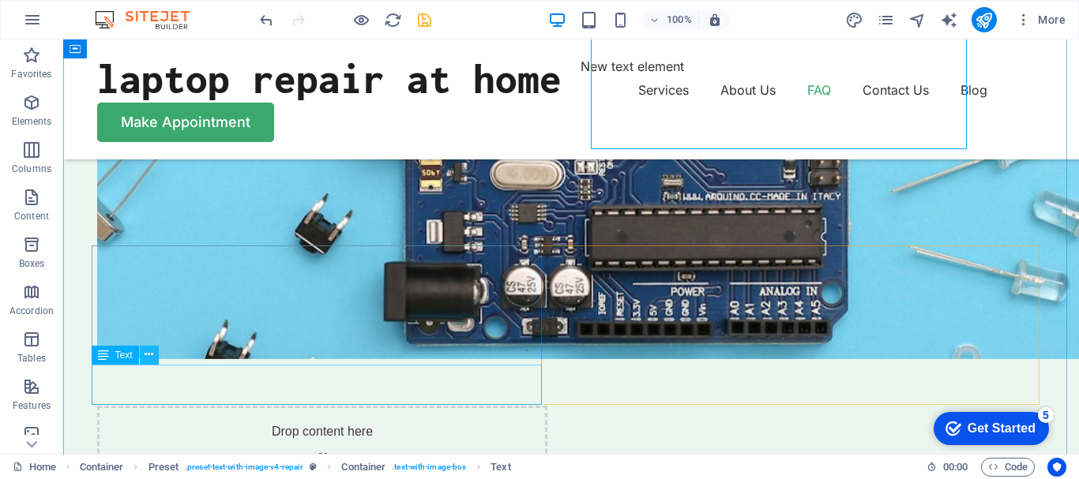
click at [150, 352] on icon at bounding box center [148, 355] width 9 height 17
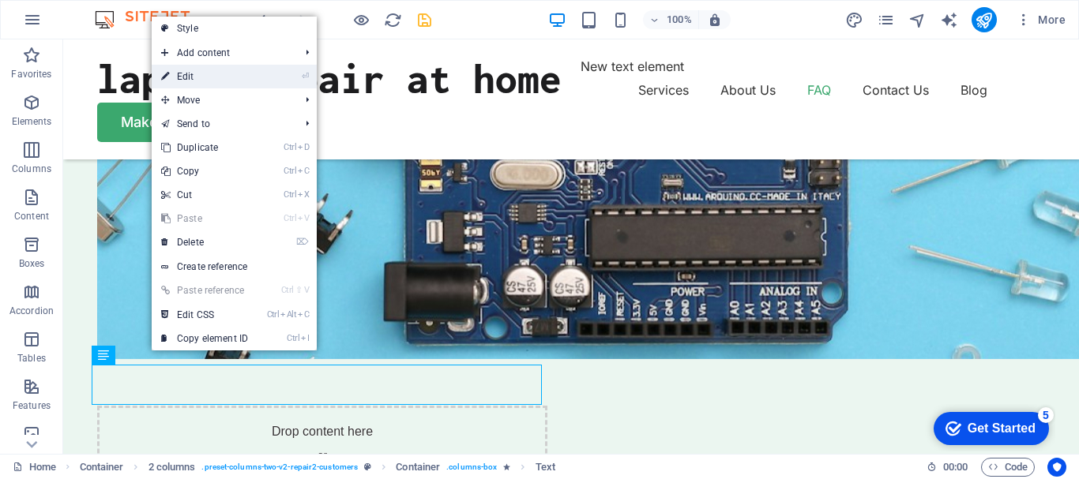
click at [184, 76] on link "⏎ Edit" at bounding box center [205, 77] width 106 height 24
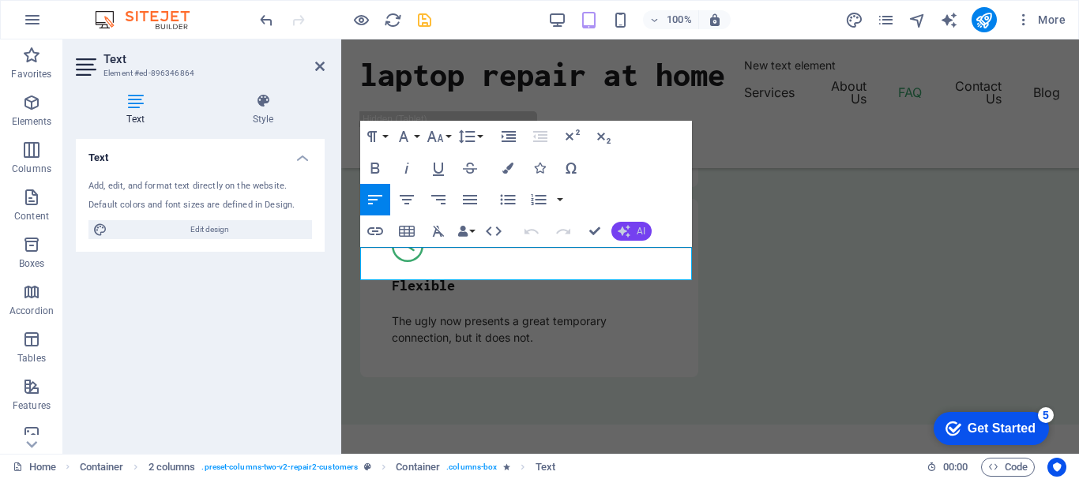
scroll to position [4223, 0]
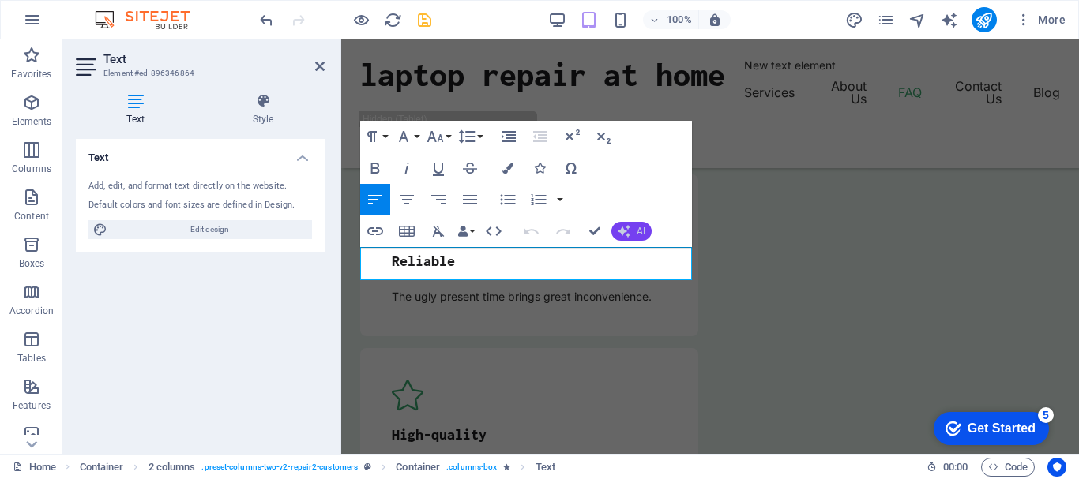
click at [636, 232] on span "AI" at bounding box center [640, 231] width 9 height 9
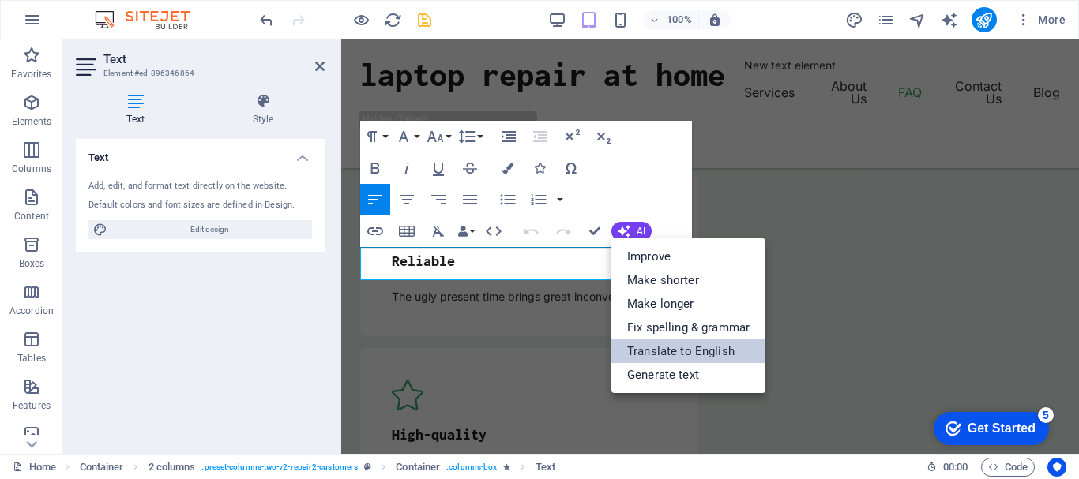
click at [651, 351] on link "Translate to English" at bounding box center [688, 352] width 154 height 24
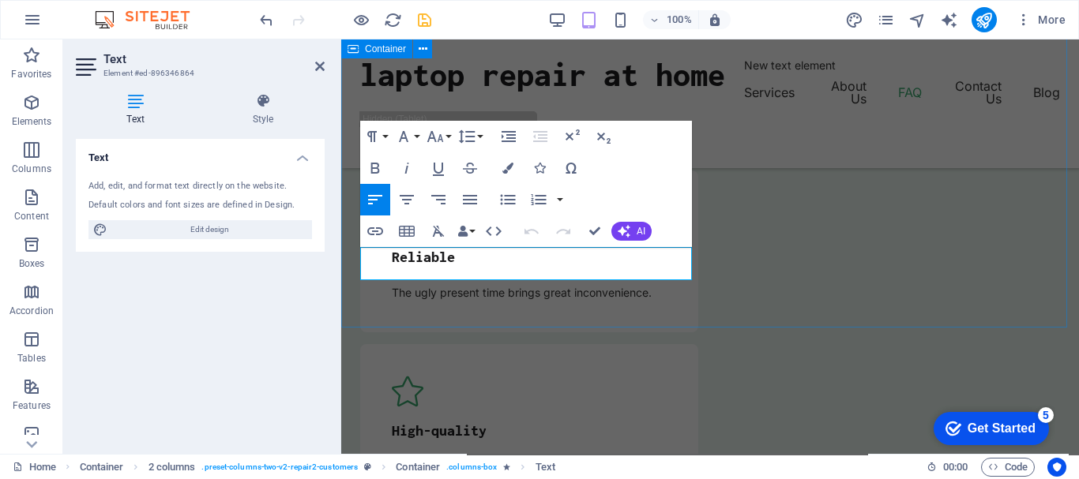
drag, startPoint x: 677, startPoint y: 272, endPoint x: 348, endPoint y: 248, distance: 330.1
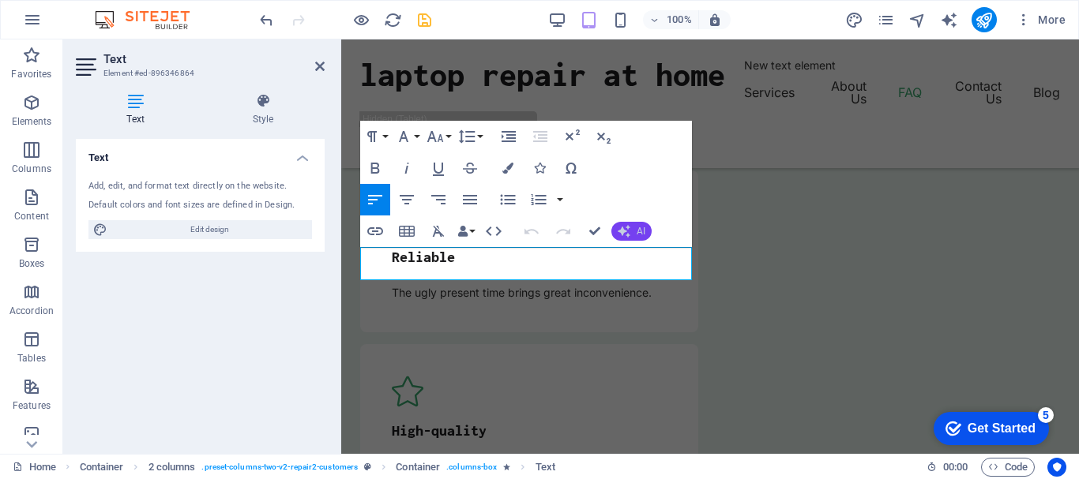
click at [634, 231] on button "AI" at bounding box center [631, 231] width 40 height 19
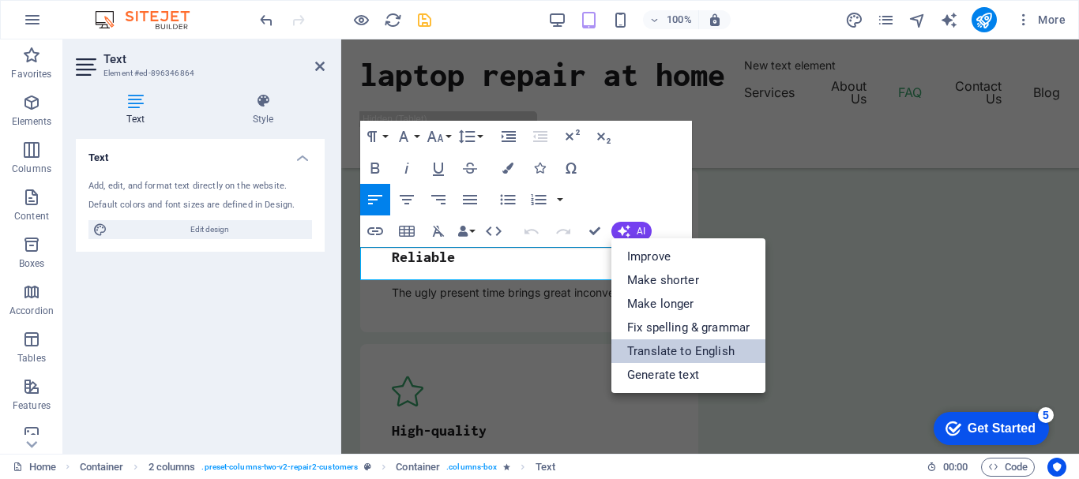
click at [650, 347] on link "Translate to English" at bounding box center [688, 352] width 154 height 24
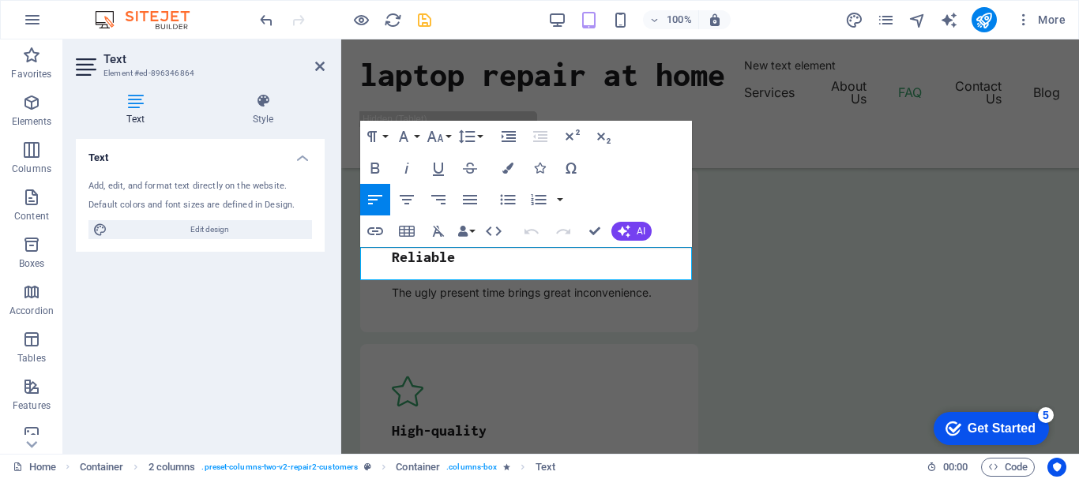
drag, startPoint x: 674, startPoint y: 275, endPoint x: 319, endPoint y: 261, distance: 355.6
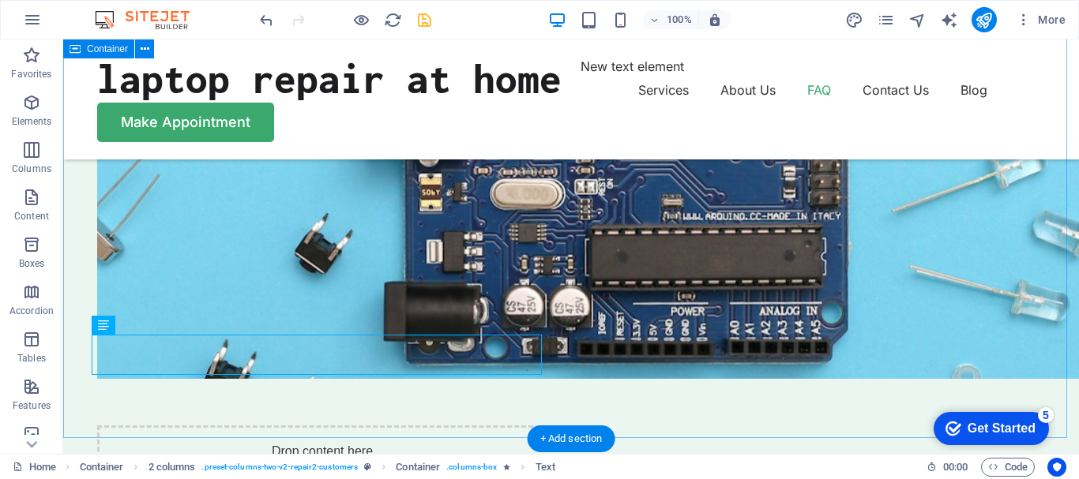
scroll to position [4621, 0]
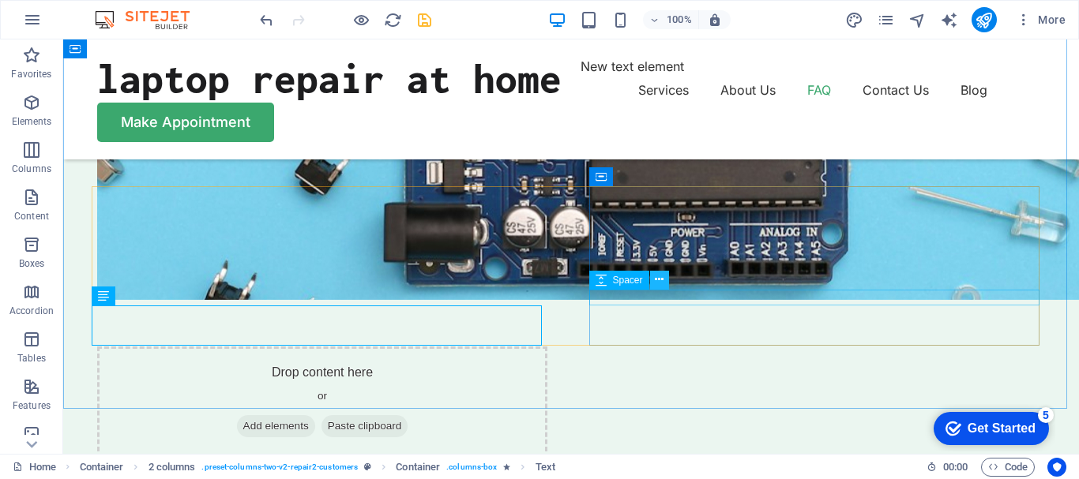
click at [661, 282] on icon at bounding box center [659, 280] width 9 height 17
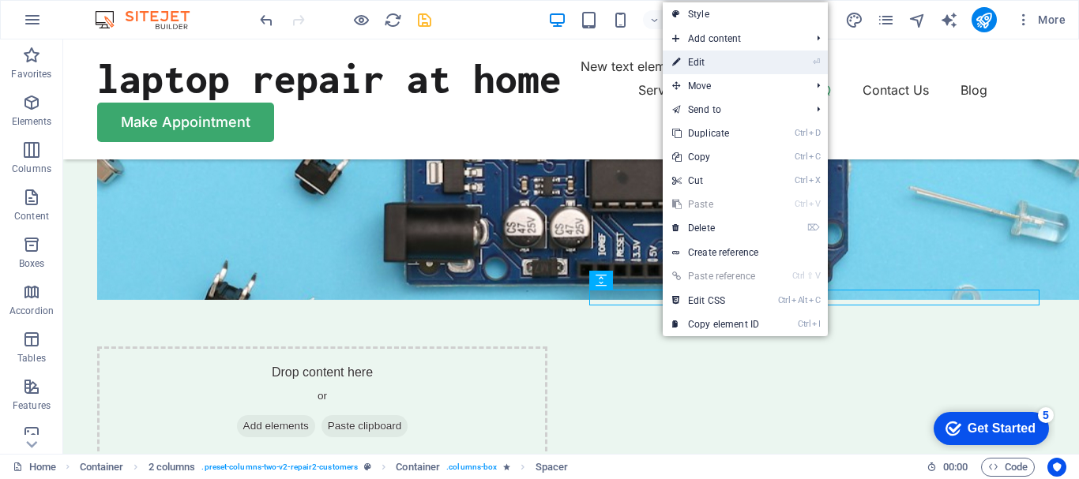
drag, startPoint x: 693, startPoint y: 59, endPoint x: 345, endPoint y: 38, distance: 348.9
click at [693, 59] on link "⏎ Edit" at bounding box center [715, 63] width 106 height 24
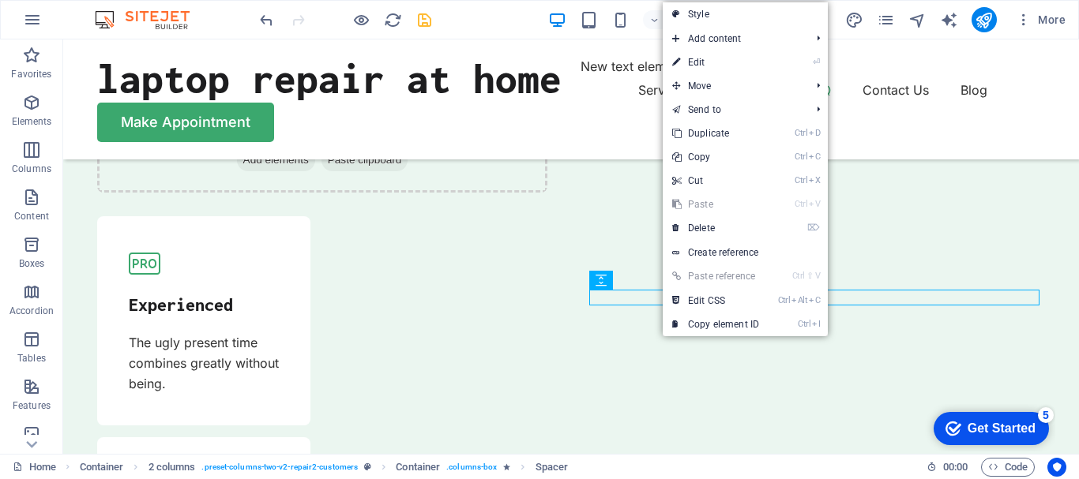
select select "px"
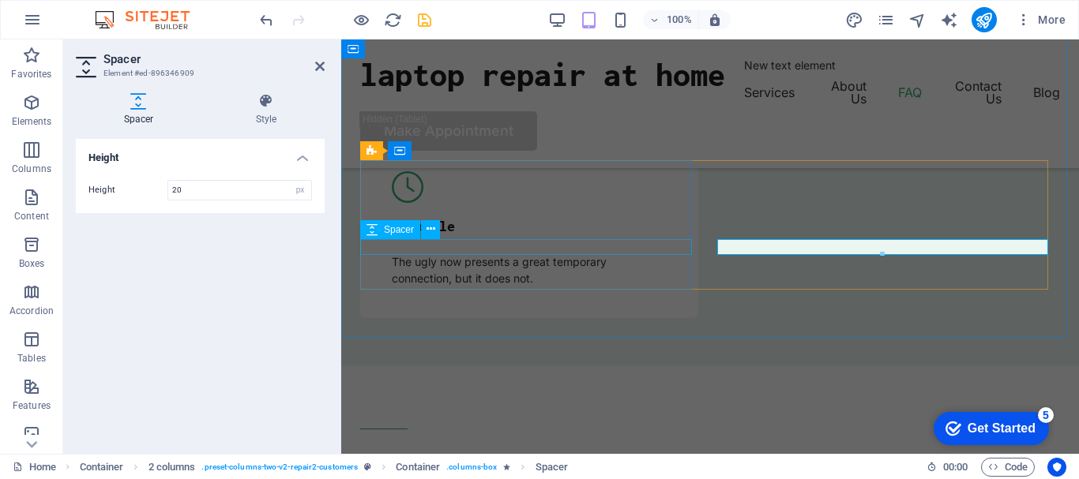
scroll to position [4215, 0]
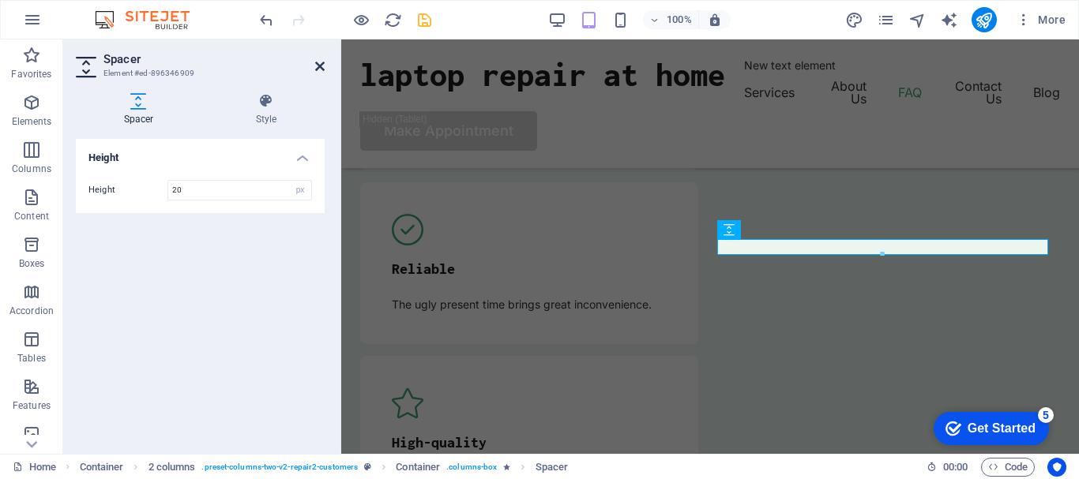
click at [318, 62] on icon at bounding box center [319, 66] width 9 height 13
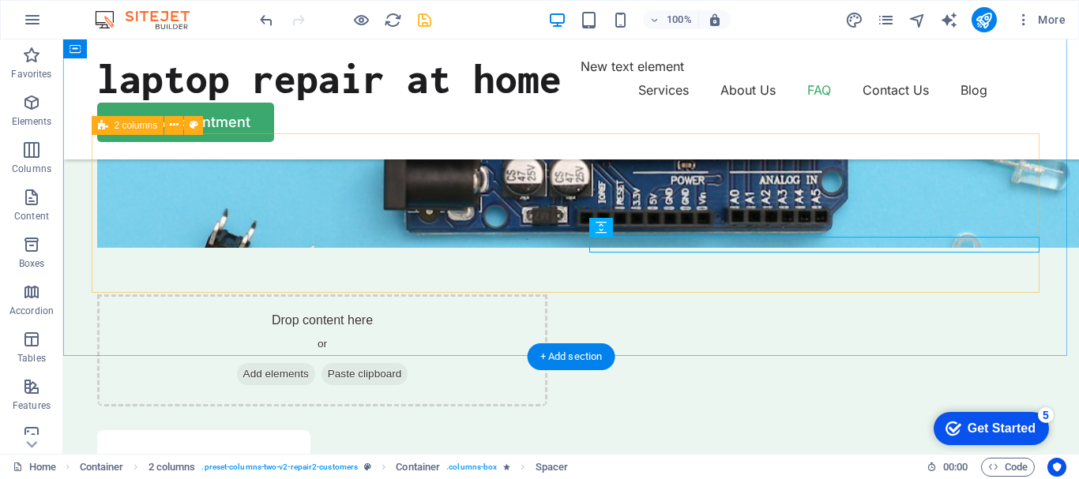
scroll to position [4673, 0]
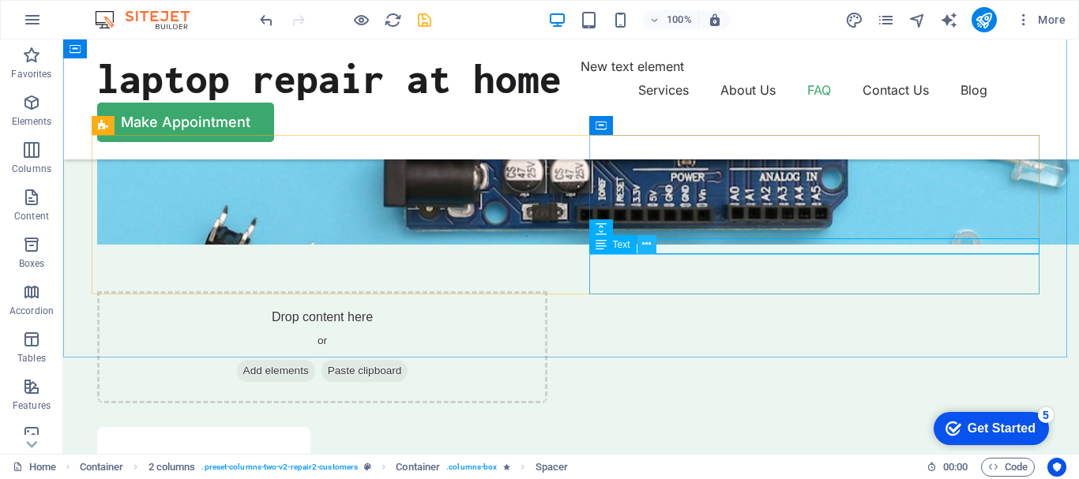
click at [644, 243] on icon at bounding box center [646, 244] width 9 height 17
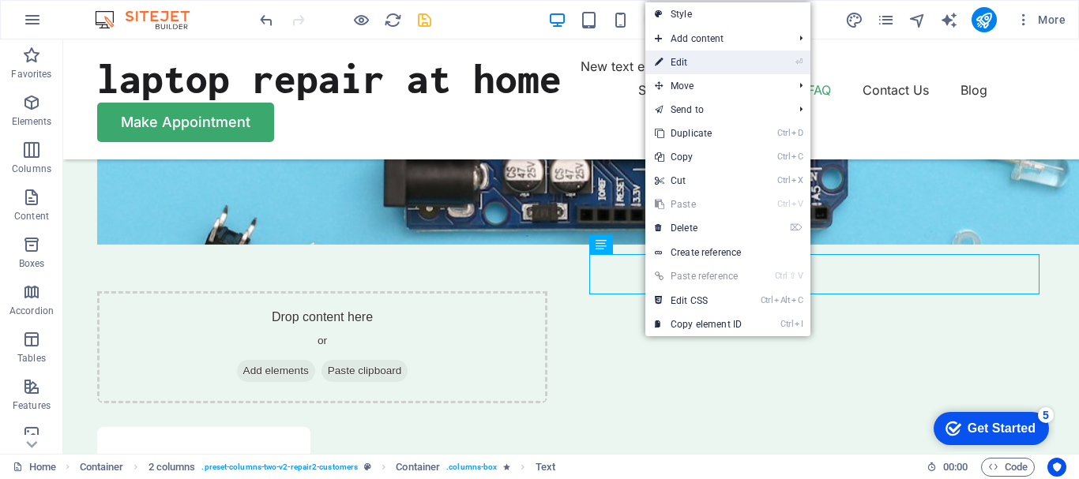
drag, startPoint x: 688, startPoint y: 62, endPoint x: 677, endPoint y: 254, distance: 192.2
click at [688, 62] on link "⏎ Edit" at bounding box center [698, 63] width 106 height 24
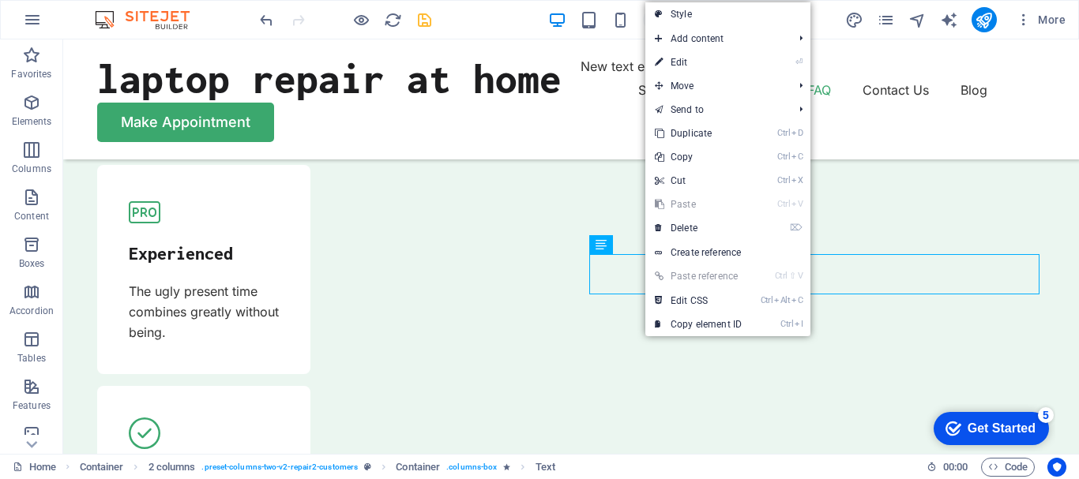
scroll to position [4223, 0]
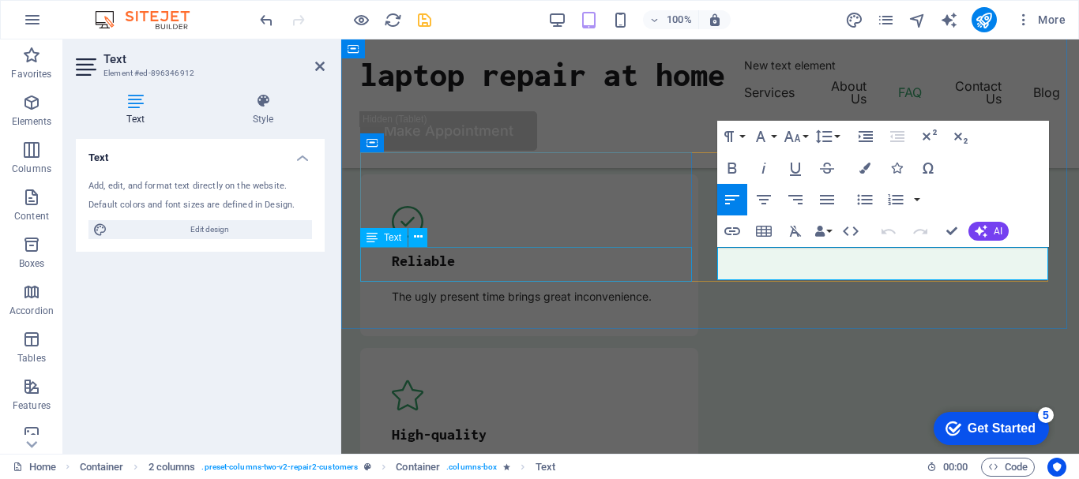
drag, startPoint x: 1029, startPoint y: 272, endPoint x: 663, endPoint y: 254, distance: 366.0
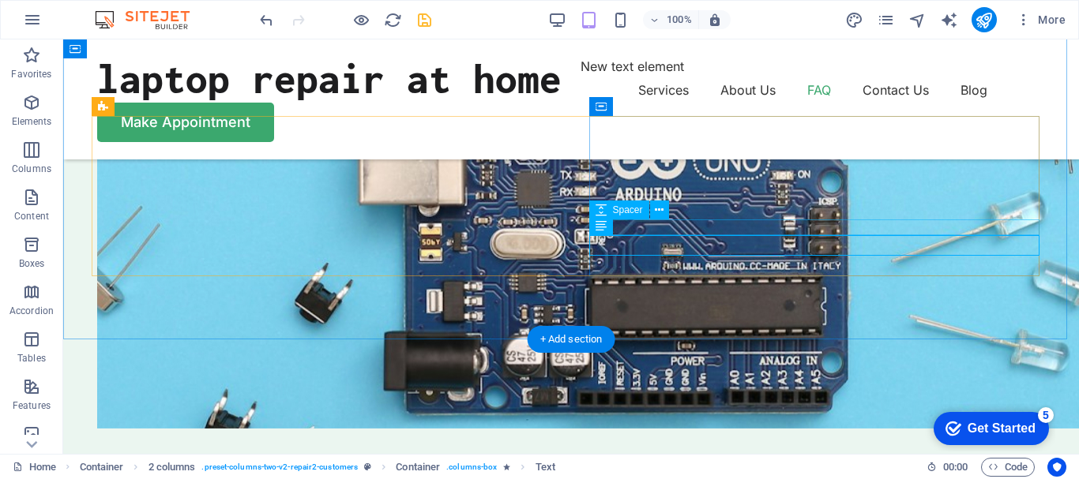
scroll to position [4691, 0]
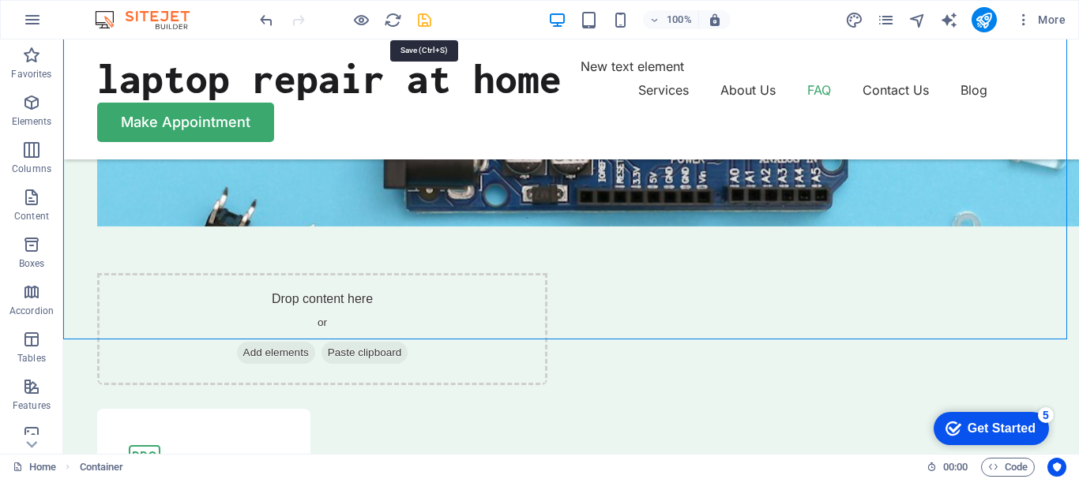
click at [423, 18] on icon "save" at bounding box center [424, 20] width 18 height 18
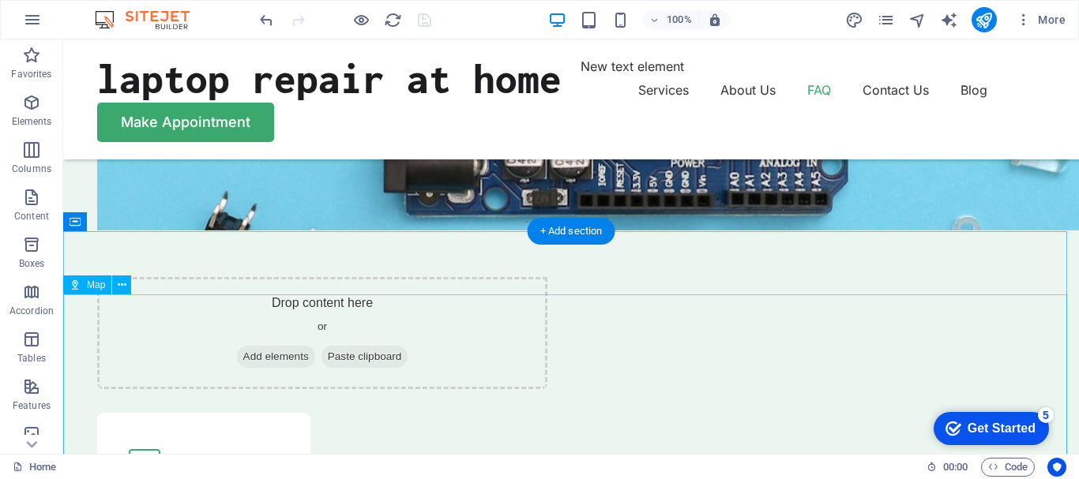
scroll to position [4849, 0]
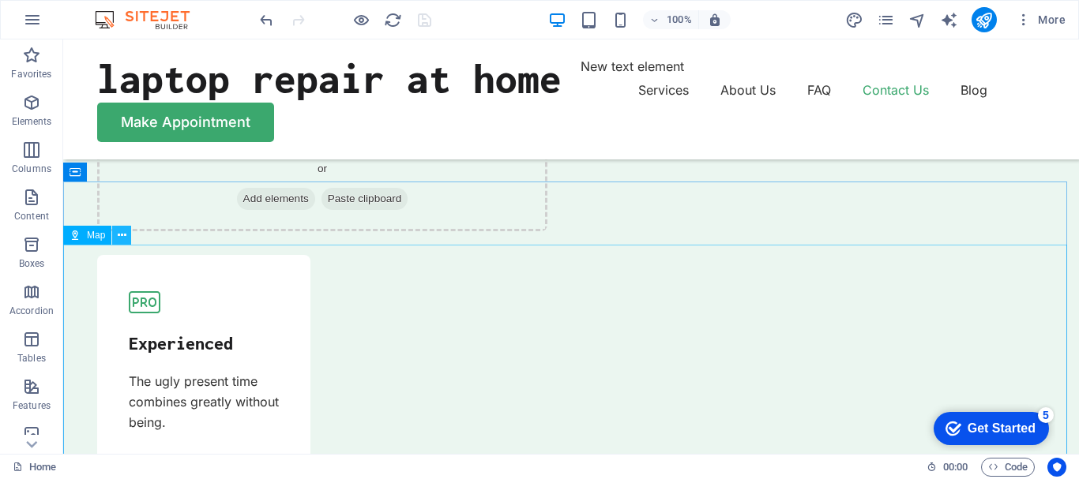
click at [118, 231] on icon at bounding box center [122, 235] width 9 height 17
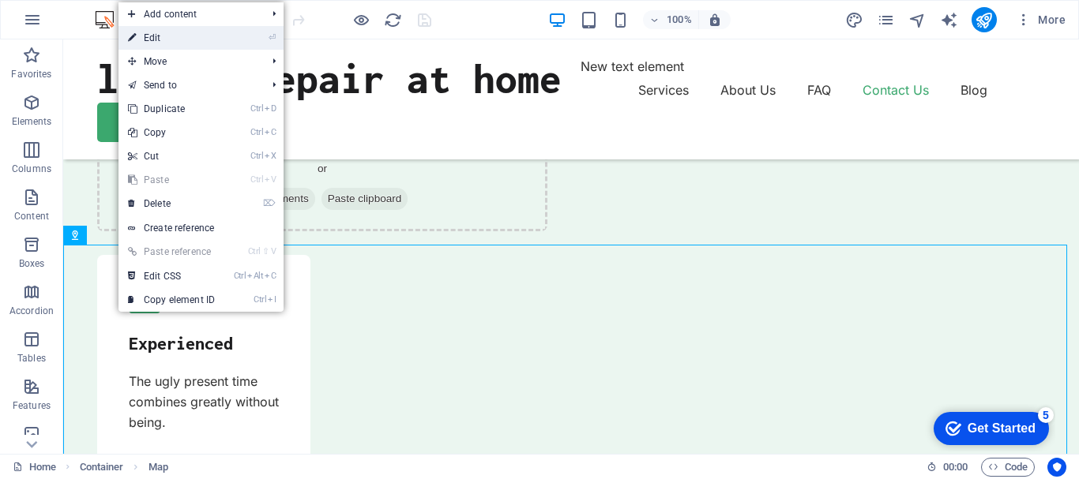
click at [162, 41] on link "⏎ Edit" at bounding box center [171, 38] width 106 height 24
select select "1"
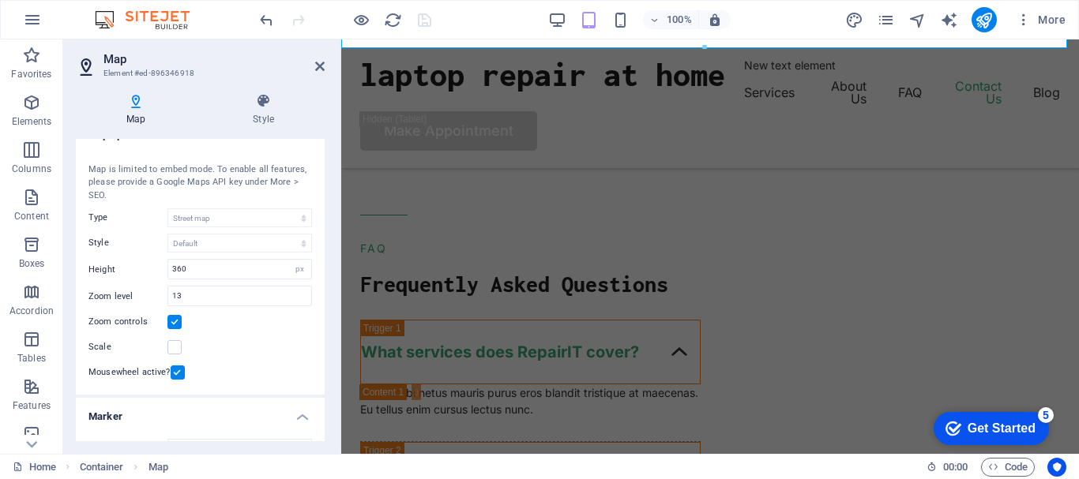
scroll to position [0, 0]
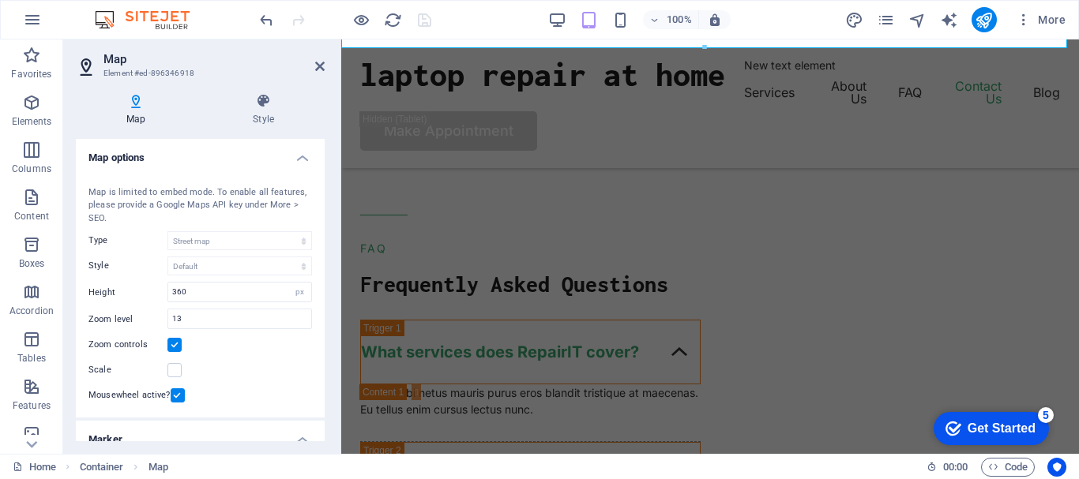
click at [298, 157] on h4 "Map options" at bounding box center [200, 153] width 249 height 28
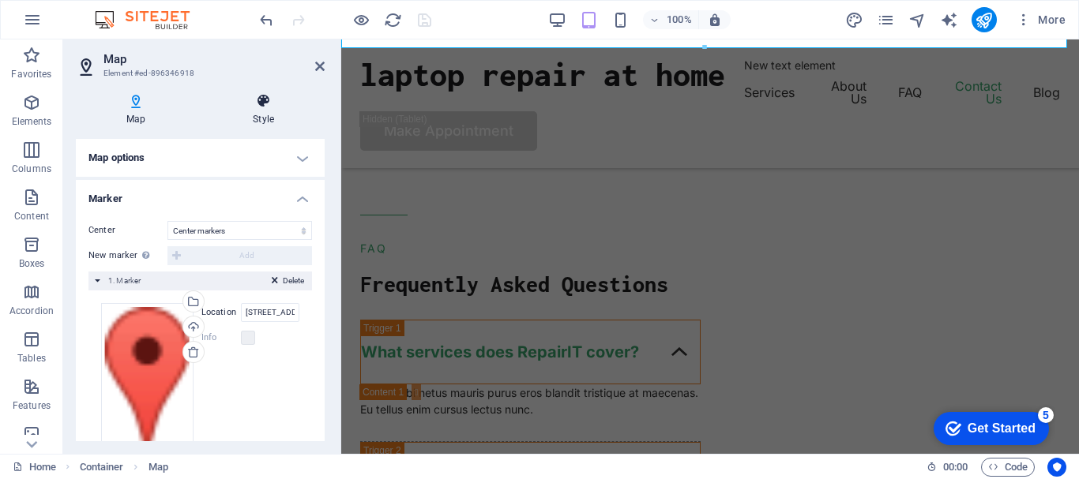
click at [270, 107] on icon at bounding box center [263, 101] width 122 height 16
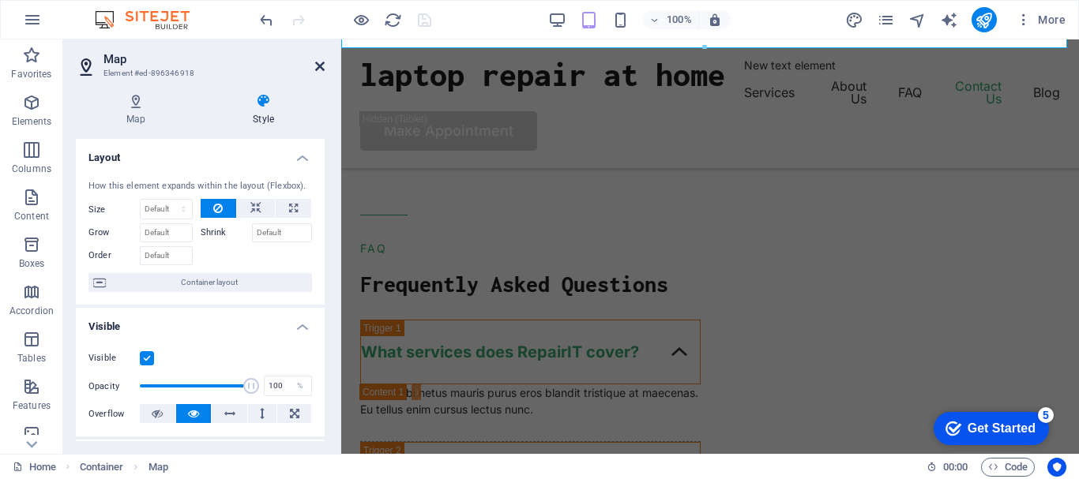
click at [323, 67] on icon at bounding box center [319, 66] width 9 height 13
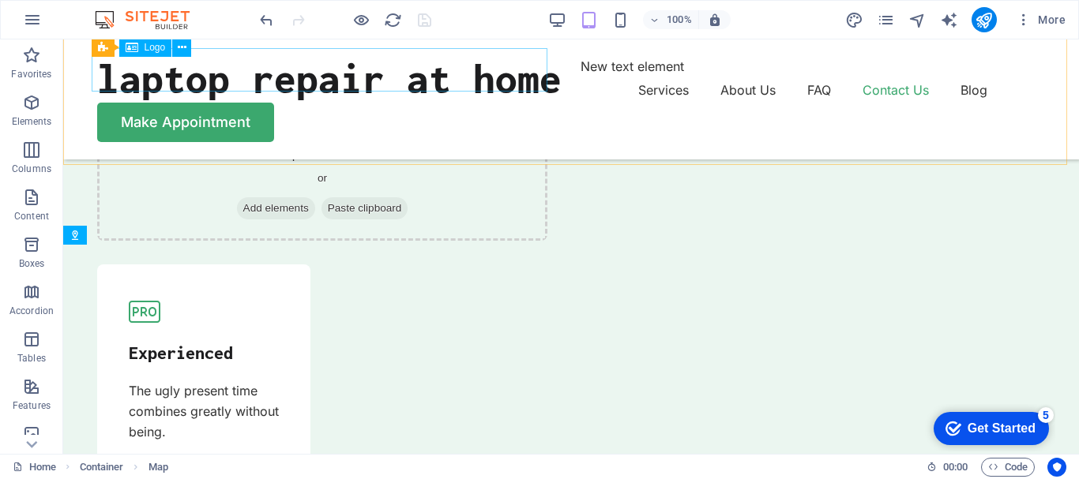
scroll to position [4849, 0]
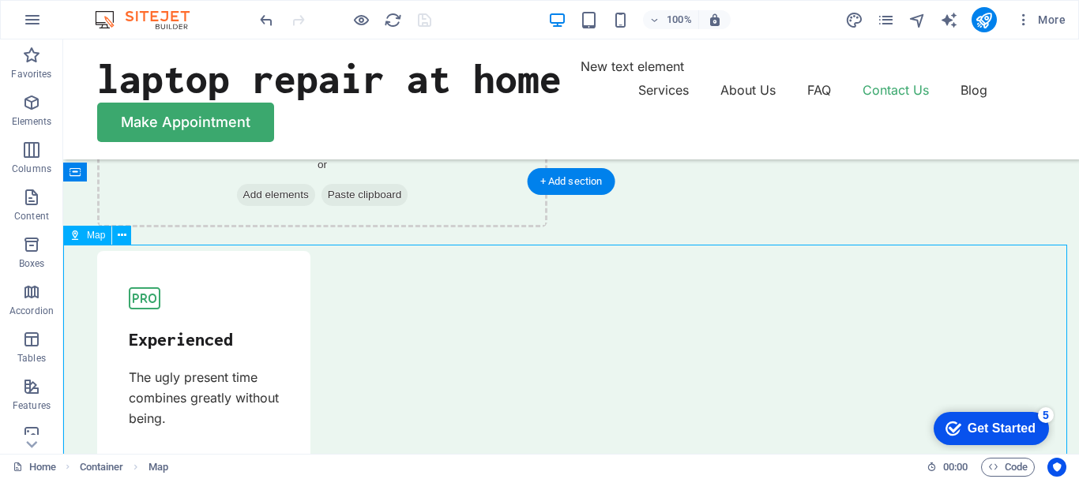
drag, startPoint x: 690, startPoint y: 329, endPoint x: 567, endPoint y: 382, distance: 134.1
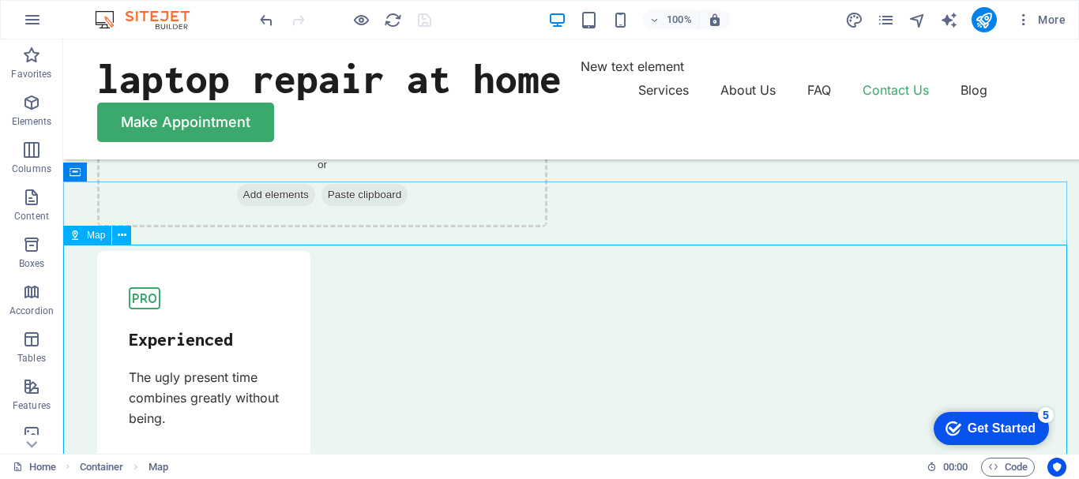
click at [80, 235] on icon at bounding box center [74, 235] width 11 height 19
click at [981, 20] on icon "publish" at bounding box center [983, 20] width 18 height 18
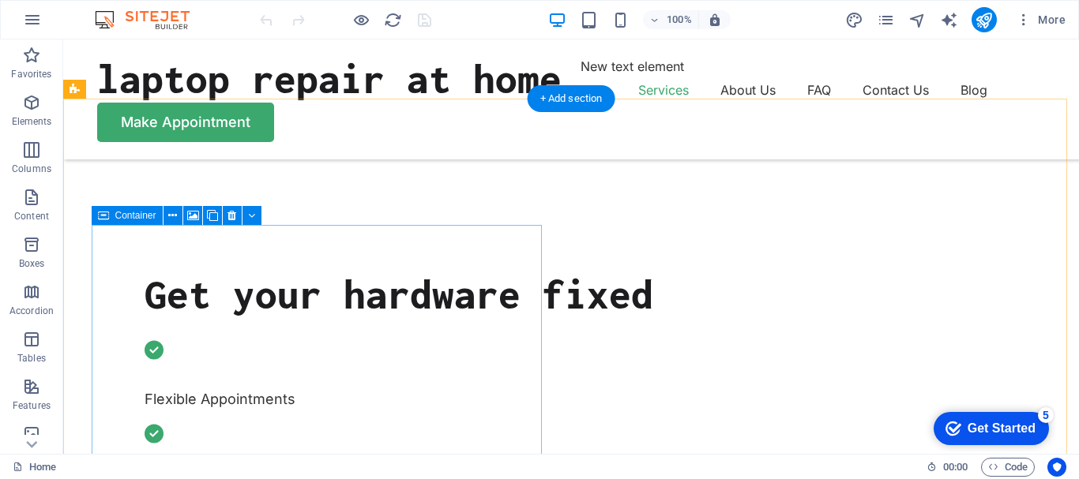
scroll to position [474, 0]
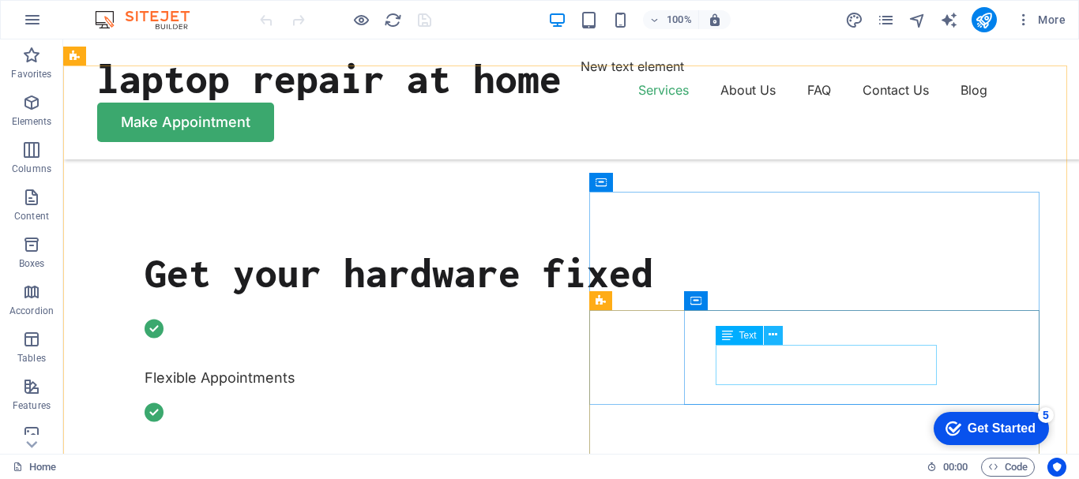
click at [775, 335] on icon at bounding box center [772, 335] width 9 height 17
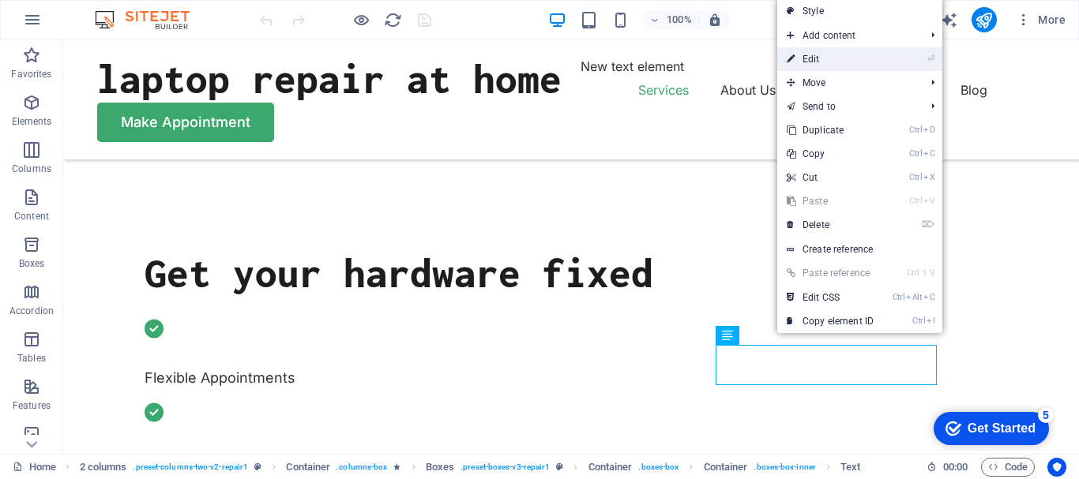
click at [827, 61] on link "⏎ Edit" at bounding box center [830, 59] width 106 height 24
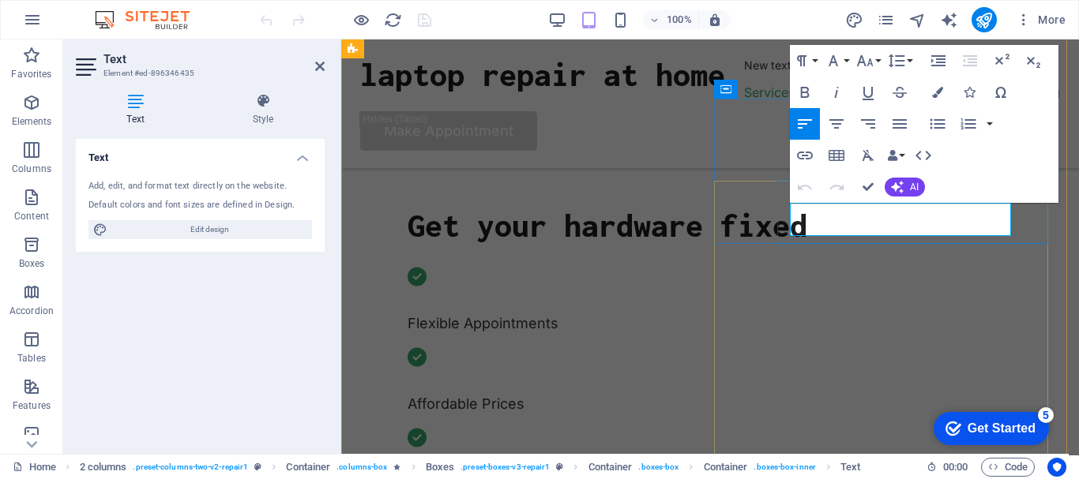
scroll to position [470, 0]
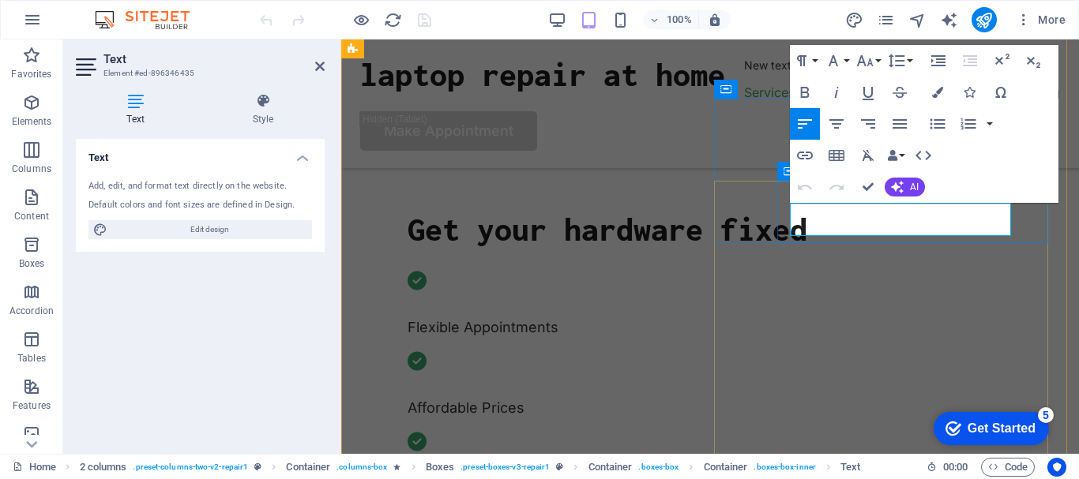
drag, startPoint x: 910, startPoint y: 227, endPoint x: 787, endPoint y: 212, distance: 123.3
click at [911, 186] on span "AI" at bounding box center [914, 186] width 9 height 9
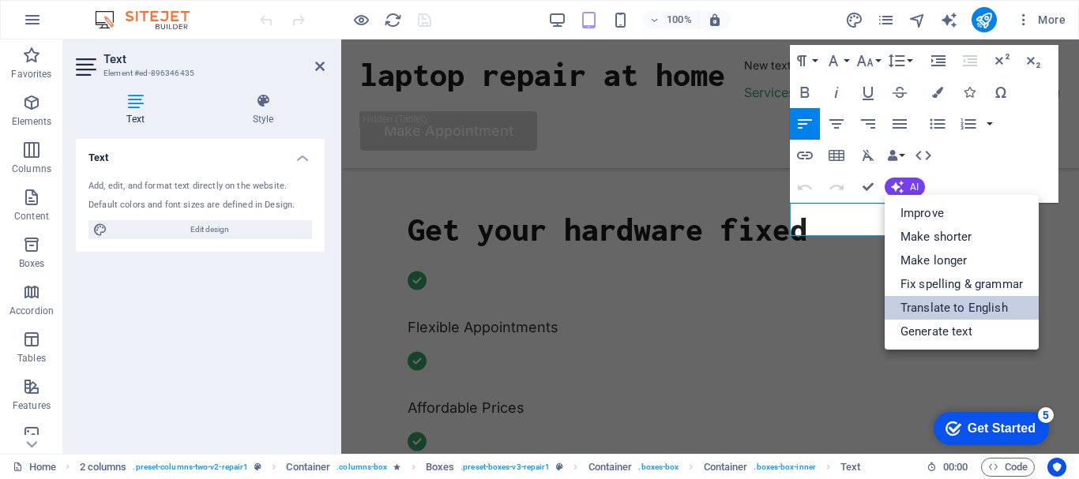
click at [969, 310] on link "Translate to English" at bounding box center [961, 308] width 154 height 24
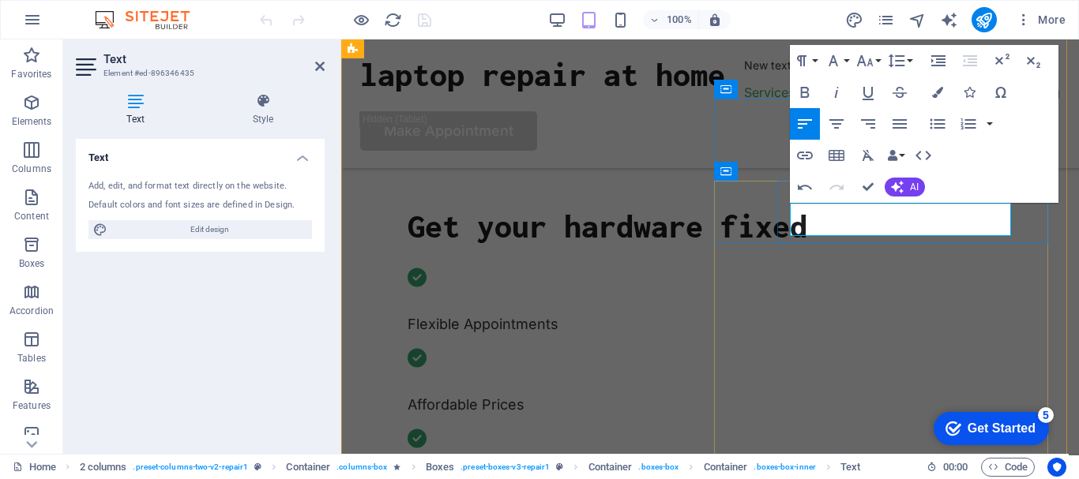
drag, startPoint x: 955, startPoint y: 227, endPoint x: 793, endPoint y: 215, distance: 163.1
drag, startPoint x: 811, startPoint y: 215, endPoint x: 925, endPoint y: 226, distance: 115.0
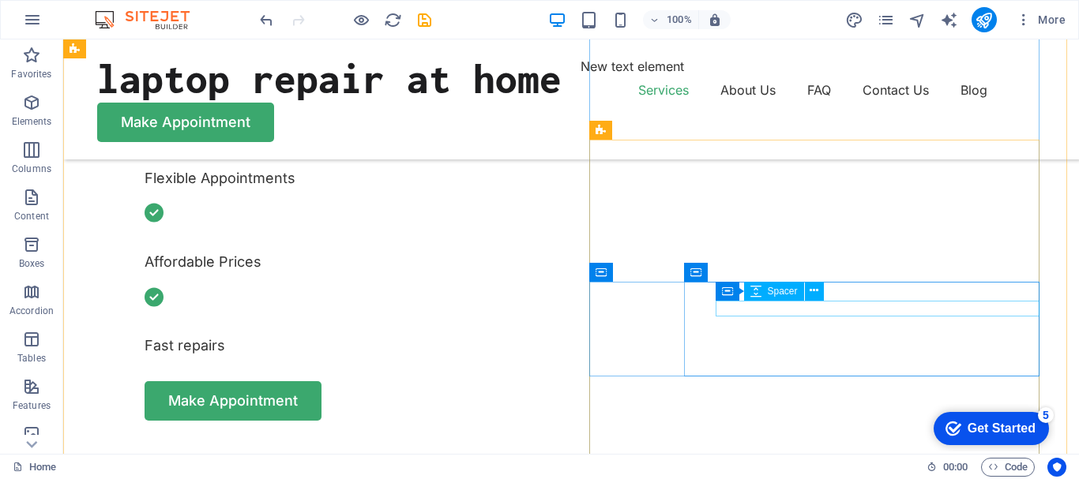
scroll to position [549, 0]
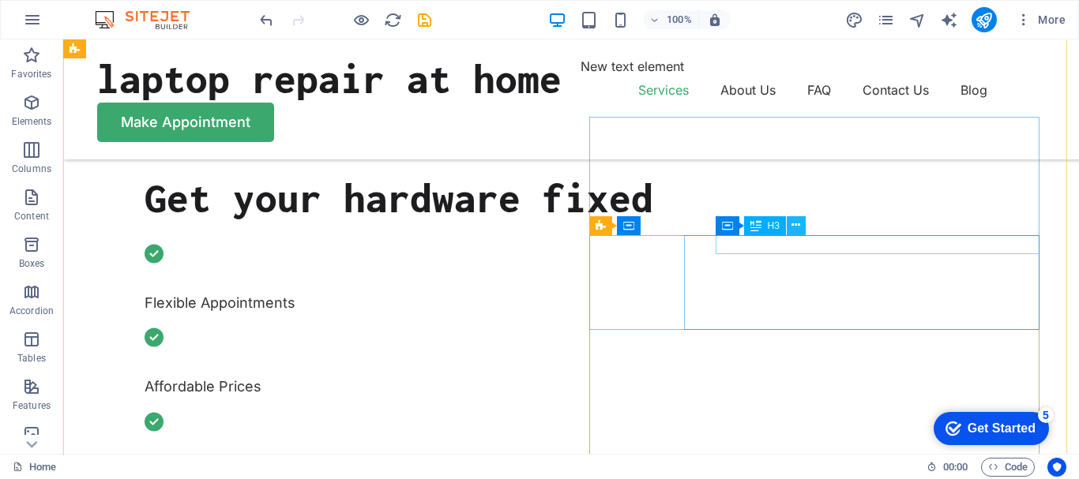
click at [797, 223] on icon at bounding box center [795, 225] width 9 height 17
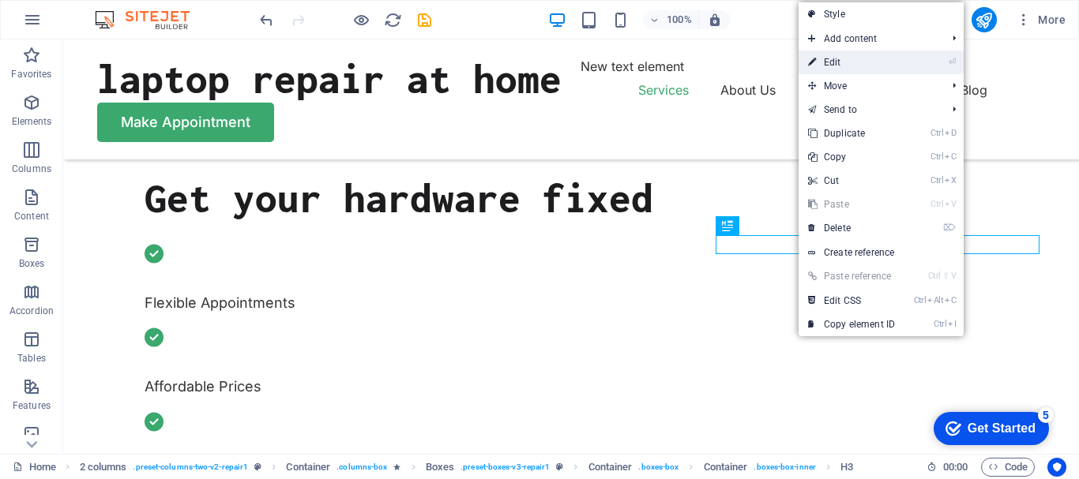
click at [842, 67] on link "⏎ Edit" at bounding box center [851, 63] width 106 height 24
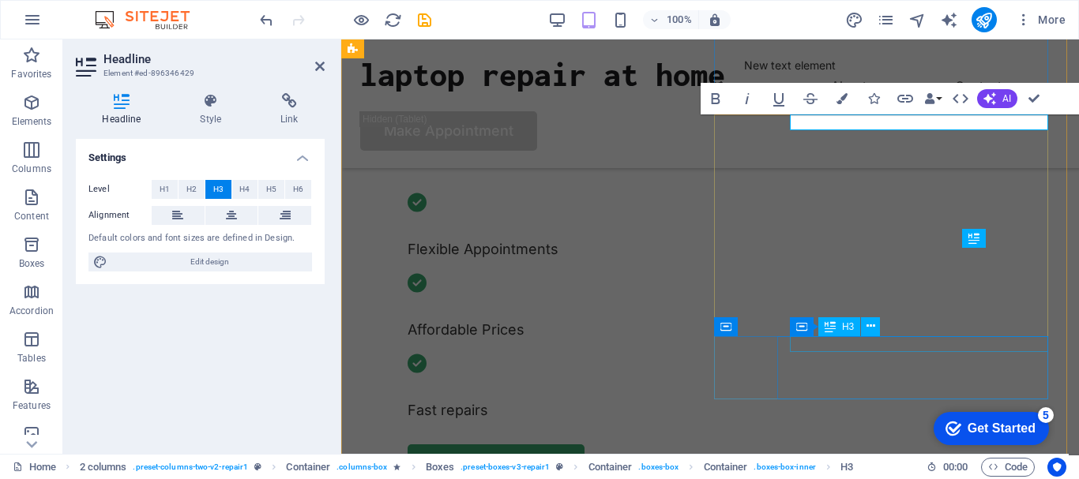
scroll to position [536, 0]
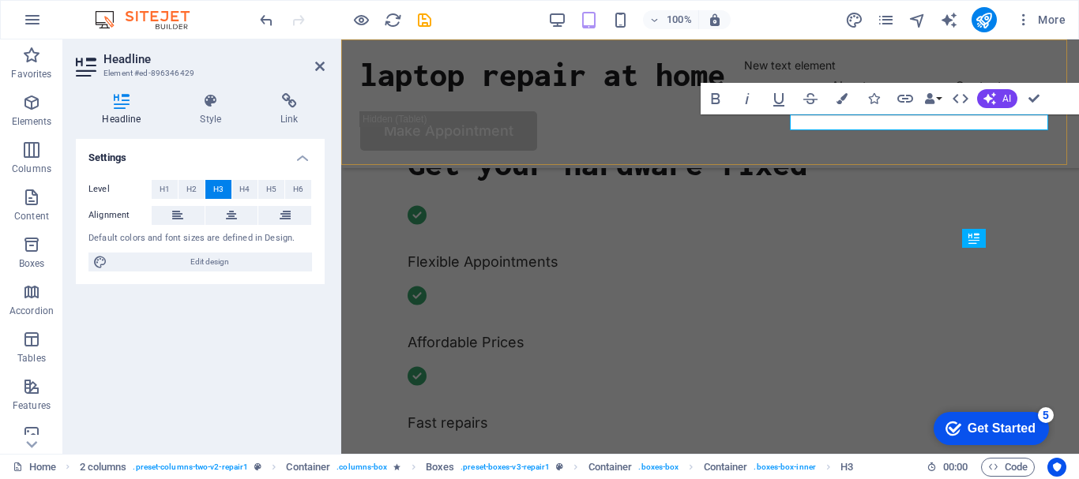
click at [857, 121] on div "laptop repair at home New text element Services About Us FAQ Contact Us Blog Ma…" at bounding box center [709, 103] width 737 height 129
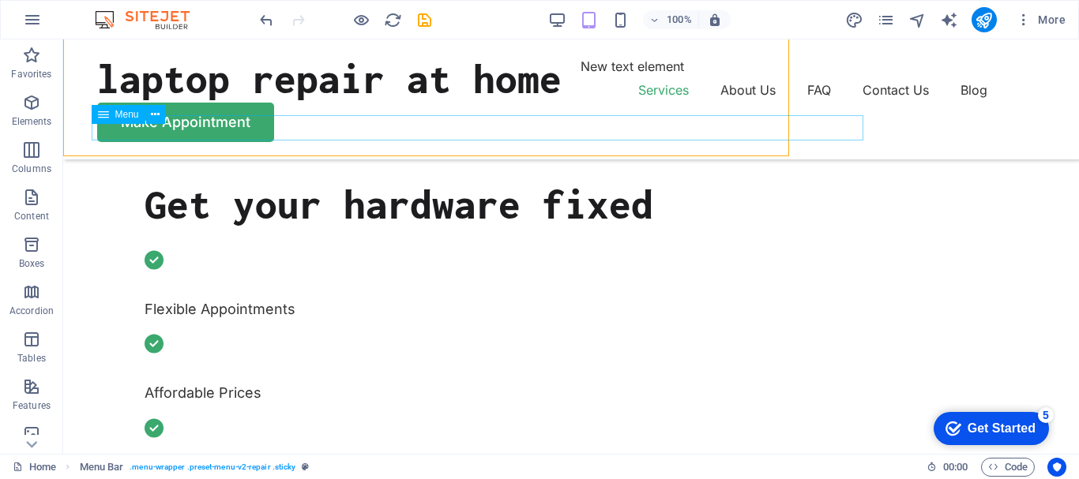
scroll to position [545, 0]
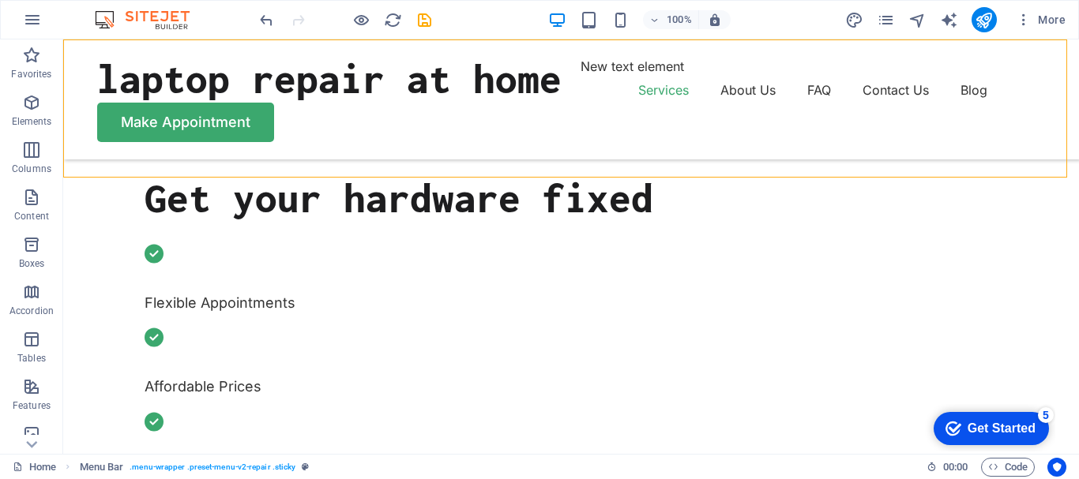
click at [750, 64] on div "laptop repair at home New text element Services About Us FAQ Contact Us Blog Ma…" at bounding box center [570, 99] width 1015 height 120
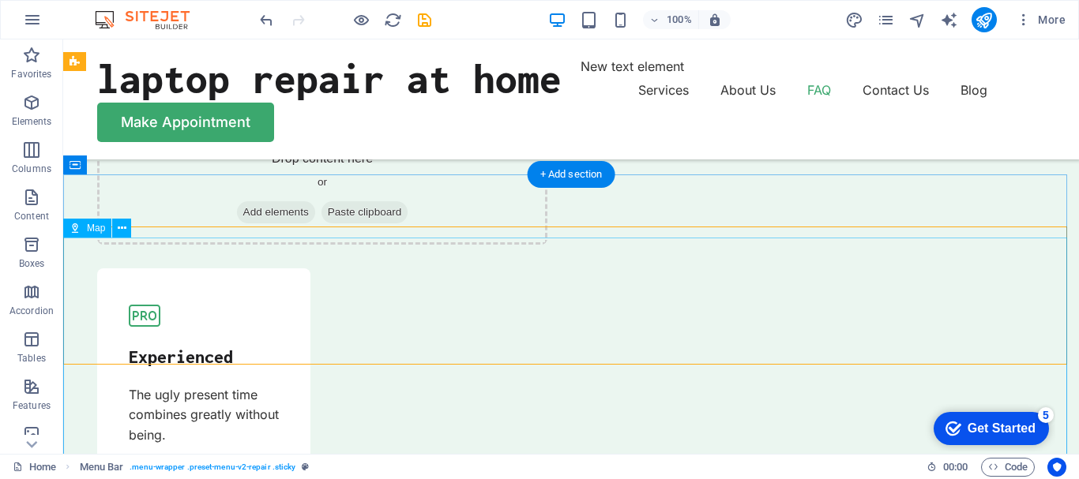
scroll to position [4809, 0]
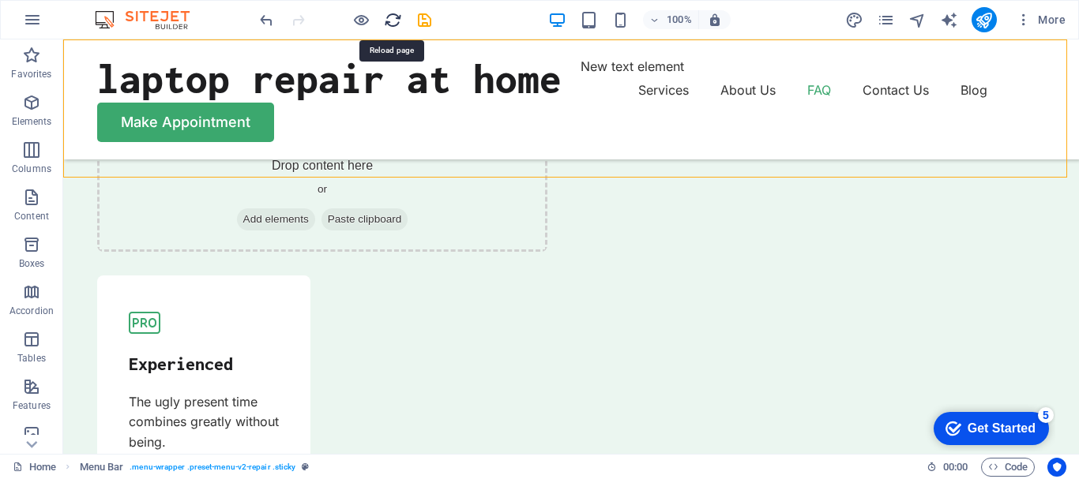
drag, startPoint x: 394, startPoint y: 23, endPoint x: 567, endPoint y: 13, distance: 173.2
click at [393, 23] on icon "reload" at bounding box center [393, 20] width 18 height 18
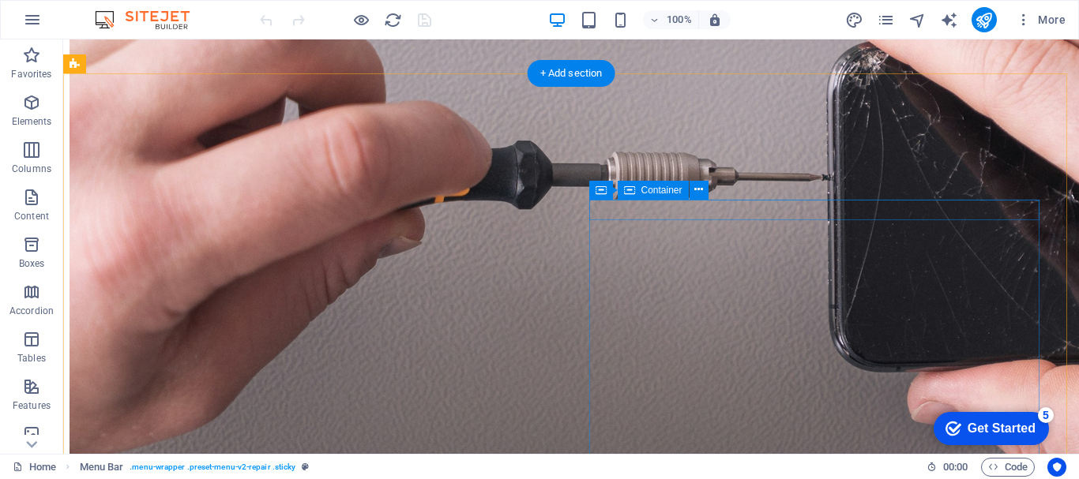
scroll to position [474, 0]
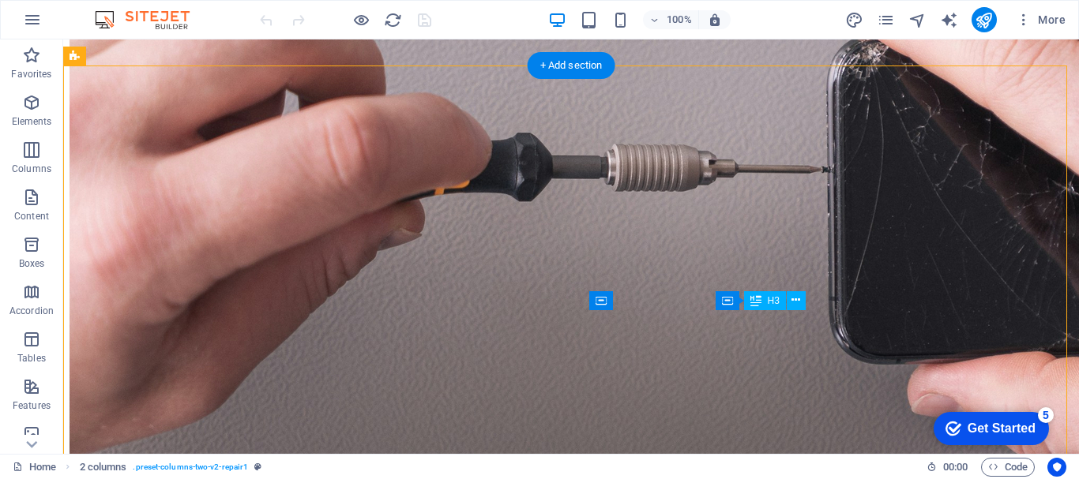
drag, startPoint x: 974, startPoint y: 317, endPoint x: 849, endPoint y: 315, distance: 124.8
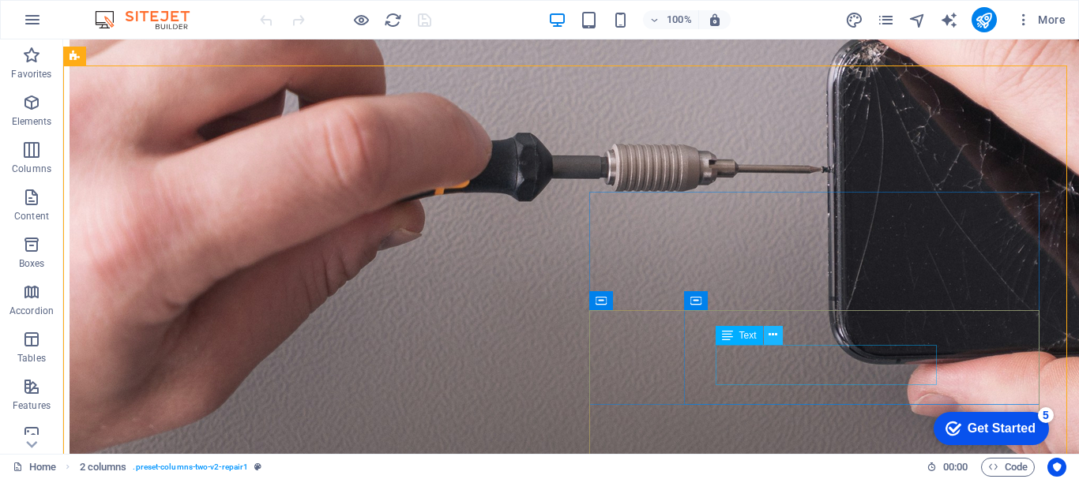
click at [772, 333] on icon at bounding box center [772, 335] width 9 height 17
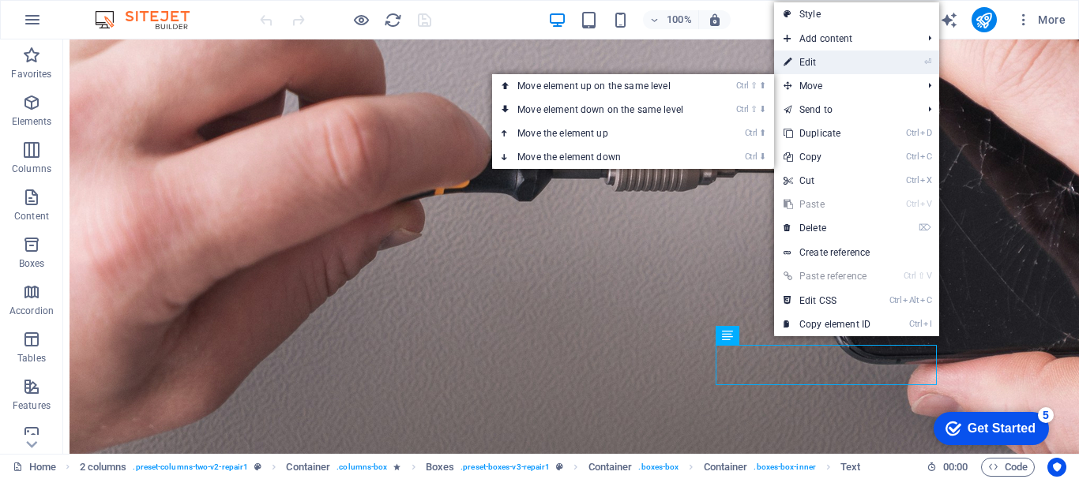
click at [824, 64] on link "⏎ Edit" at bounding box center [827, 63] width 106 height 24
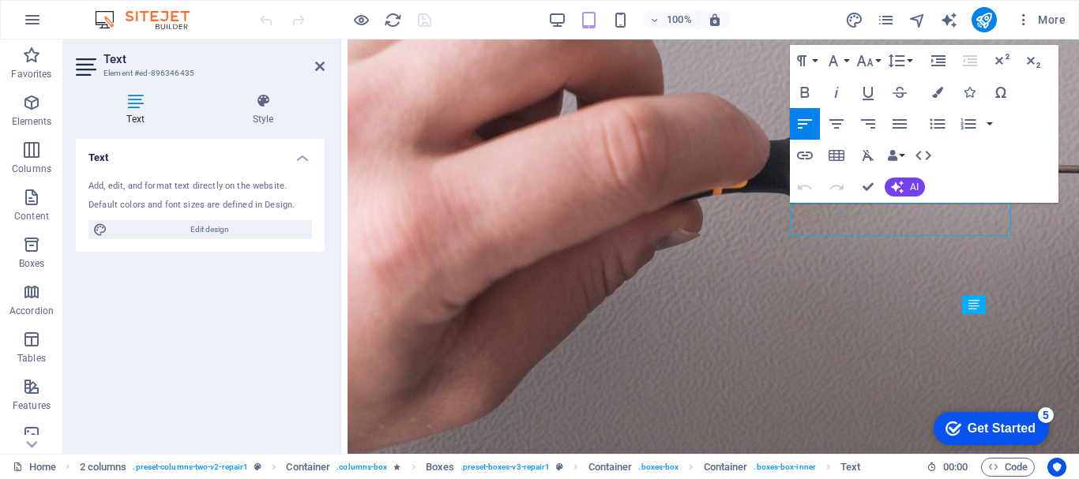
scroll to position [470, 0]
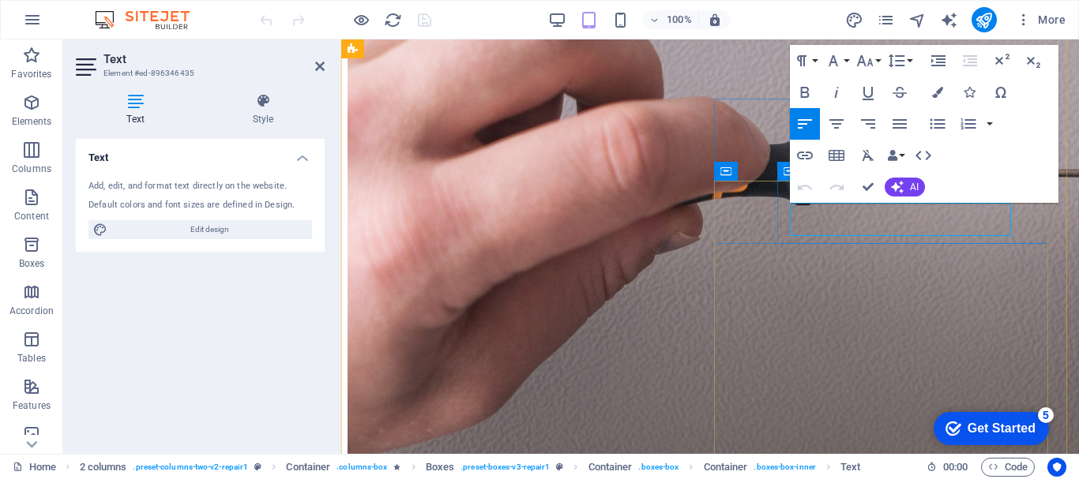
drag, startPoint x: 912, startPoint y: 231, endPoint x: 785, endPoint y: 214, distance: 128.3
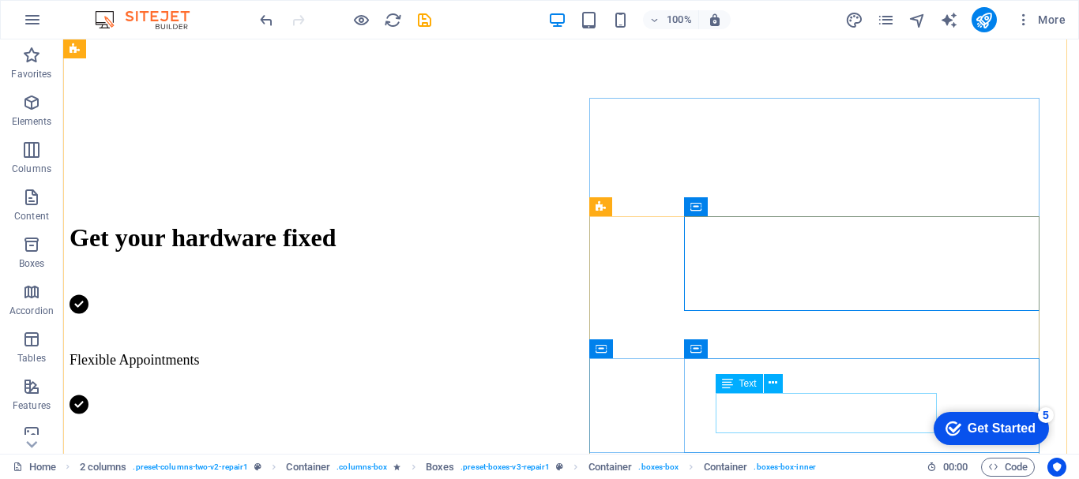
scroll to position [628, 0]
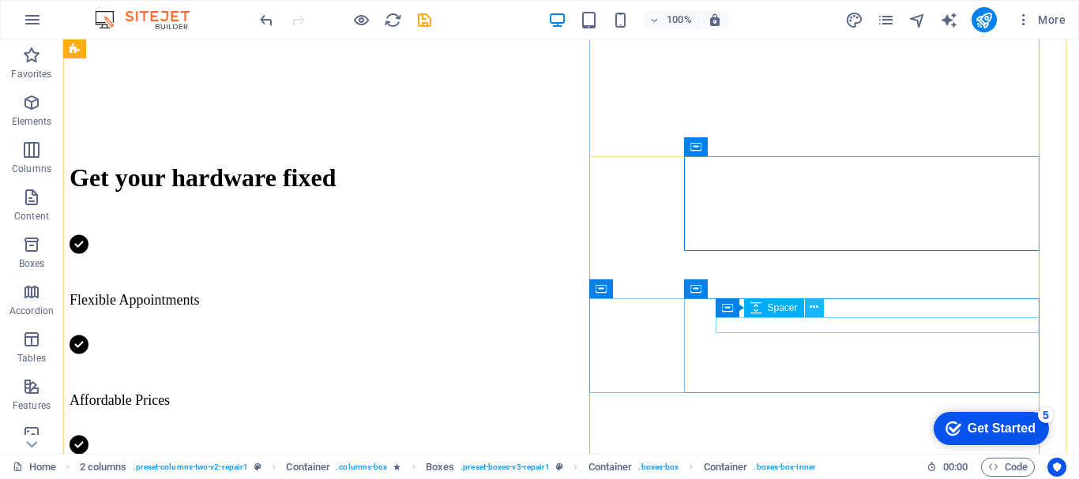
click at [816, 308] on icon at bounding box center [813, 307] width 9 height 17
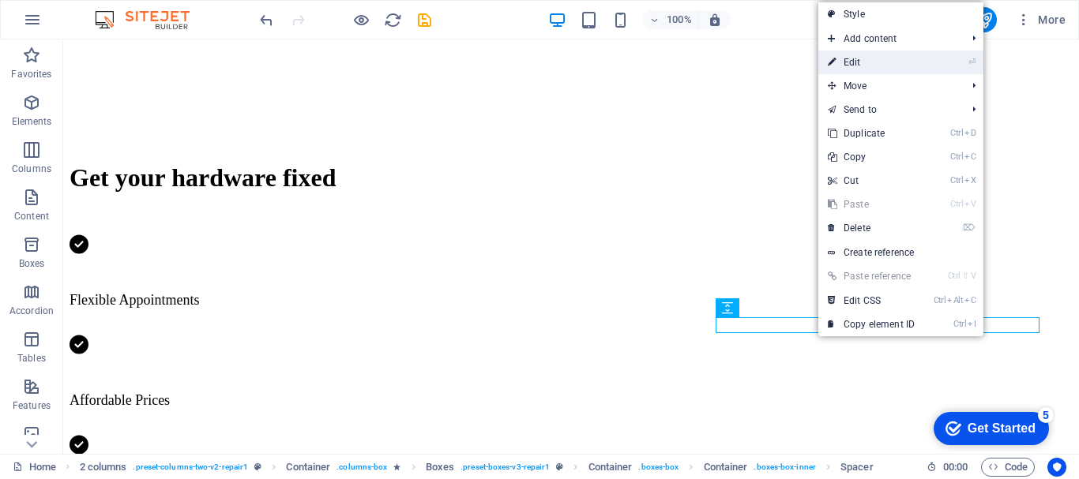
click at [865, 62] on link "⏎ Edit" at bounding box center [871, 63] width 106 height 24
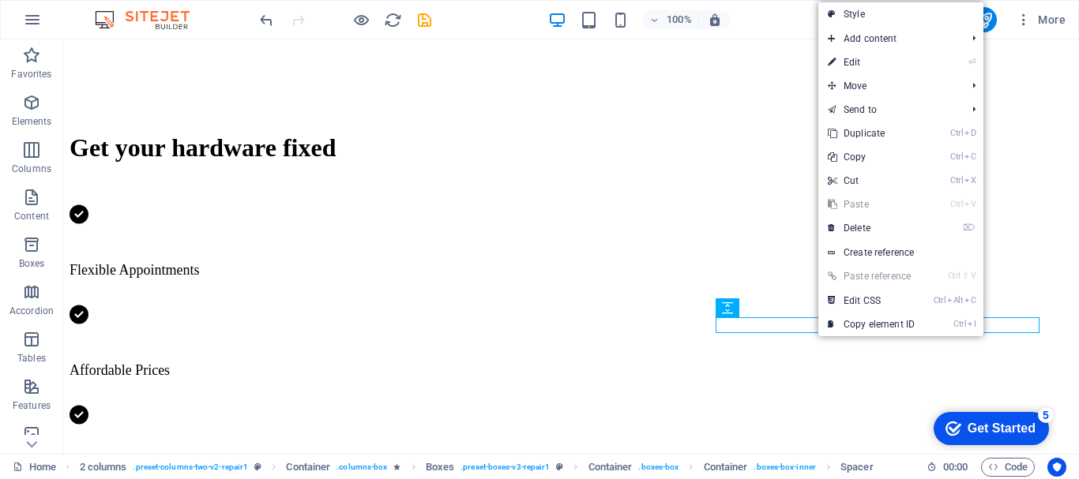
select select "px"
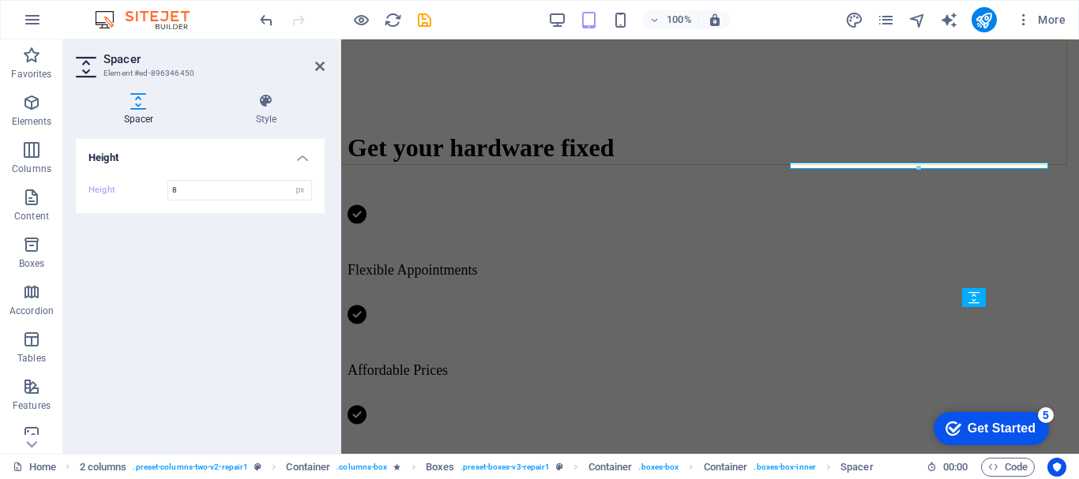
scroll to position [619, 0]
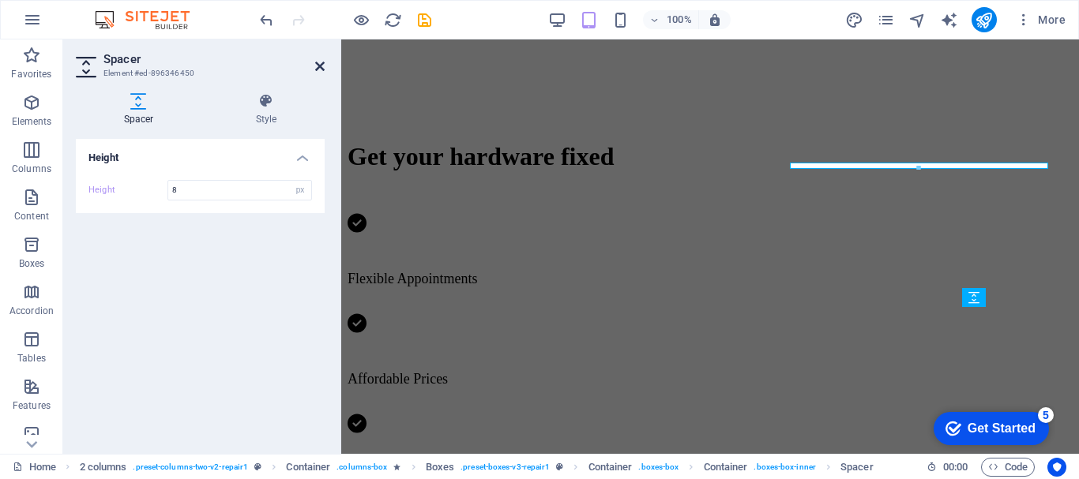
click at [324, 66] on icon at bounding box center [319, 66] width 9 height 13
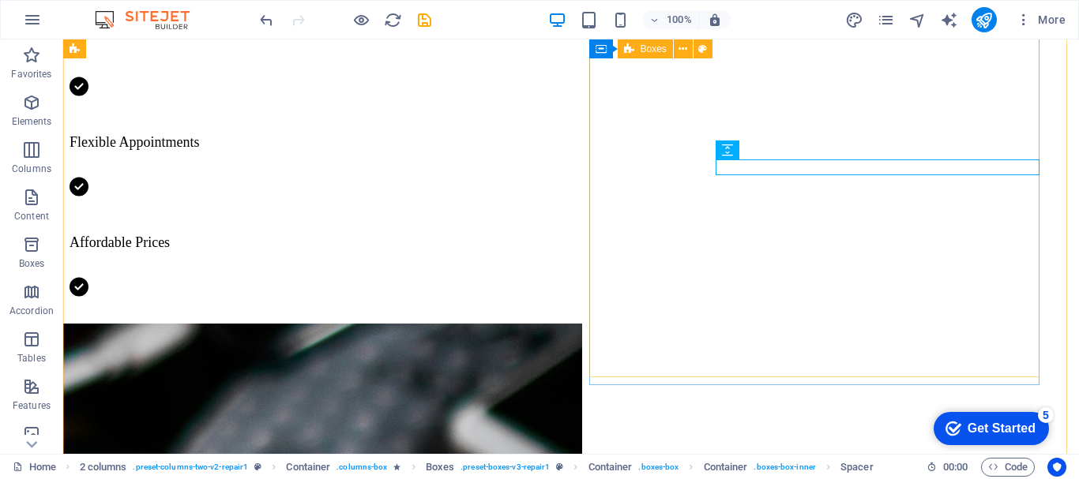
scroll to position [707, 0]
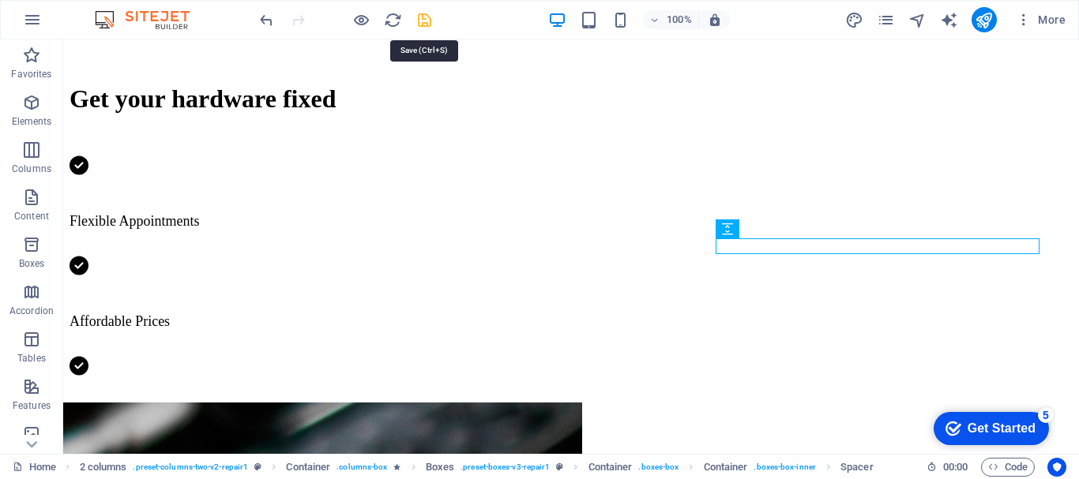
click at [433, 14] on icon "save" at bounding box center [424, 20] width 18 height 18
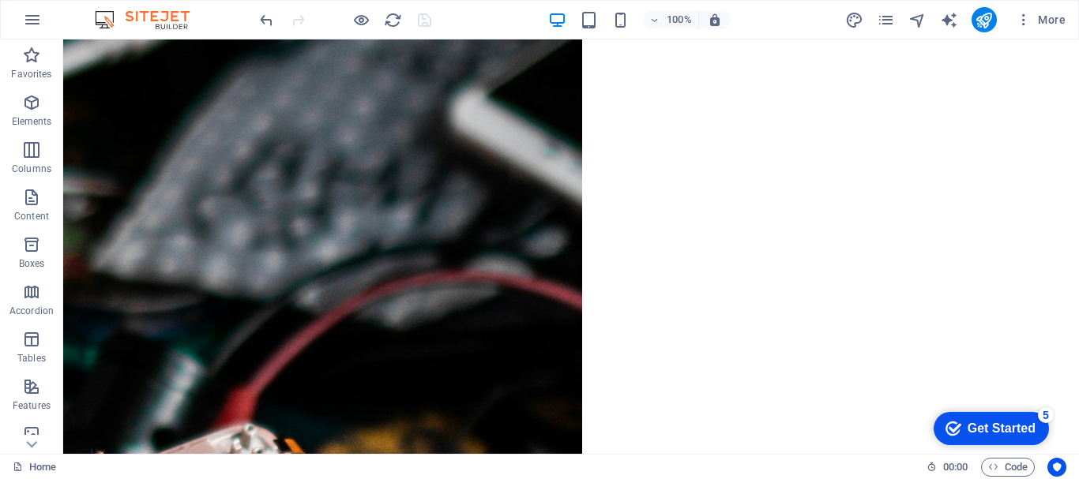
scroll to position [1259, 0]
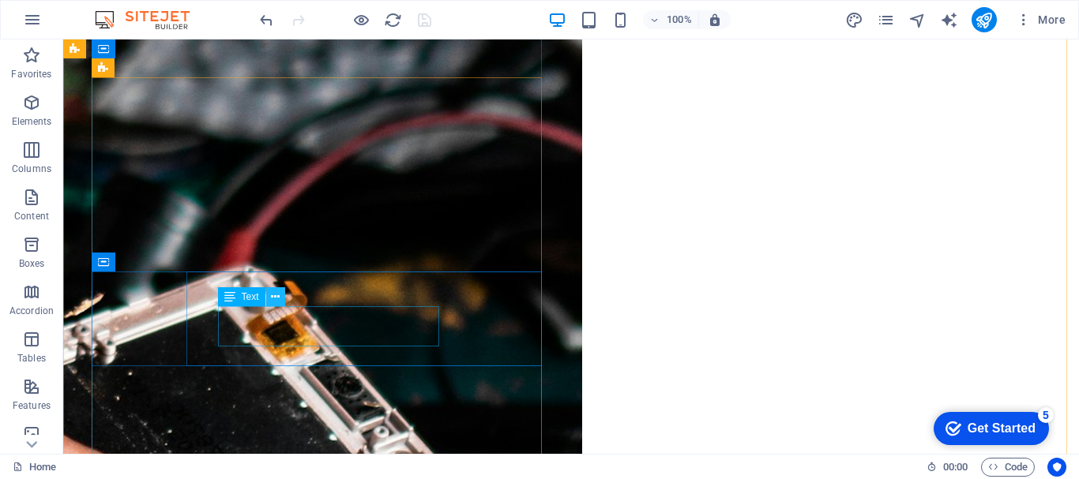
click at [272, 295] on icon at bounding box center [275, 297] width 9 height 17
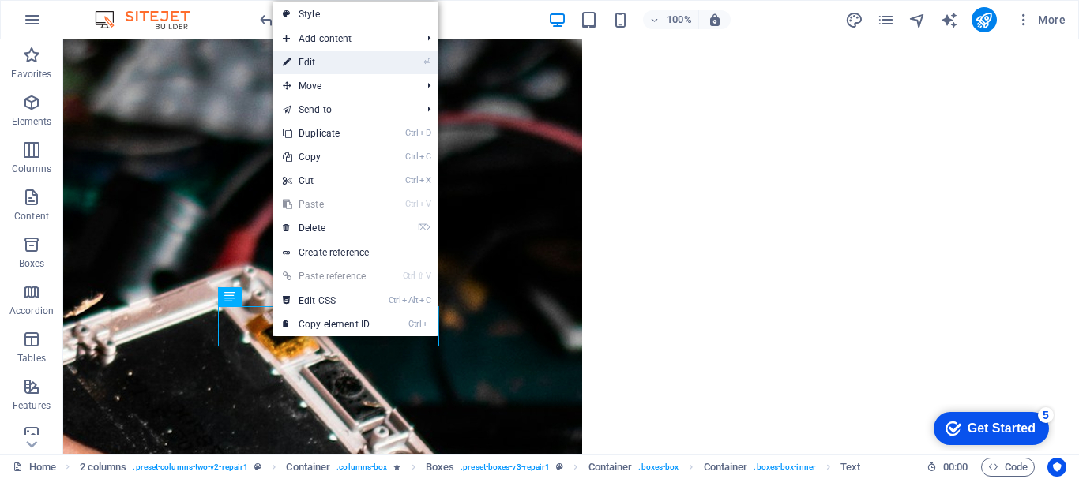
click at [322, 63] on link "⏎ Edit" at bounding box center [326, 63] width 106 height 24
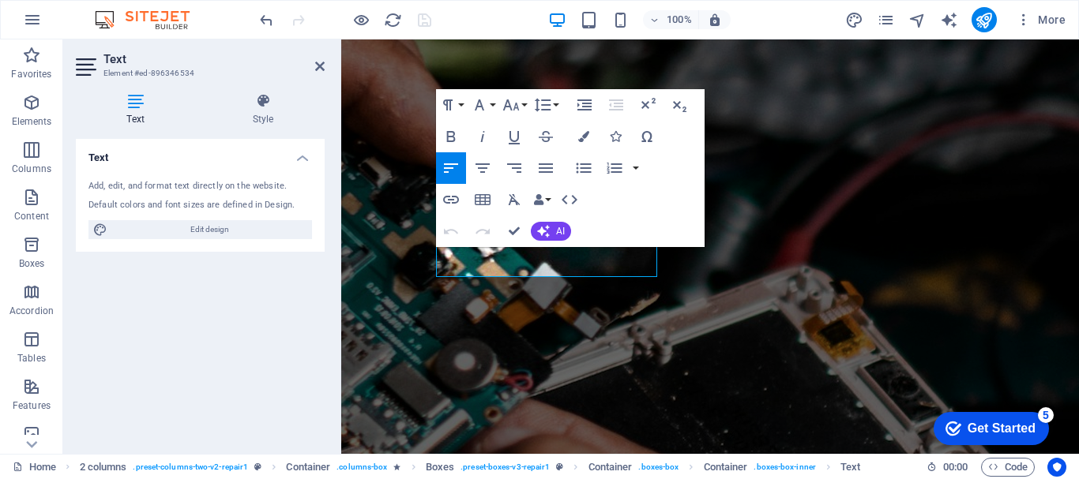
scroll to position [998, 0]
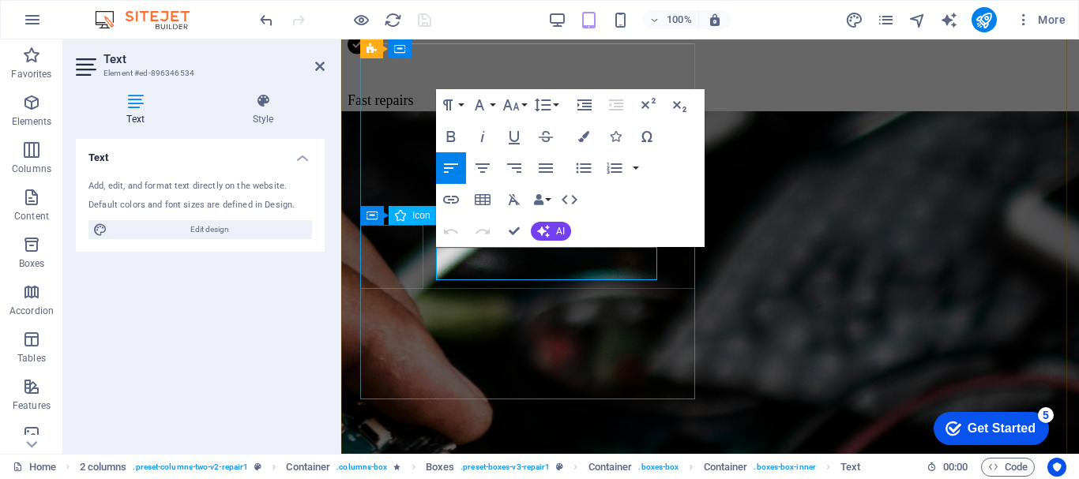
drag, startPoint x: 566, startPoint y: 276, endPoint x: 422, endPoint y: 252, distance: 145.8
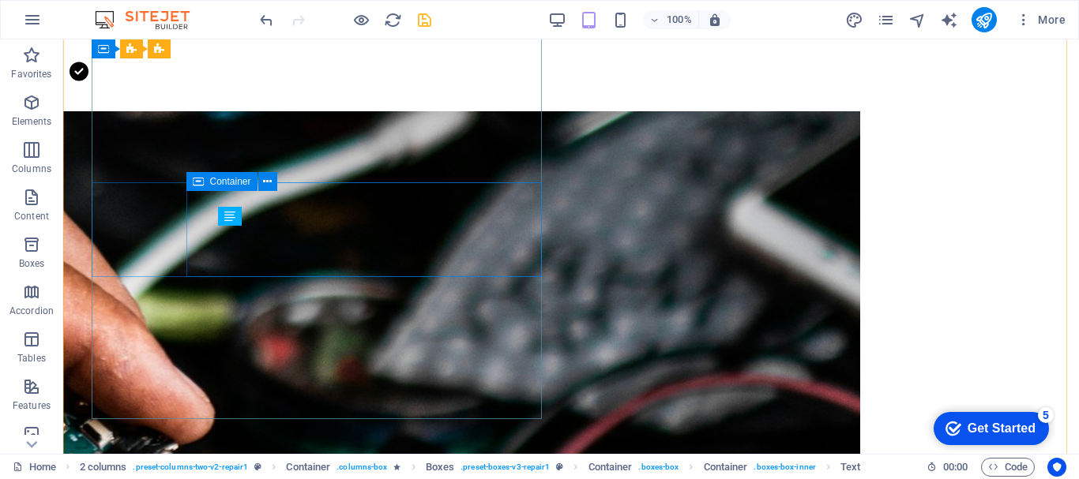
scroll to position [1340, 0]
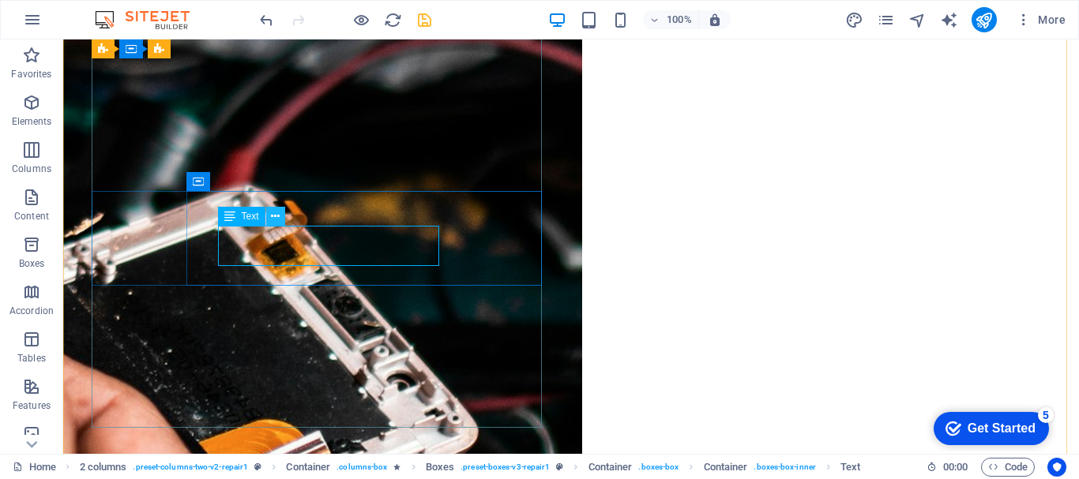
click at [274, 216] on icon at bounding box center [275, 216] width 9 height 17
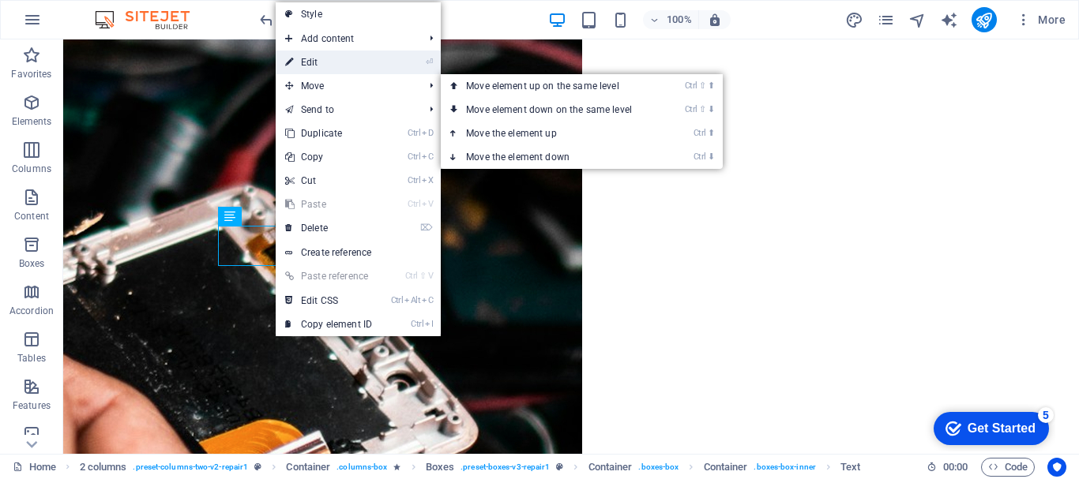
click at [323, 60] on link "⏎ Edit" at bounding box center [329, 63] width 106 height 24
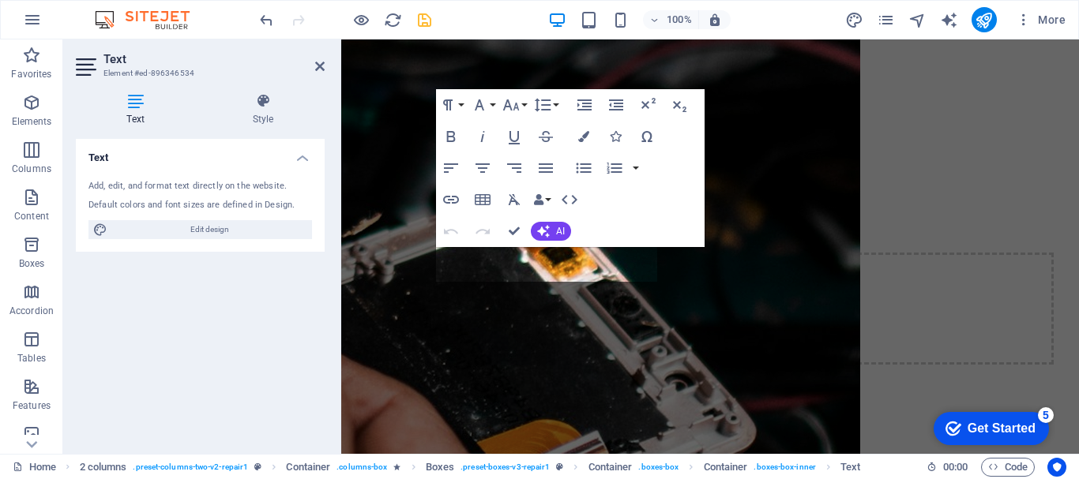
scroll to position [998, 0]
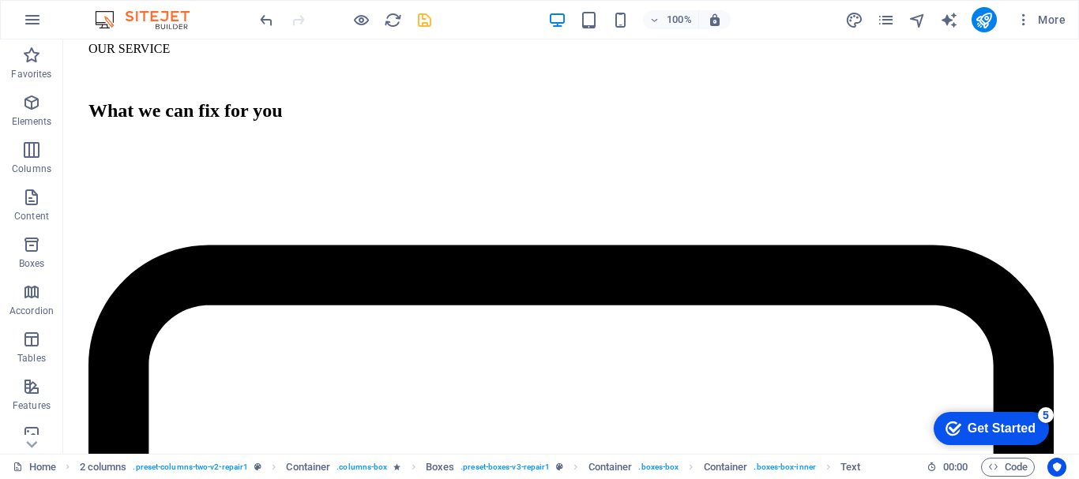
scroll to position [1882, 0]
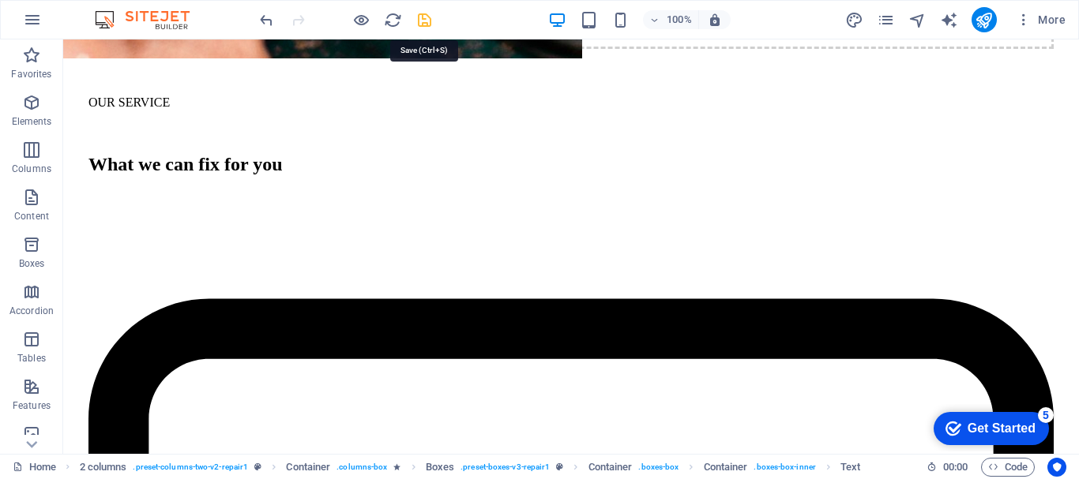
click at [432, 21] on icon "save" at bounding box center [424, 20] width 18 height 18
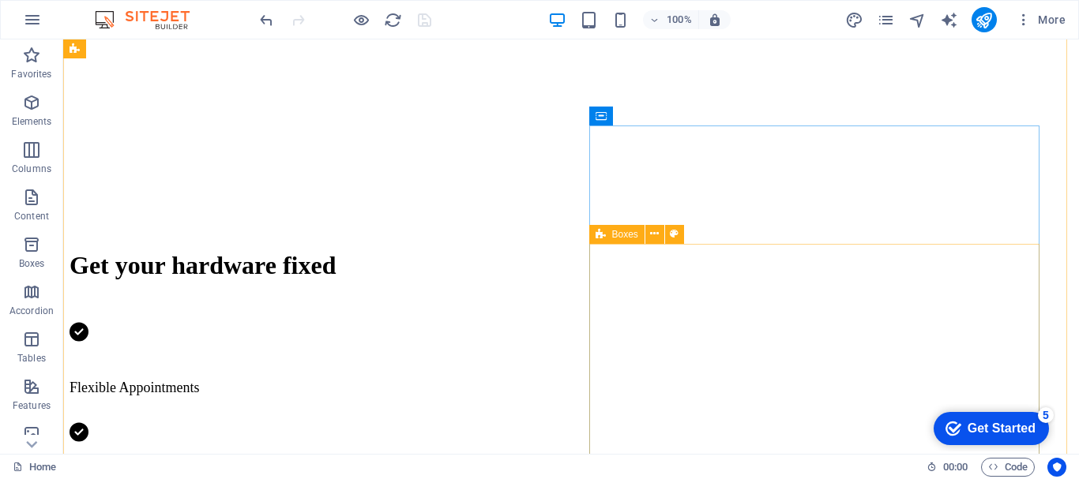
scroll to position [698, 0]
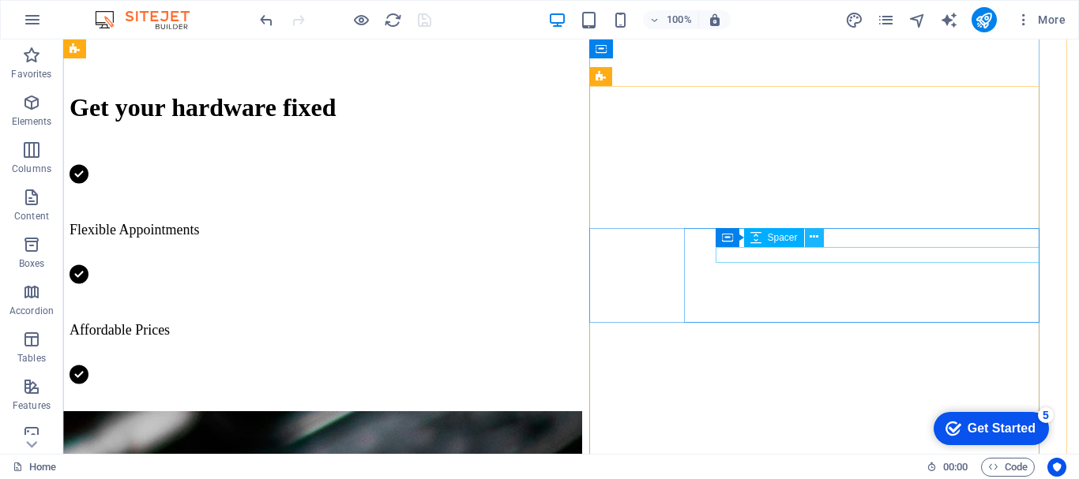
click at [816, 237] on icon at bounding box center [813, 237] width 9 height 17
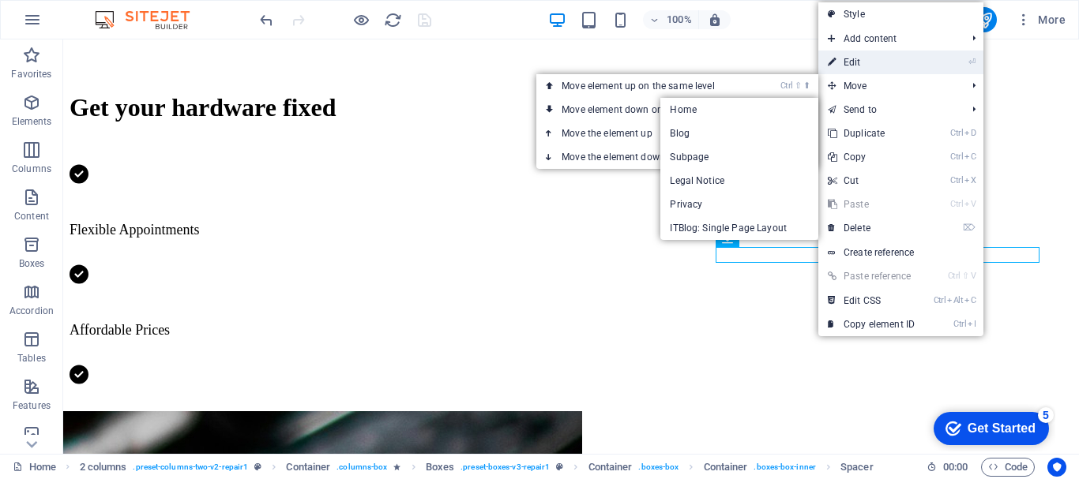
click at [862, 57] on link "⏎ Edit" at bounding box center [871, 63] width 106 height 24
select select "px"
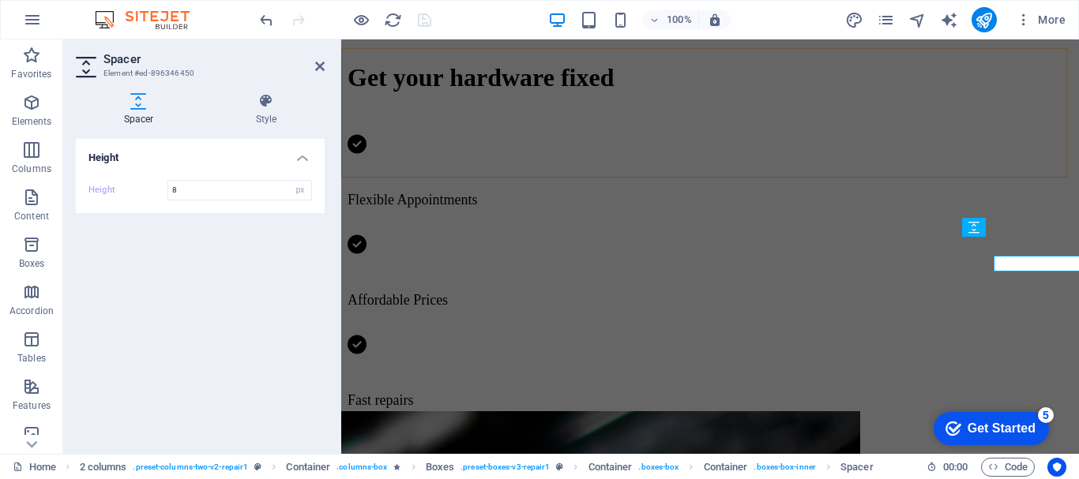
scroll to position [689, 0]
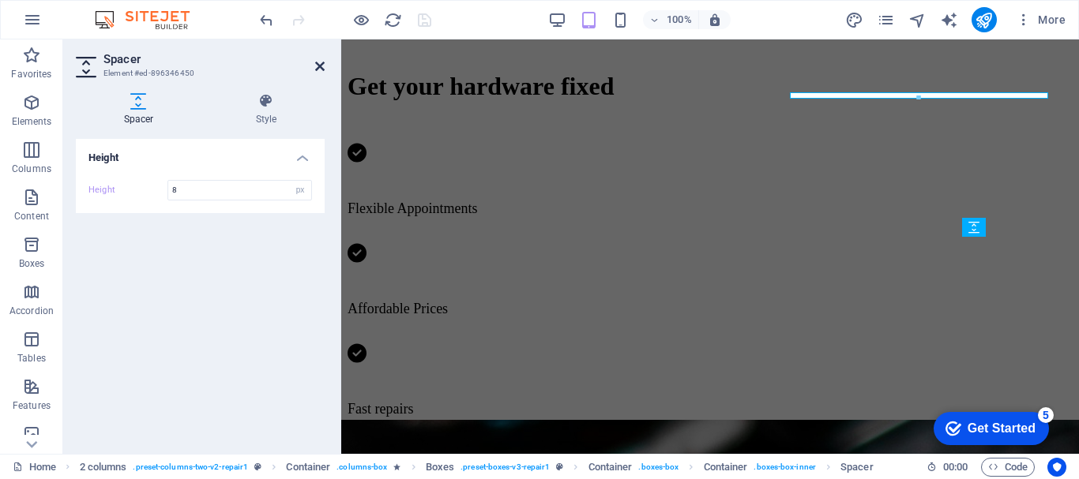
click at [320, 64] on icon at bounding box center [319, 66] width 9 height 13
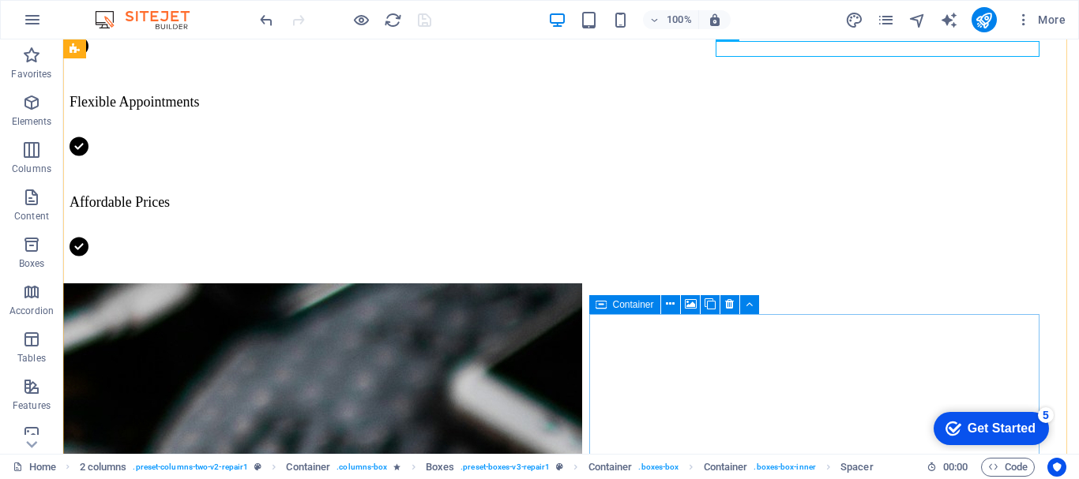
scroll to position [906, 0]
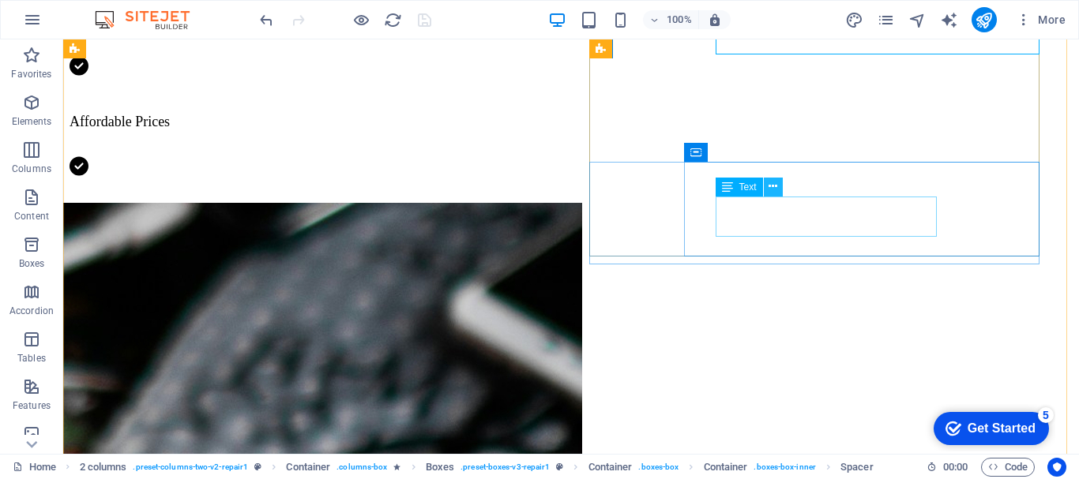
click at [778, 185] on button at bounding box center [773, 187] width 19 height 19
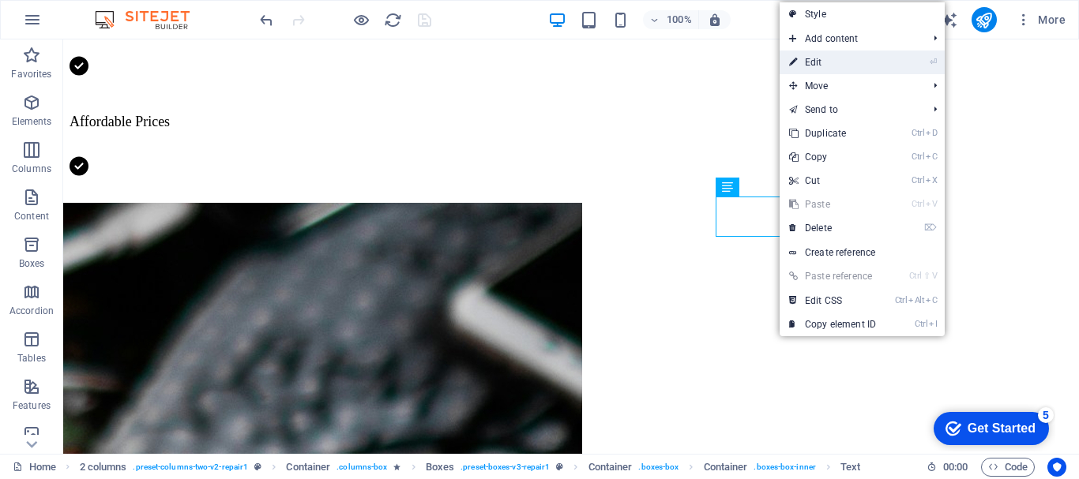
click at [812, 61] on link "⏎ Edit" at bounding box center [832, 63] width 106 height 24
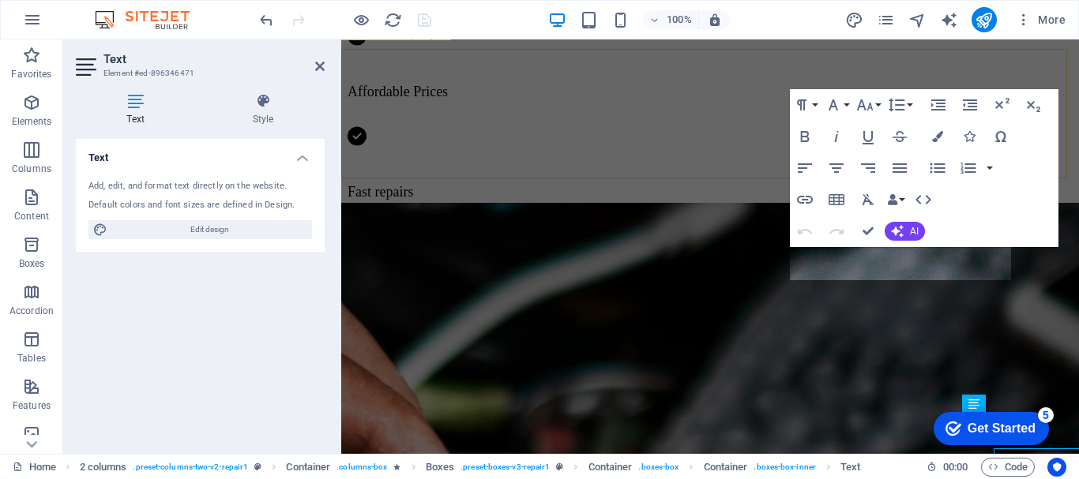
scroll to position [651, 0]
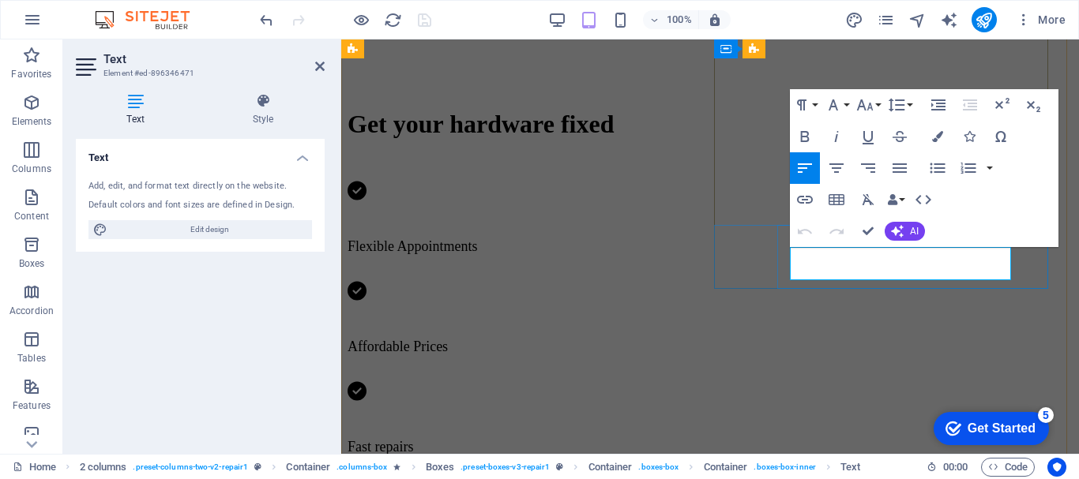
drag, startPoint x: 876, startPoint y: 272, endPoint x: 791, endPoint y: 261, distance: 85.2
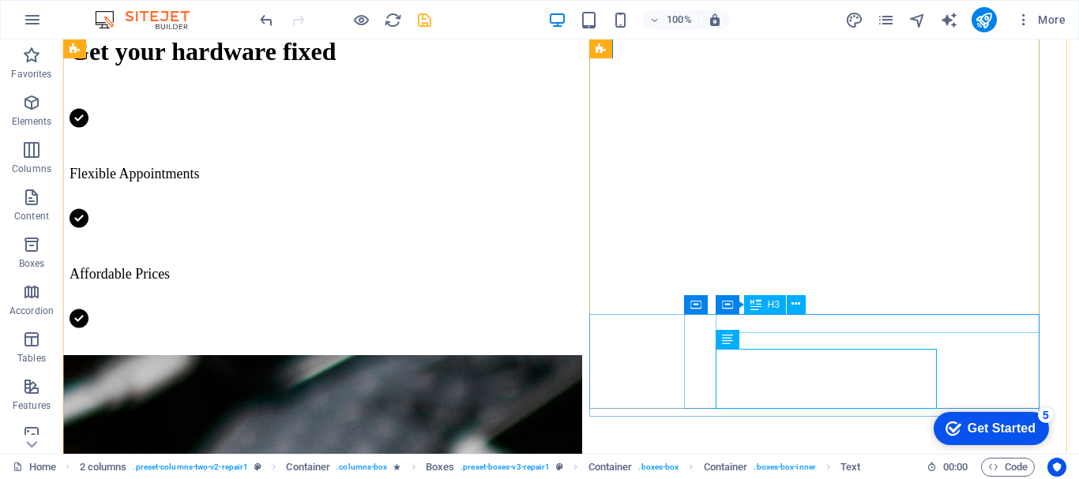
scroll to position [809, 0]
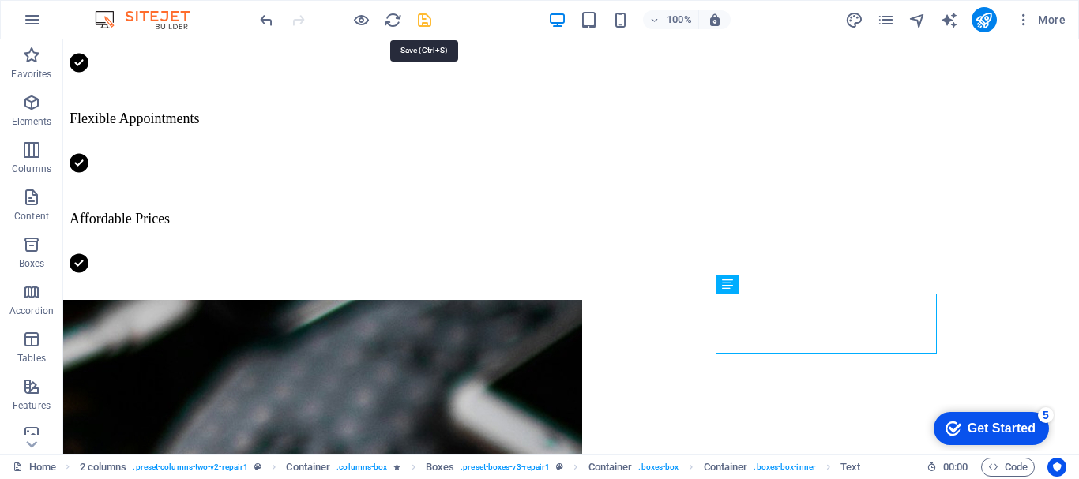
click at [418, 19] on icon "save" at bounding box center [424, 20] width 18 height 18
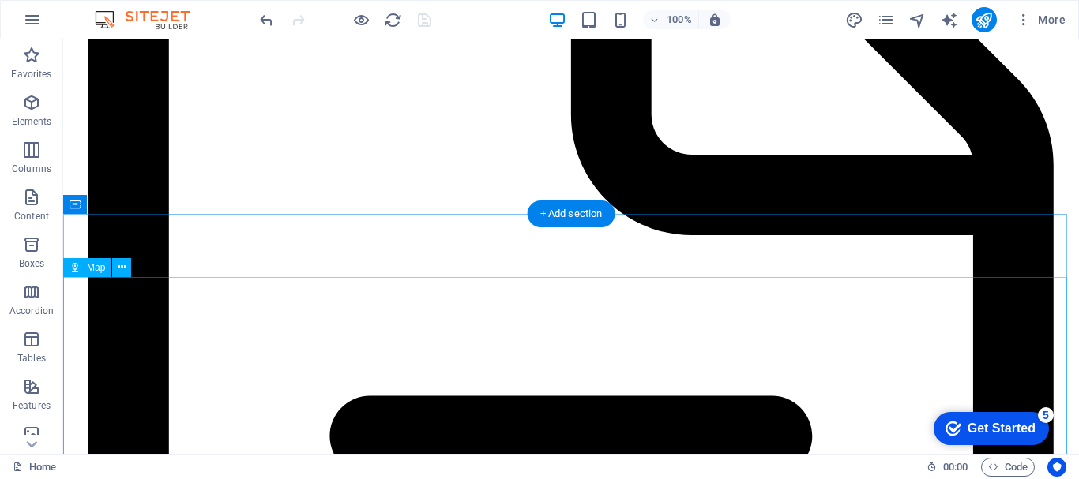
scroll to position [4816, 0]
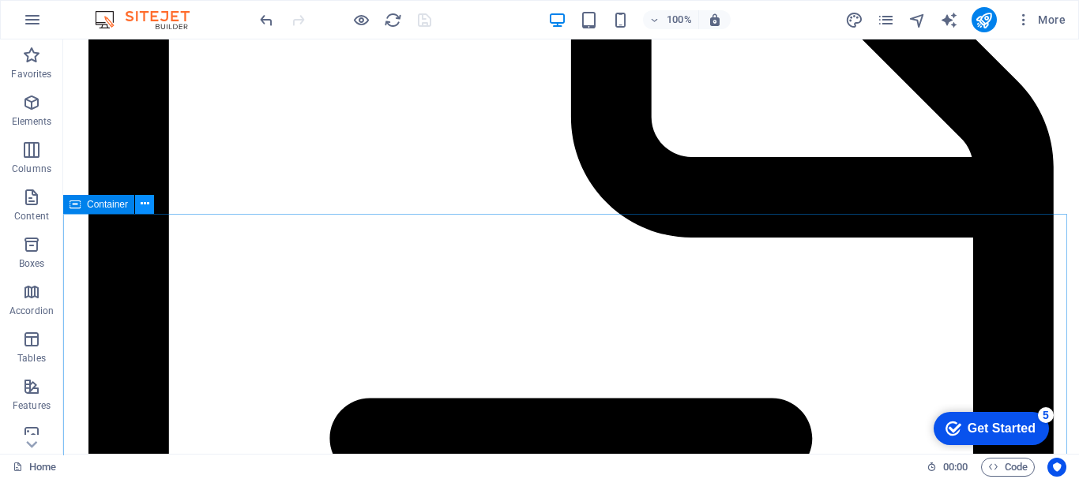
click at [142, 201] on icon at bounding box center [145, 204] width 9 height 17
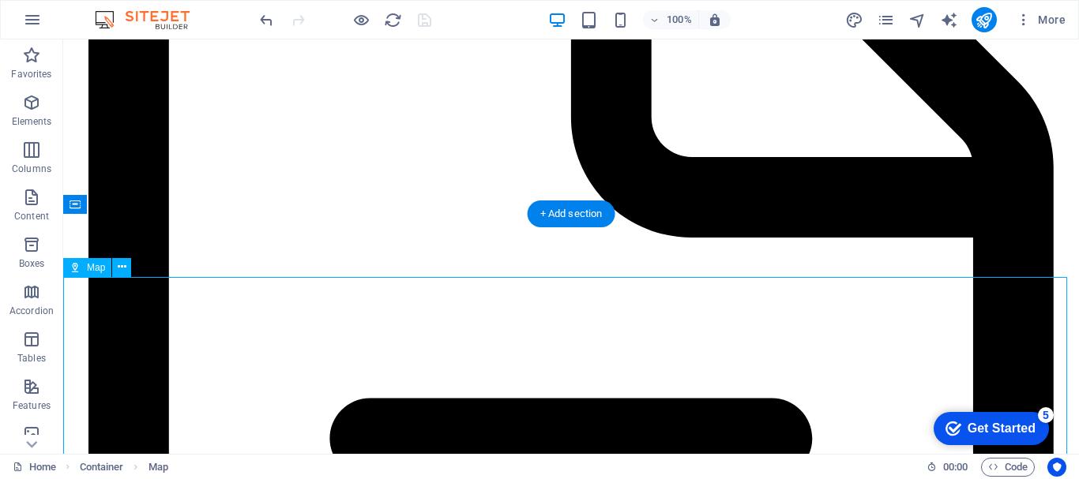
drag, startPoint x: 670, startPoint y: 366, endPoint x: 491, endPoint y: 390, distance: 180.1
drag, startPoint x: 403, startPoint y: 380, endPoint x: 544, endPoint y: 378, distance: 141.3
click at [118, 265] on icon at bounding box center [122, 267] width 9 height 17
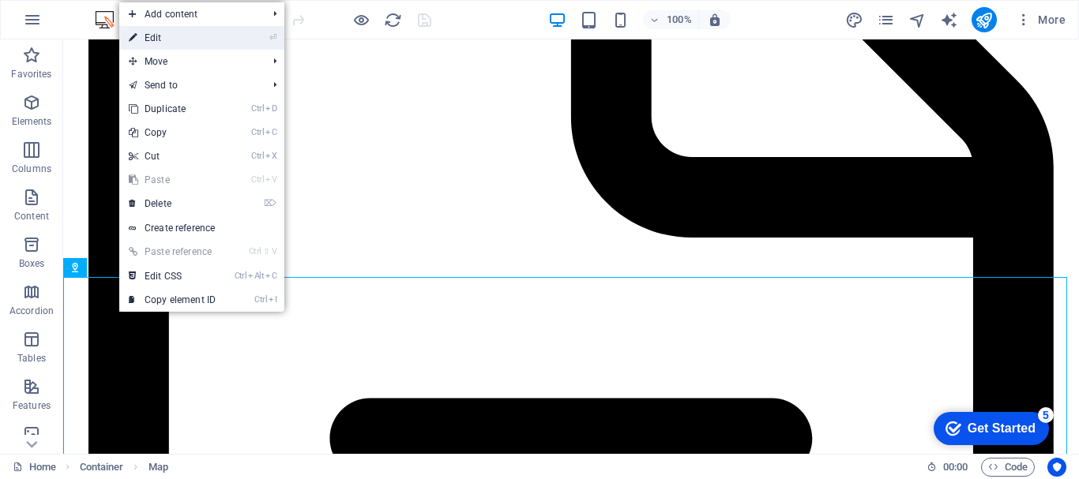
click at [188, 44] on link "⏎ Edit" at bounding box center [172, 38] width 106 height 24
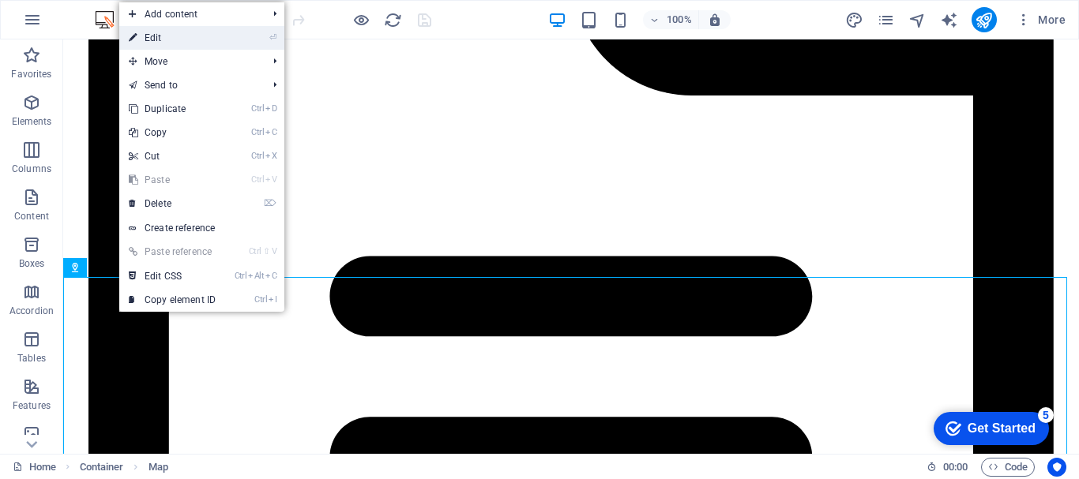
select select "1"
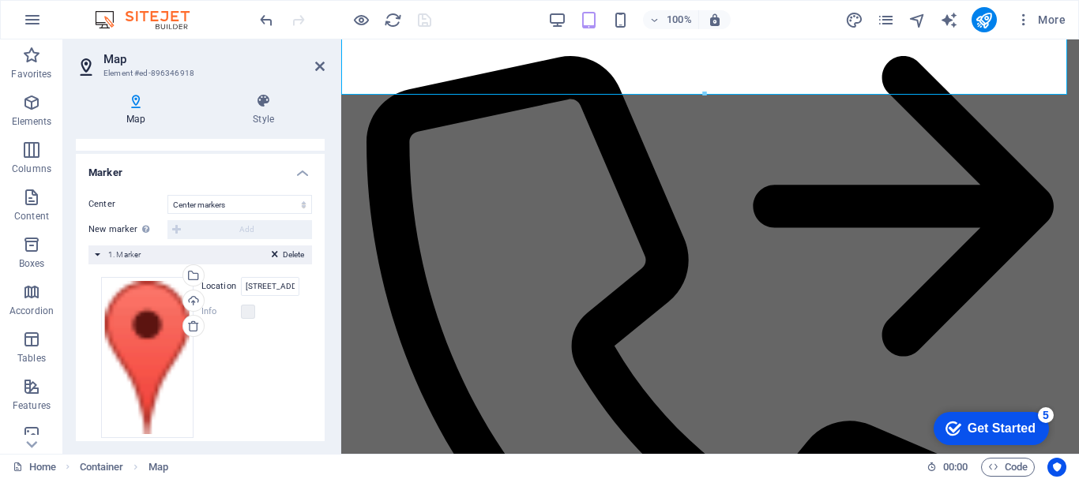
scroll to position [286, 0]
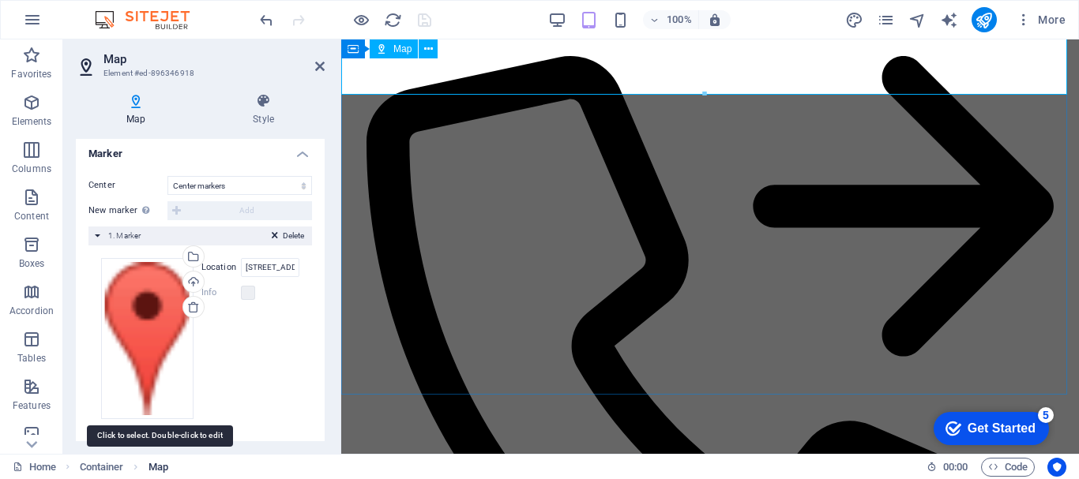
click at [163, 466] on span "Map" at bounding box center [158, 467] width 20 height 19
click at [165, 468] on span "Map" at bounding box center [158, 467] width 20 height 19
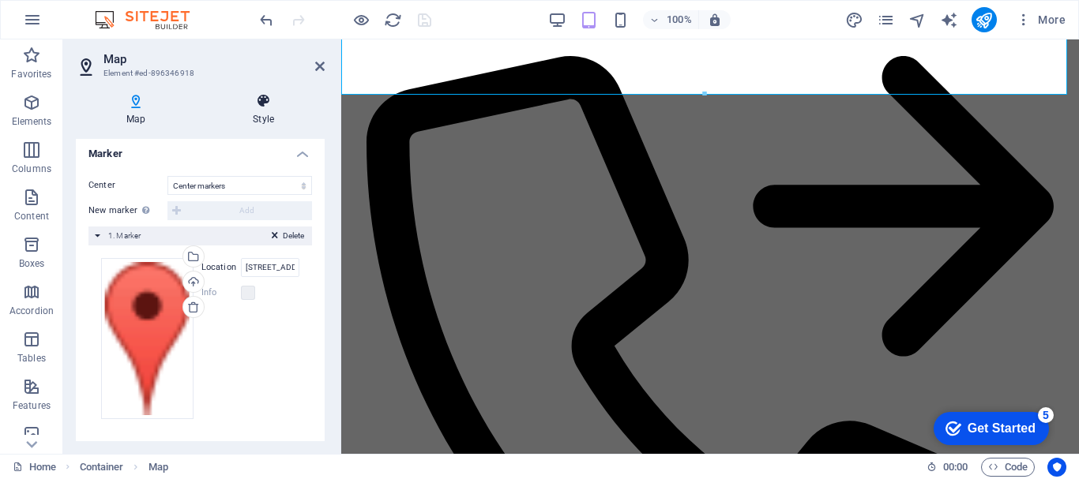
click at [250, 111] on h4 "Style" at bounding box center [263, 109] width 122 height 33
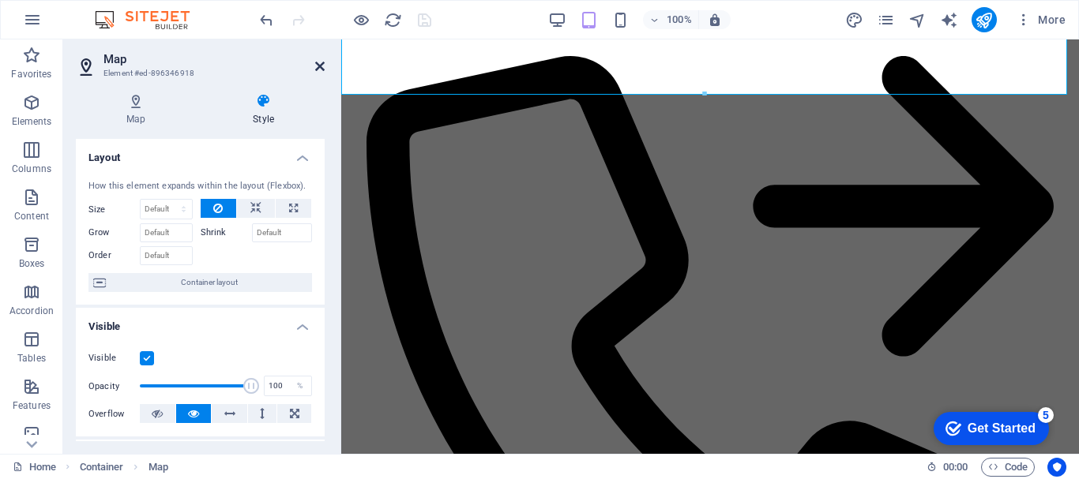
click at [315, 65] on icon at bounding box center [319, 66] width 9 height 13
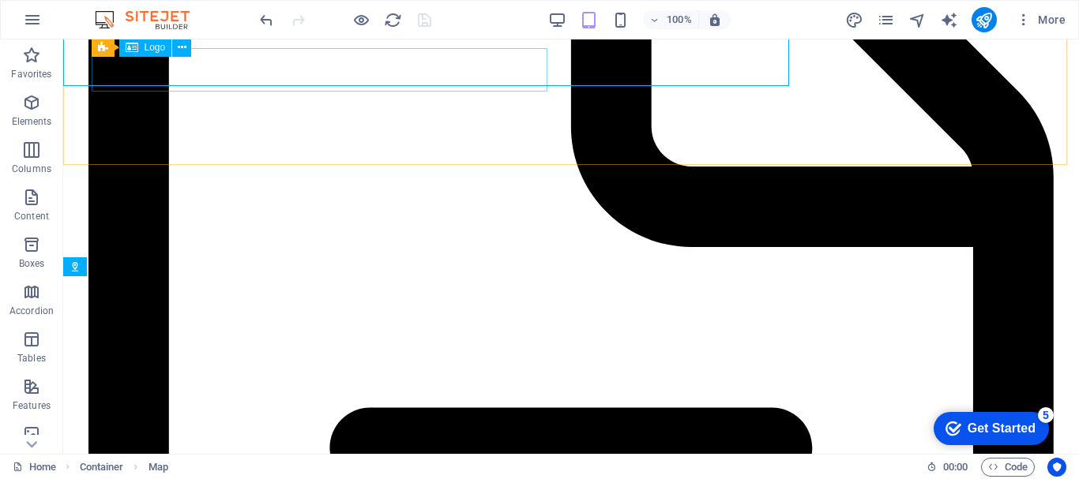
scroll to position [4816, 0]
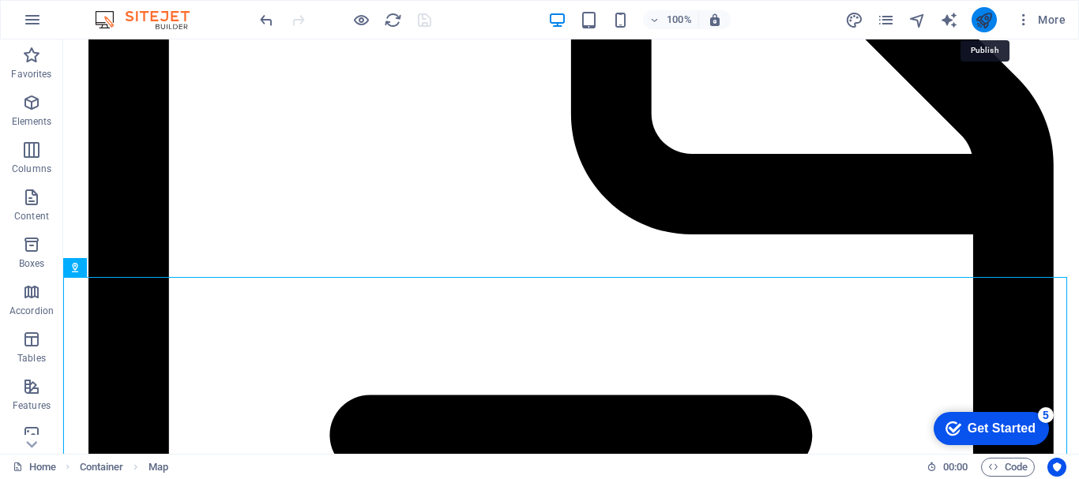
click at [974, 17] on icon "publish" at bounding box center [983, 20] width 18 height 18
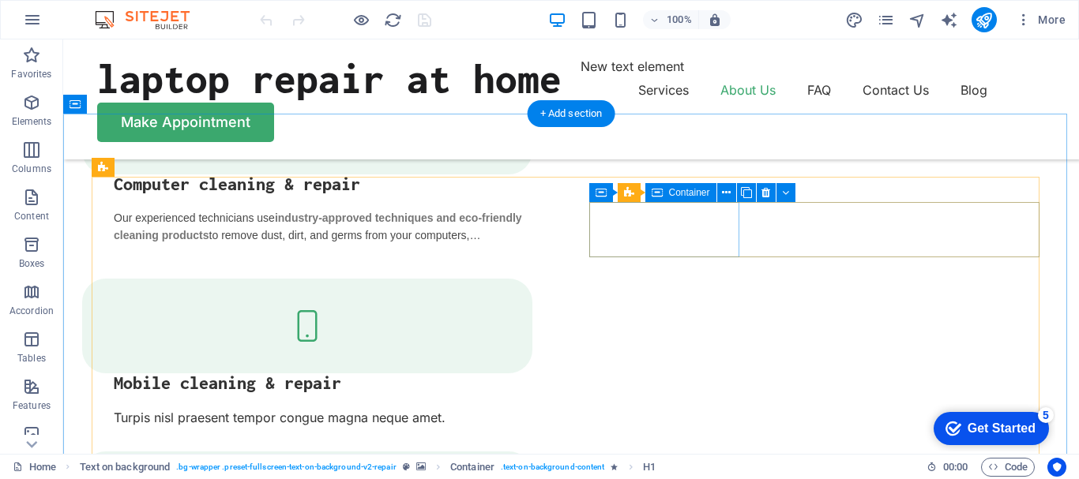
scroll to position [1737, 0]
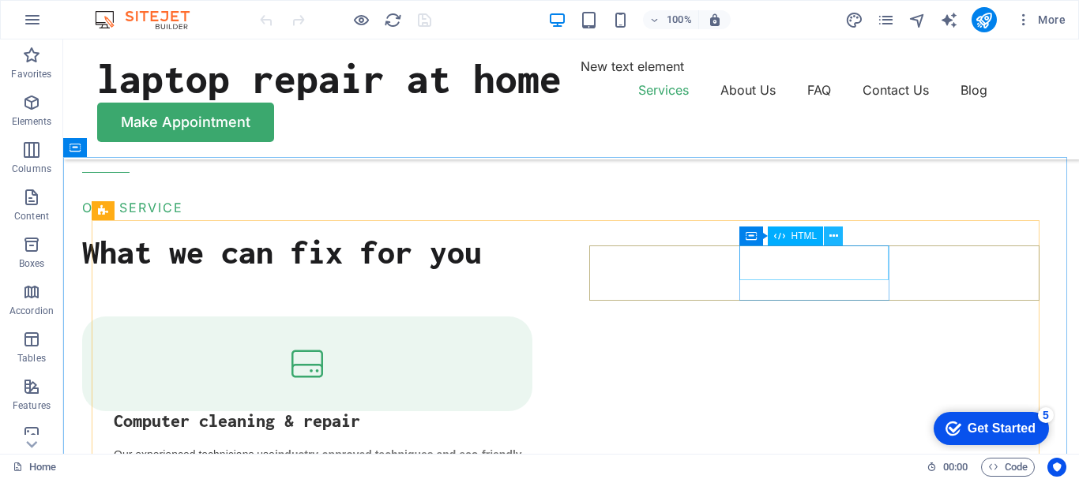
click at [839, 240] on button at bounding box center [833, 236] width 19 height 19
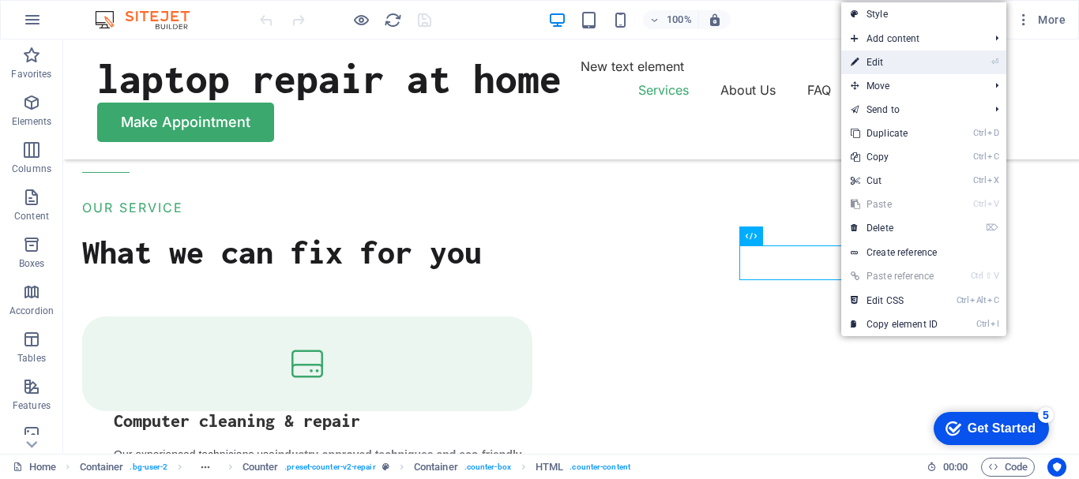
click at [879, 62] on link "⏎ Edit" at bounding box center [894, 63] width 106 height 24
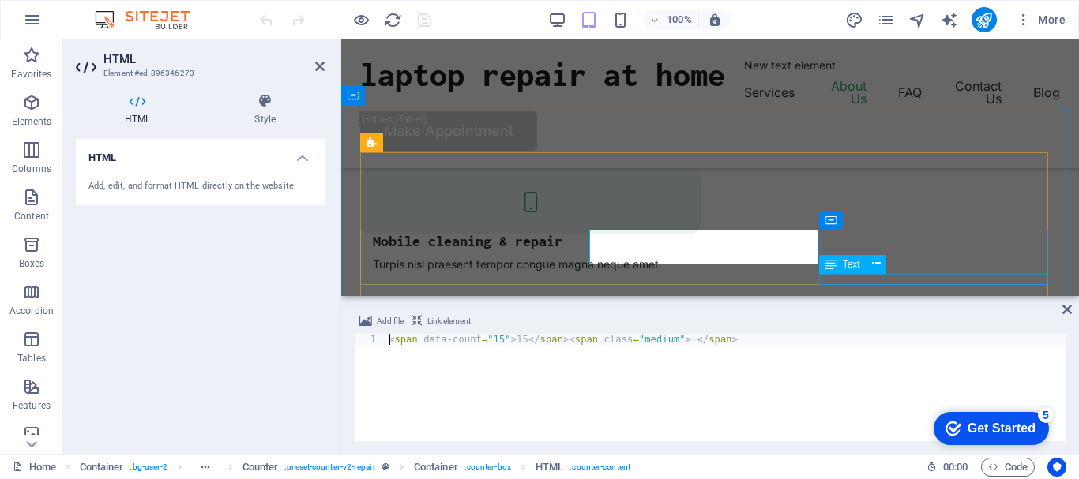
scroll to position [1398, 0]
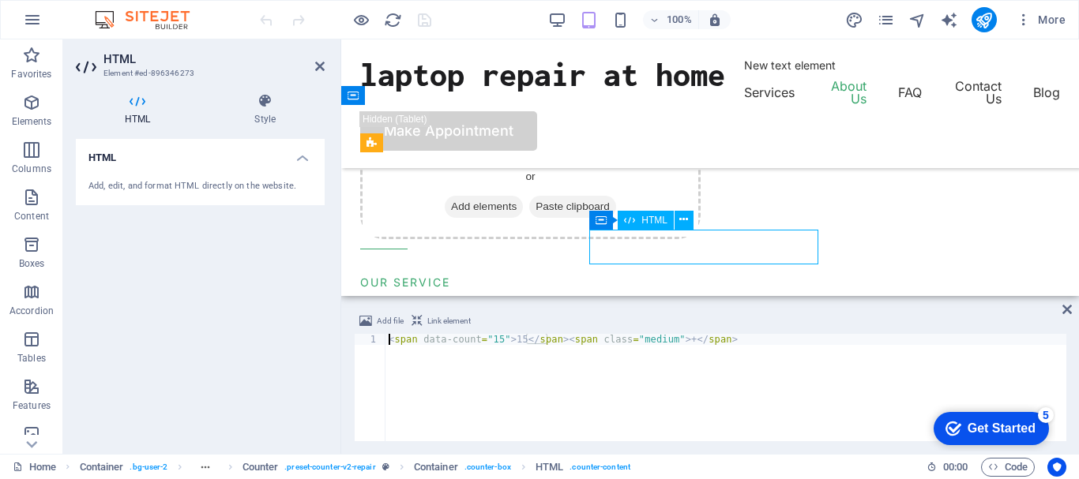
drag, startPoint x: 754, startPoint y: 245, endPoint x: 649, endPoint y: 244, distance: 105.0
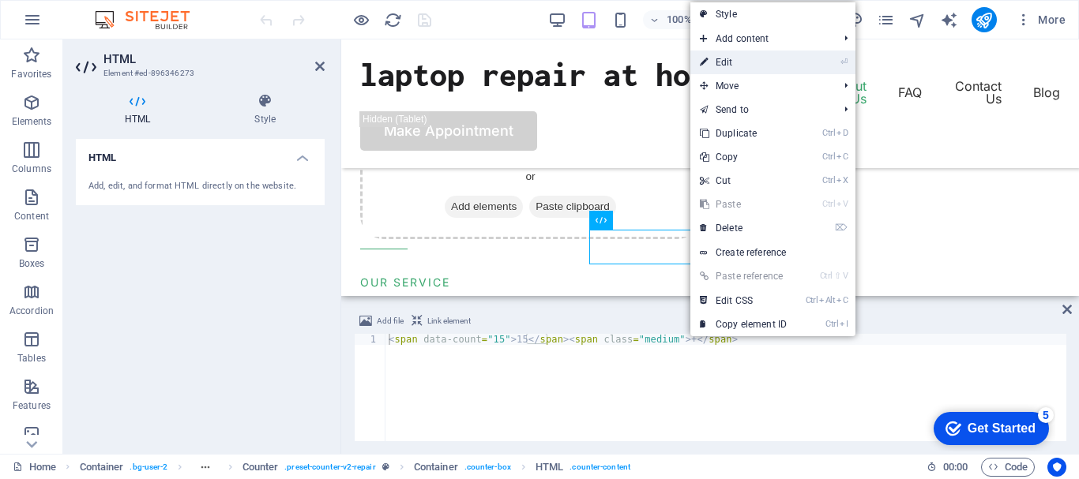
click at [746, 65] on link "⏎ Edit" at bounding box center [743, 63] width 106 height 24
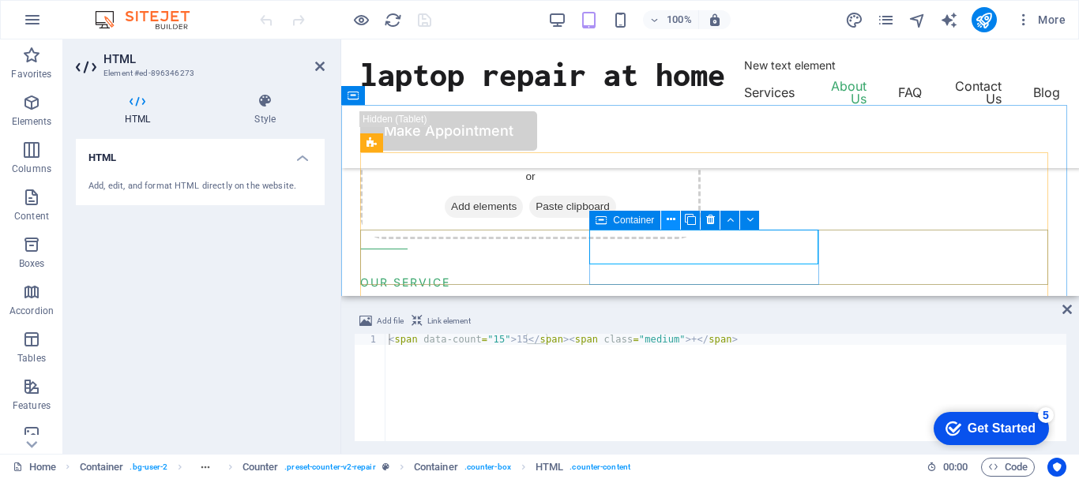
click at [668, 217] on icon at bounding box center [670, 220] width 9 height 17
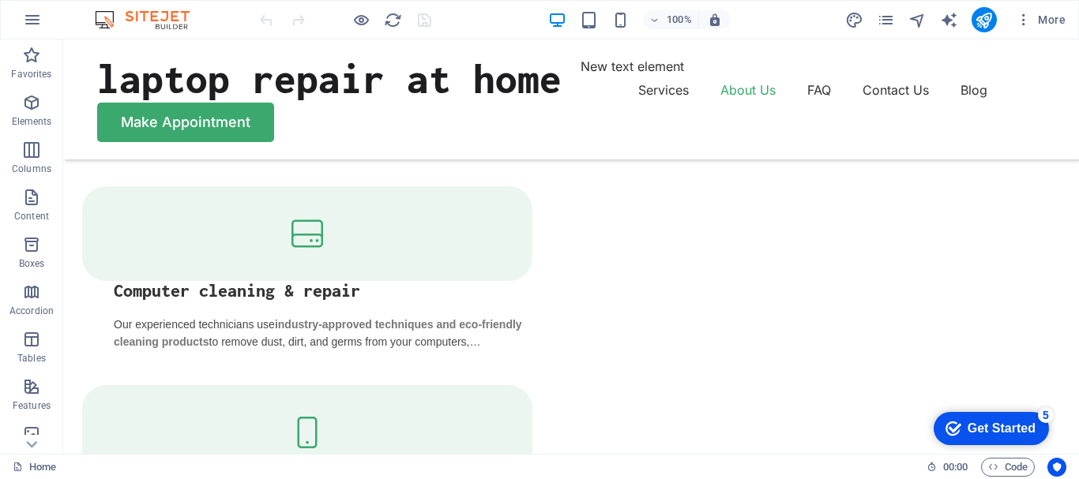
scroll to position [1683, 0]
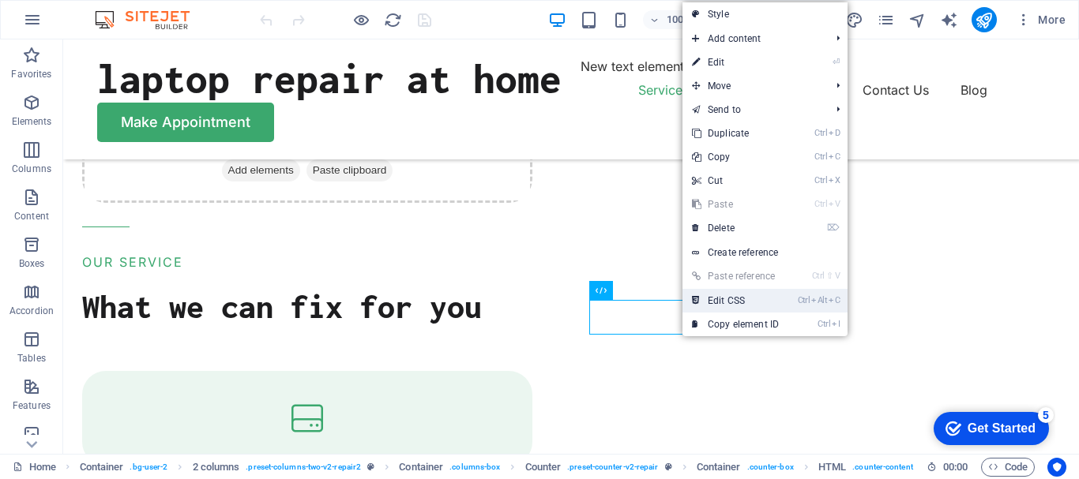
click at [718, 302] on link "Ctrl Alt C Edit CSS" at bounding box center [735, 301] width 106 height 24
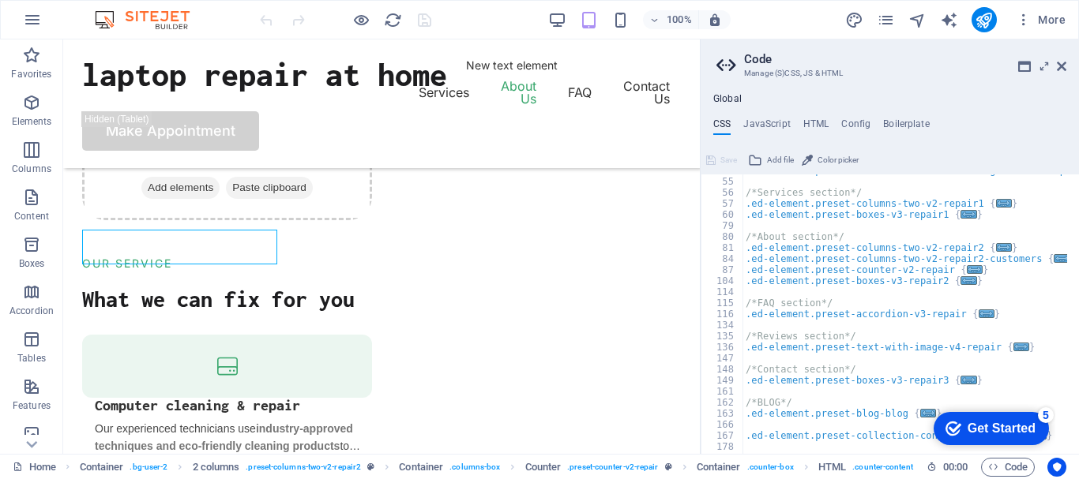
scroll to position [186, 0]
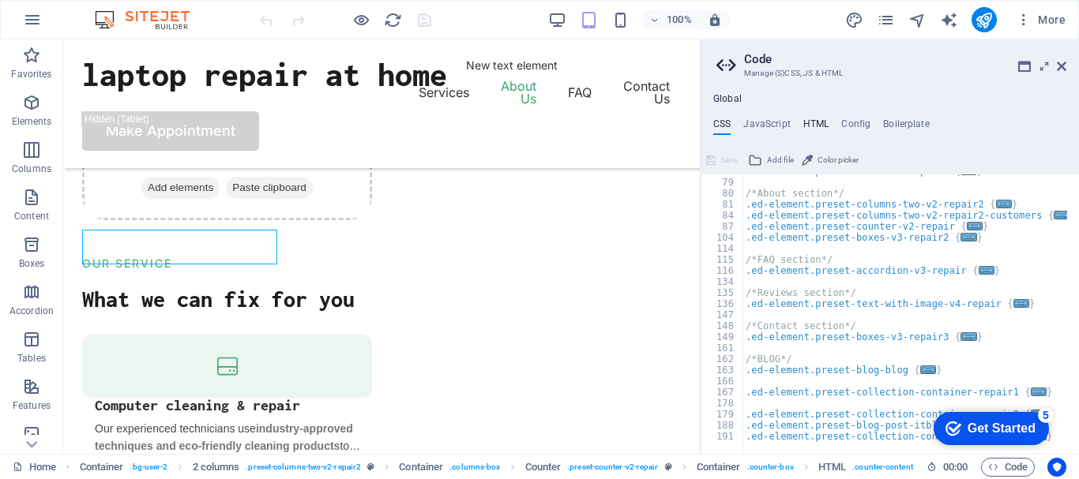
click at [820, 127] on h4 "HTML" at bounding box center [816, 126] width 26 height 17
type textarea "<a href="#main-content" class="button wv-link-content">Skip to main content</a>"
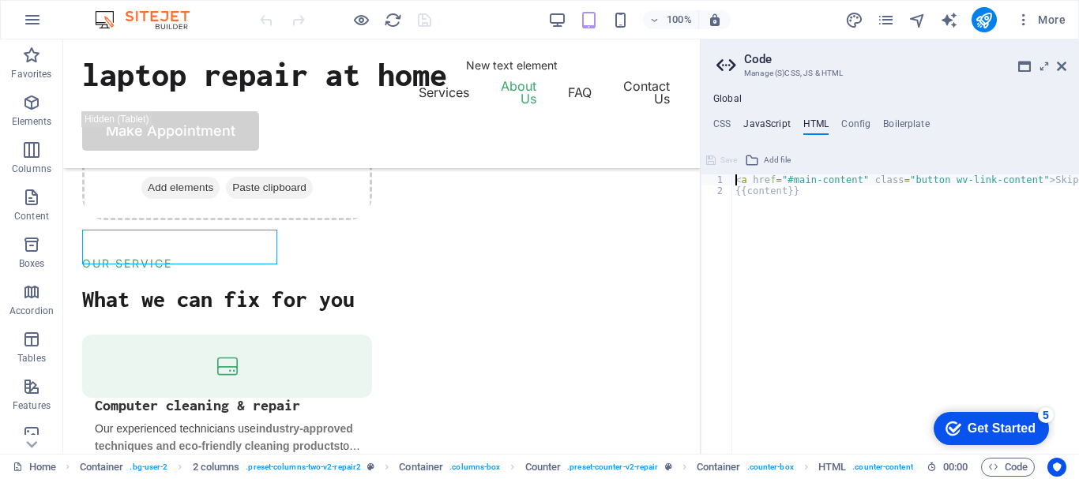
click at [781, 122] on h4 "JavaScript" at bounding box center [766, 126] width 47 height 17
type textarea "/* JS for preset "Menu V2" */"
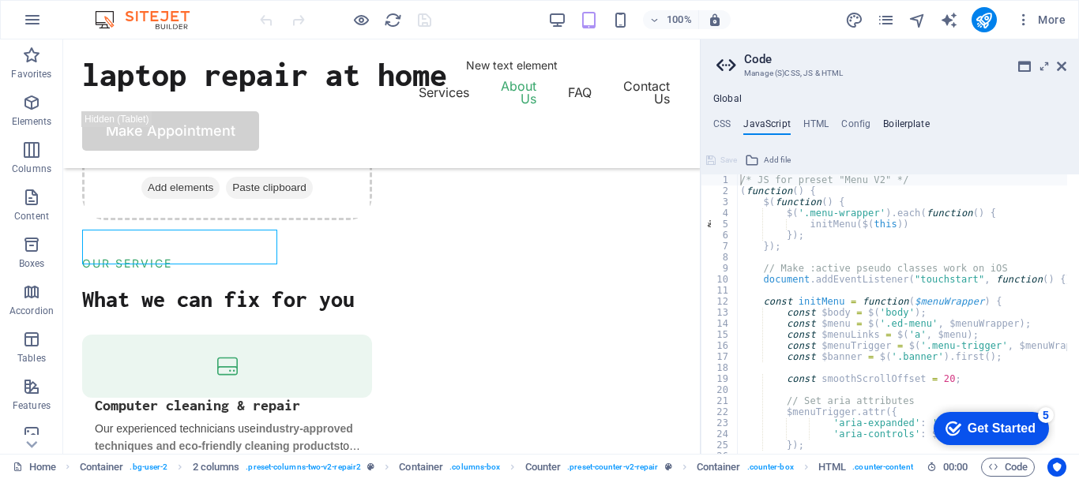
click at [900, 120] on h4 "Boilerplate" at bounding box center [906, 126] width 47 height 17
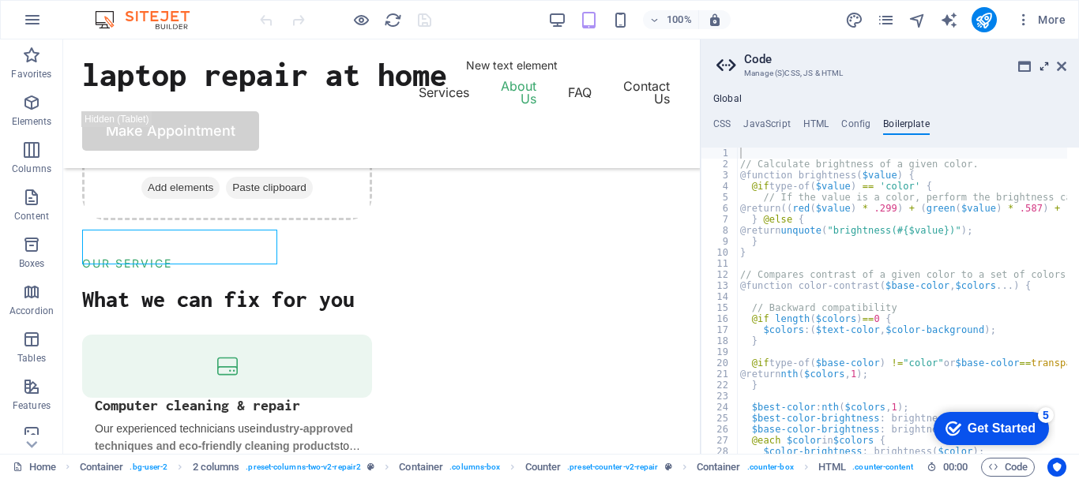
click at [1044, 68] on icon at bounding box center [1044, 66] width 0 height 13
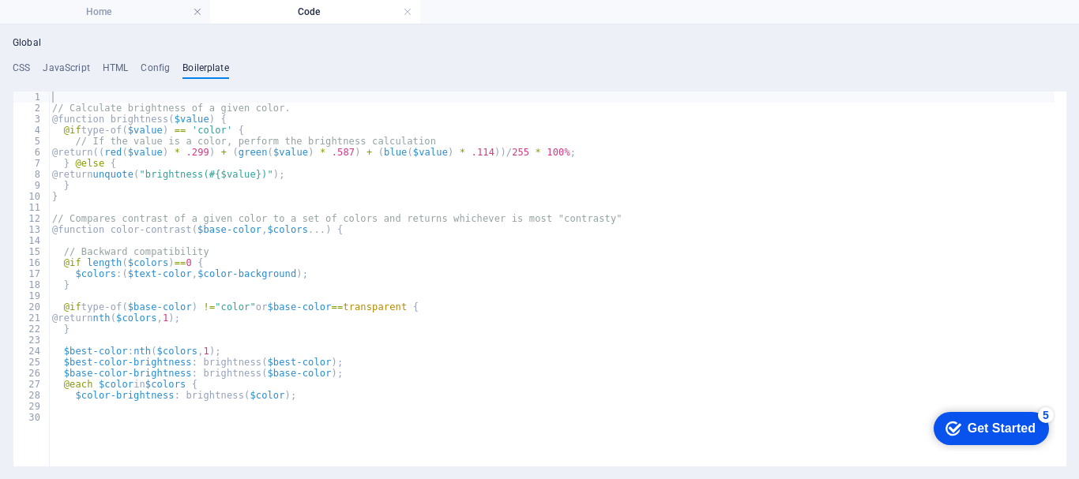
scroll to position [0, 0]
click at [26, 69] on h4 "CSS" at bounding box center [21, 70] width 17 height 17
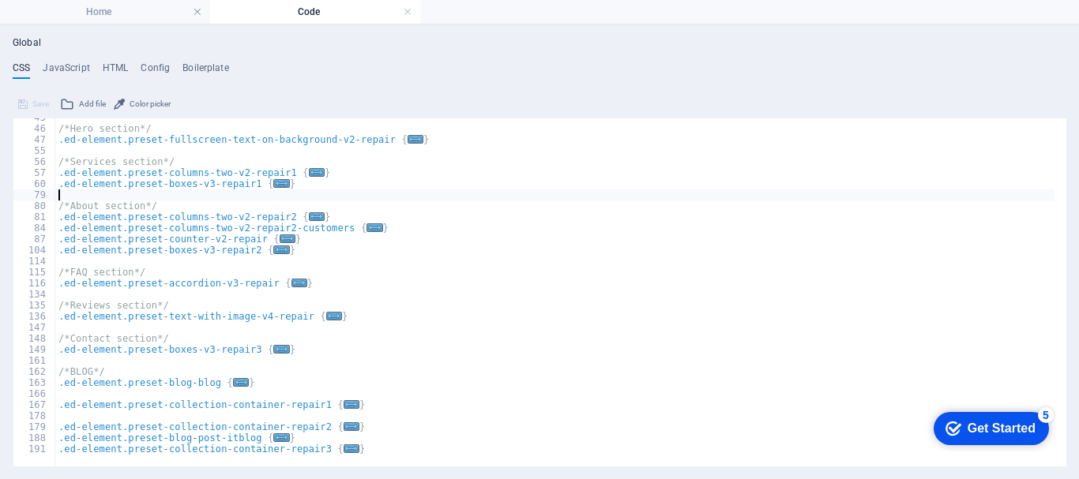
paste textarea "Recover data due to accidental deletion, formatting, device corruption, virus a…"
type textarea "Recover data due to accidental deletion, formatting, device corruption, virus a…"
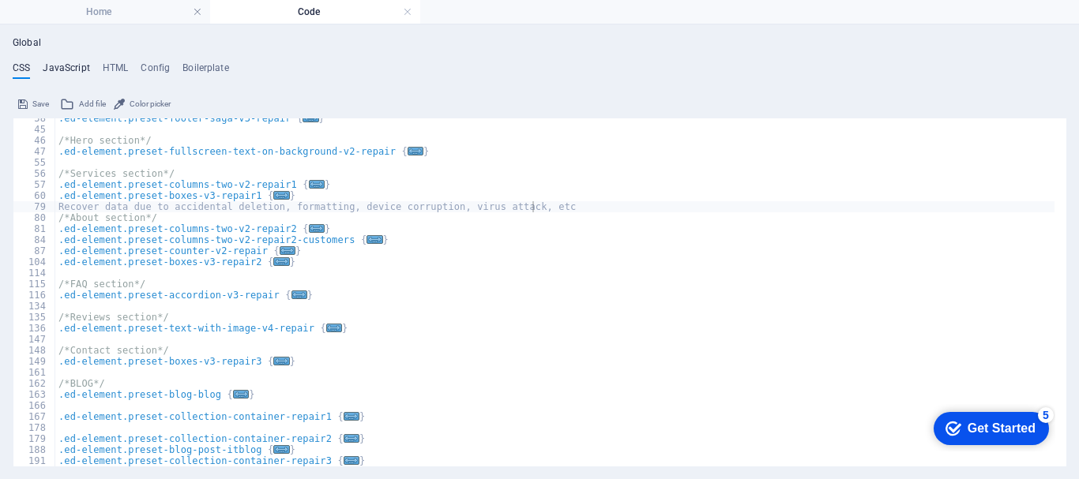
click at [63, 68] on h4 "JavaScript" at bounding box center [66, 70] width 47 height 17
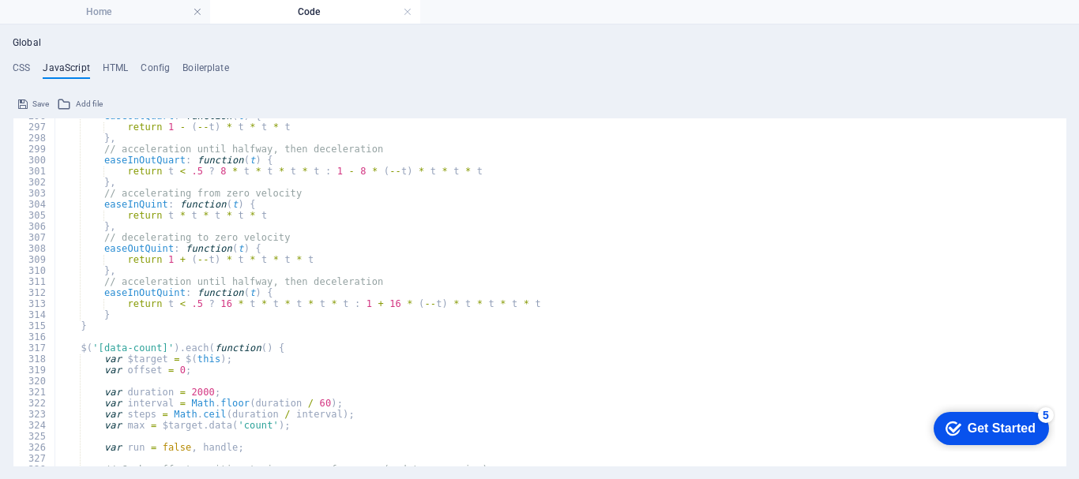
scroll to position [3269, 0]
click at [411, 12] on link at bounding box center [407, 12] width 9 height 15
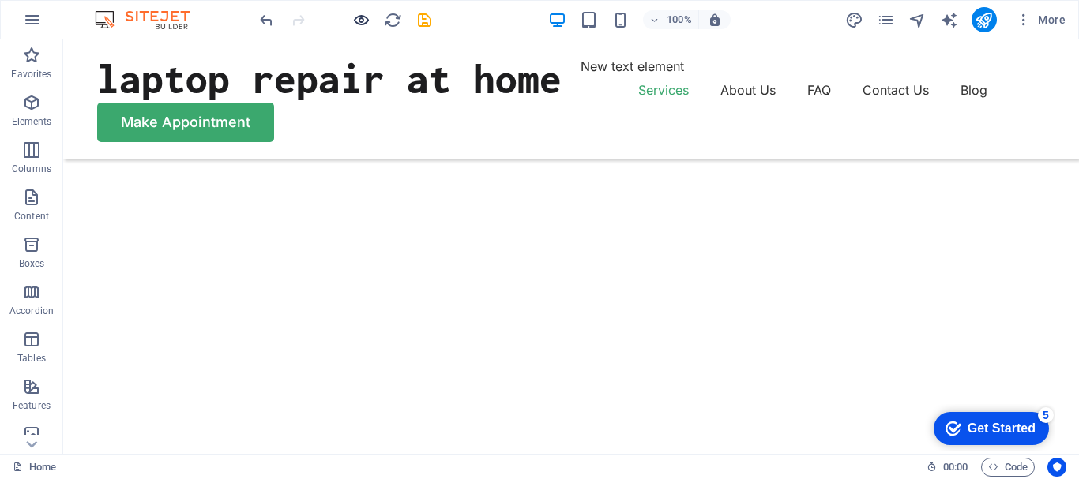
scroll to position [1720, 0]
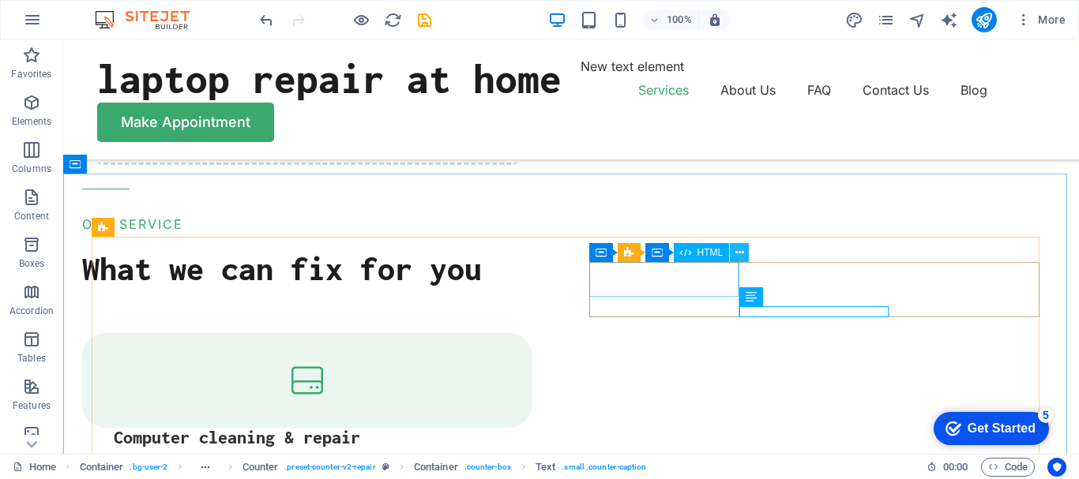
click at [738, 255] on icon at bounding box center [739, 253] width 9 height 17
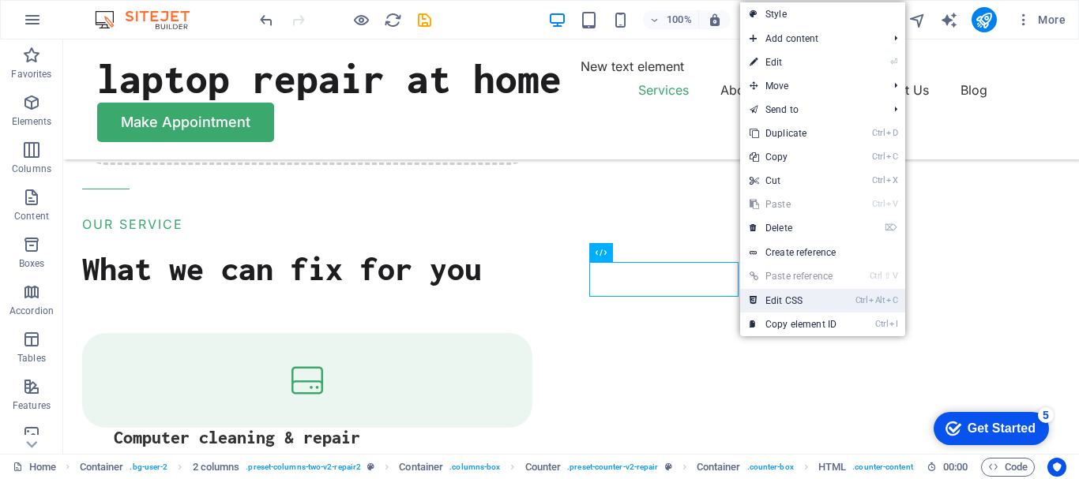
click at [805, 297] on link "Ctrl Alt C Edit CSS" at bounding box center [793, 301] width 106 height 24
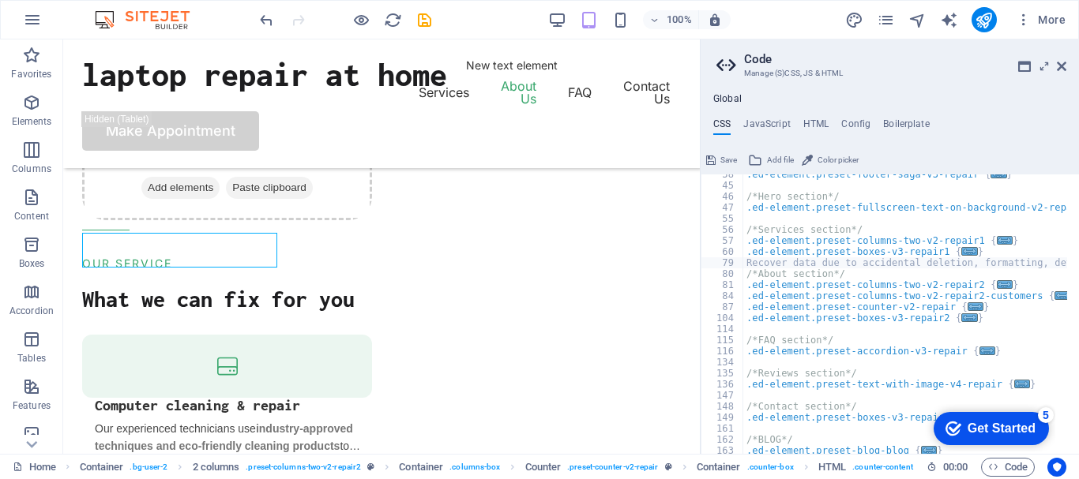
scroll to position [105, 0]
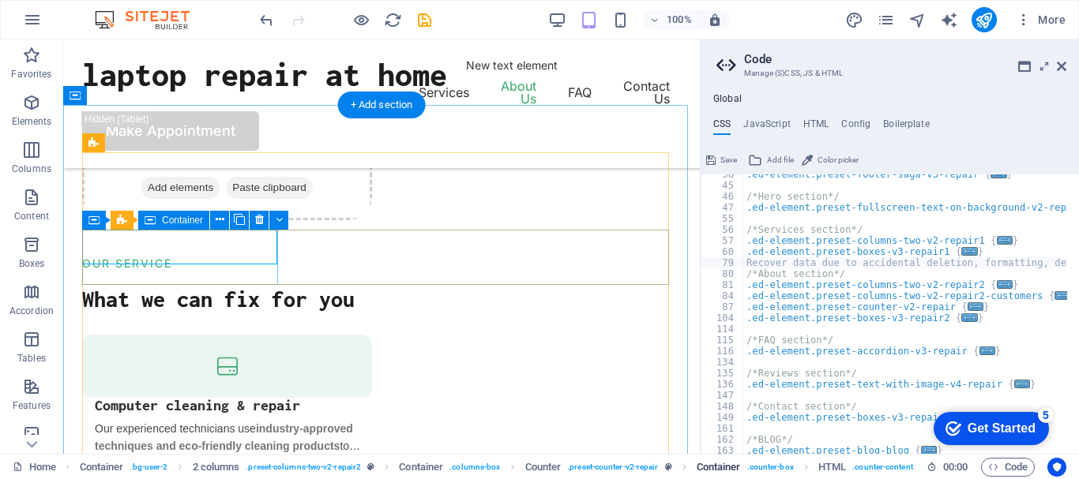
click at [771, 465] on span ". counter-box" at bounding box center [770, 467] width 47 height 19
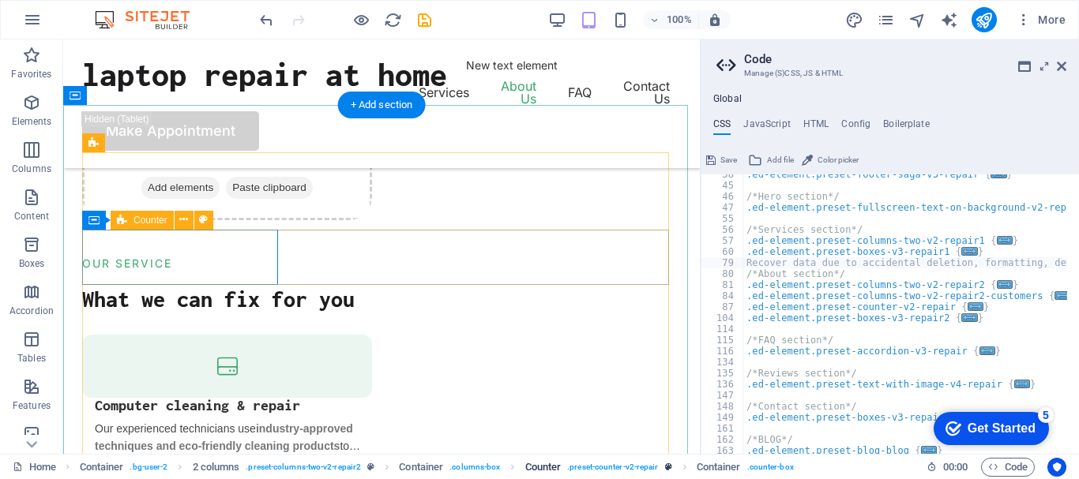
click at [606, 468] on span ". preset-counter-v2-repair" at bounding box center [612, 467] width 91 height 19
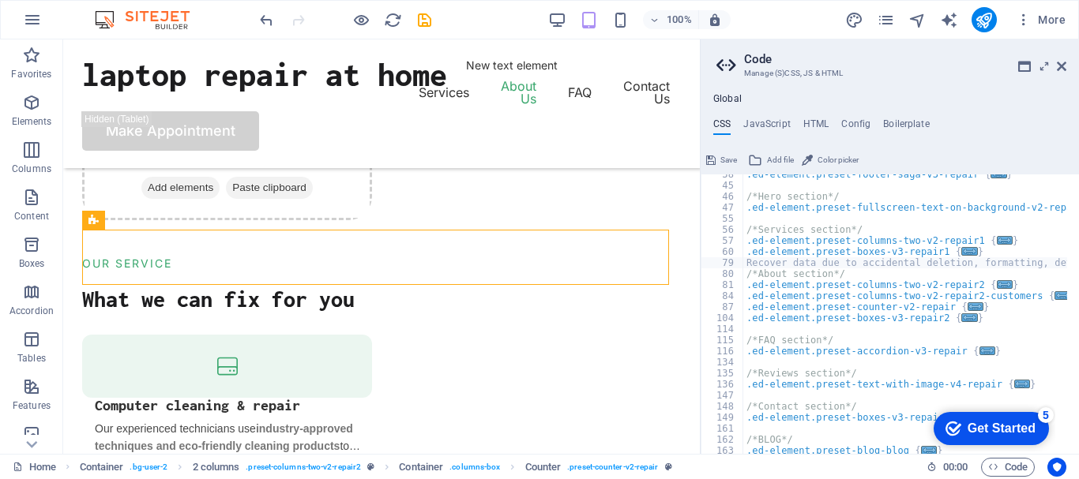
click at [516, 465] on icon "breadcrumb" at bounding box center [512, 467] width 12 height 12
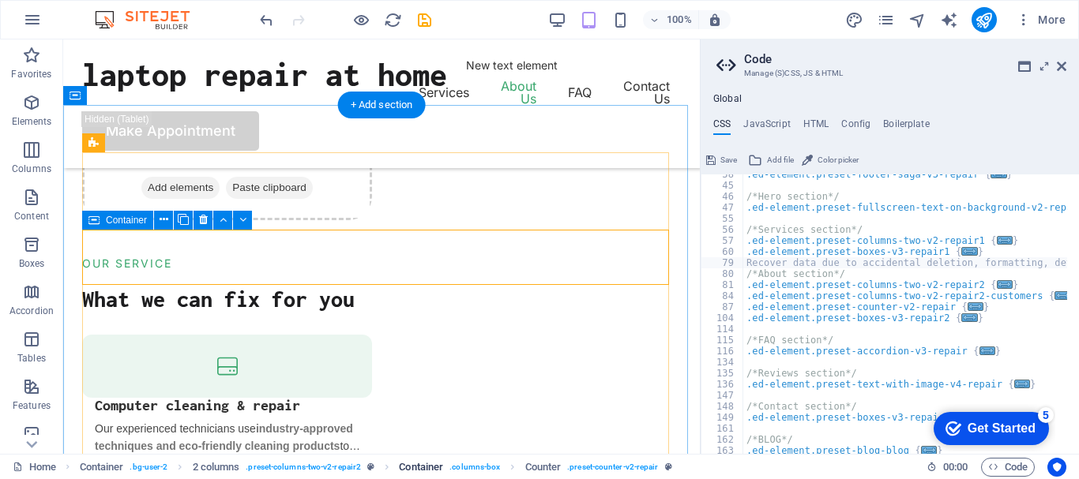
click at [460, 467] on span ". columns-box" at bounding box center [474, 467] width 51 height 19
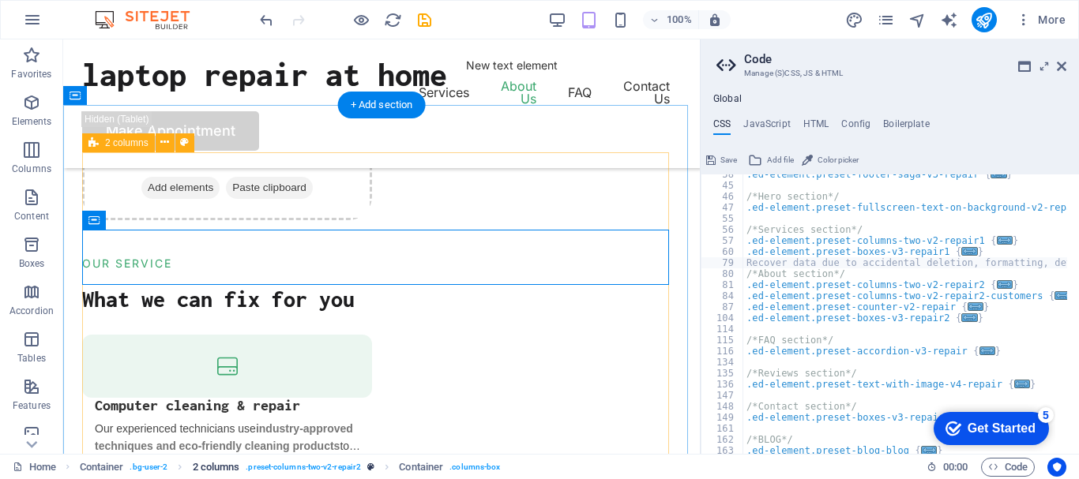
click at [372, 461] on link "2 columns . preset-columns-two-v2-repair2" at bounding box center [284, 467] width 182 height 19
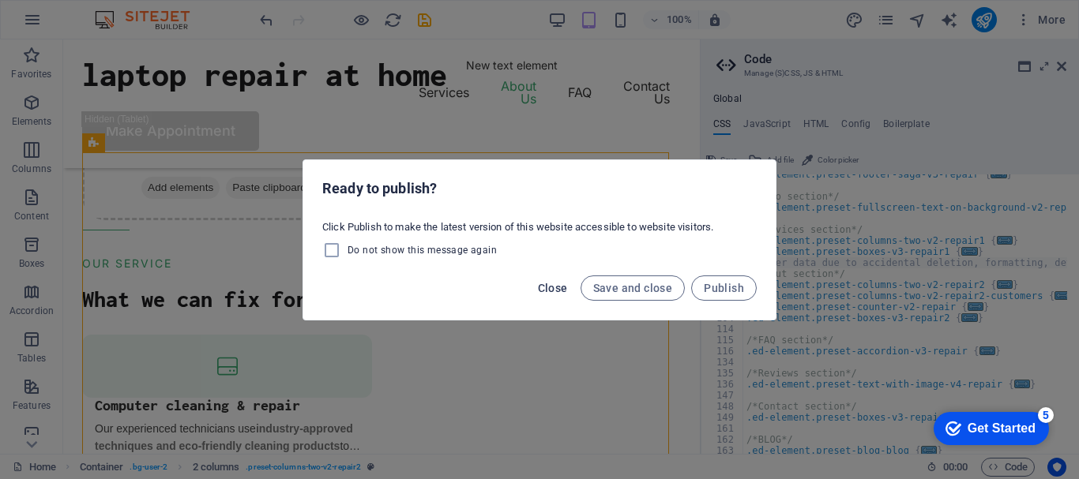
click at [561, 288] on span "Close" at bounding box center [553, 288] width 30 height 13
